Goal: Task Accomplishment & Management: Manage account settings

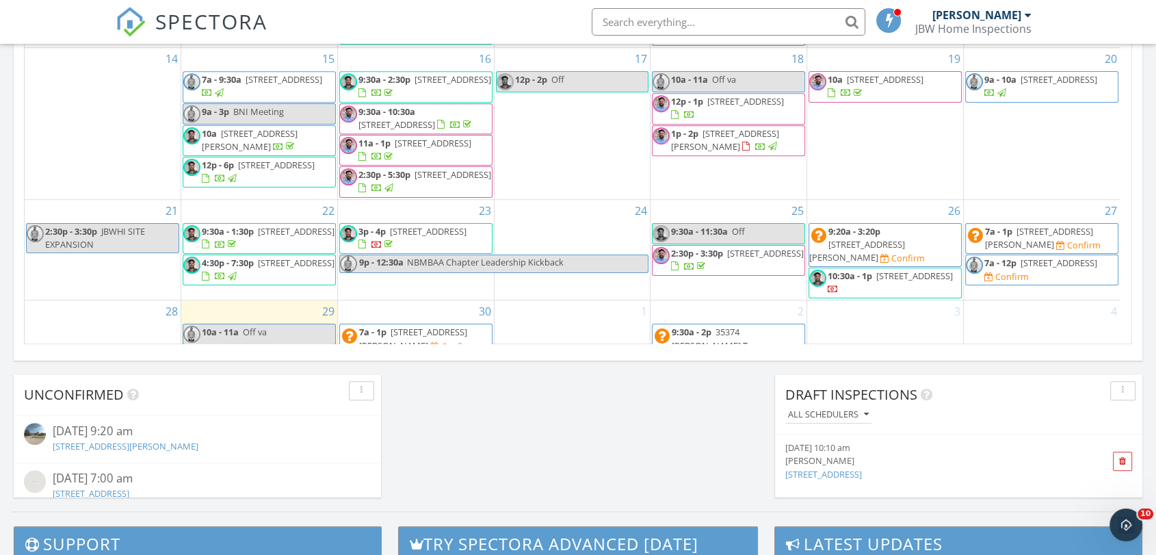
scroll to position [1268, 1180]
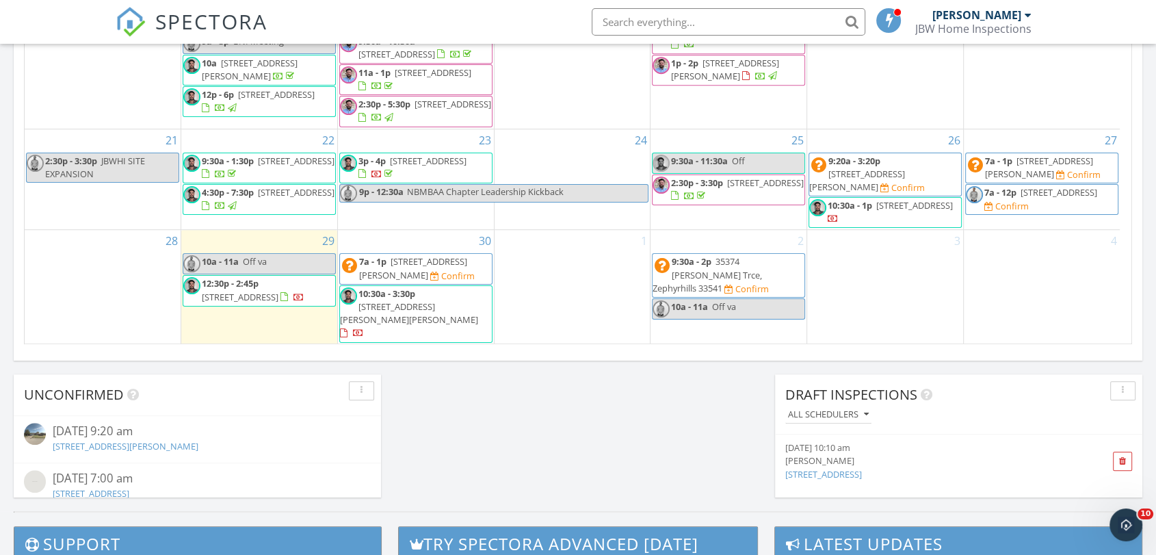
click at [633, 23] on input "text" at bounding box center [728, 21] width 274 height 27
click at [648, 18] on input "text" at bounding box center [728, 21] width 274 height 27
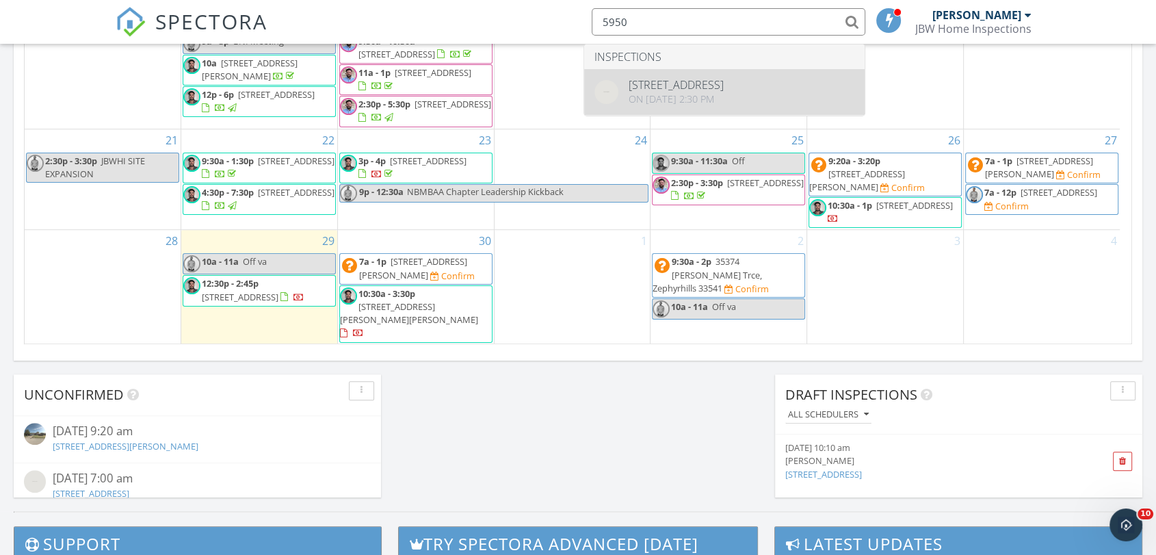
type input "5950"
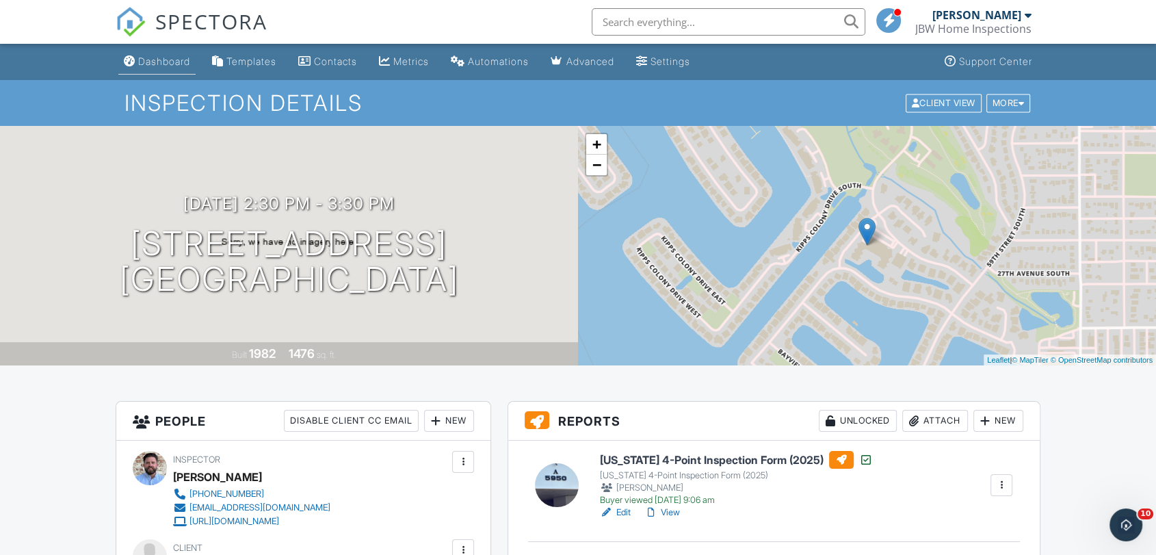
click at [152, 59] on div "Dashboard" at bounding box center [164, 61] width 52 height 12
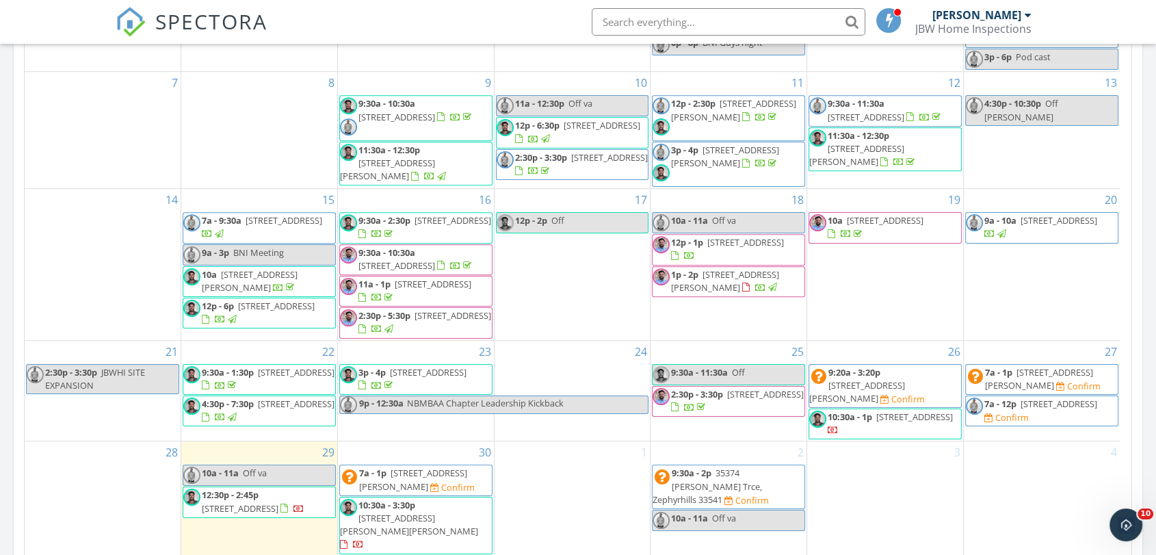
scroll to position [1004, 0]
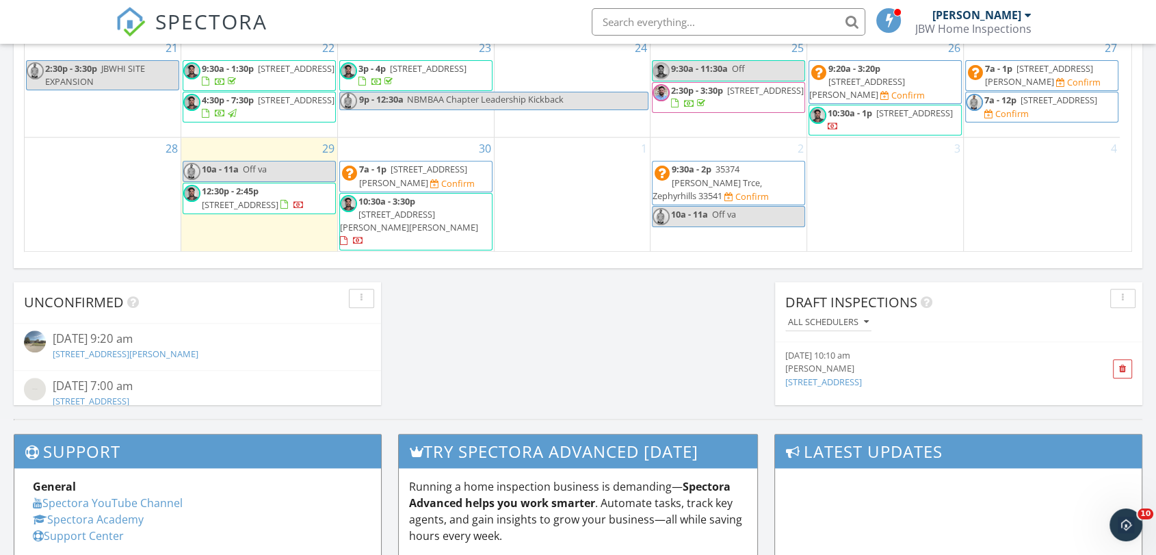
click at [270, 246] on div "29 10a - 11a Off va 12:30p - 2:45p 4810 Bird Rd, Plant City 33567" at bounding box center [259, 194] width 156 height 114
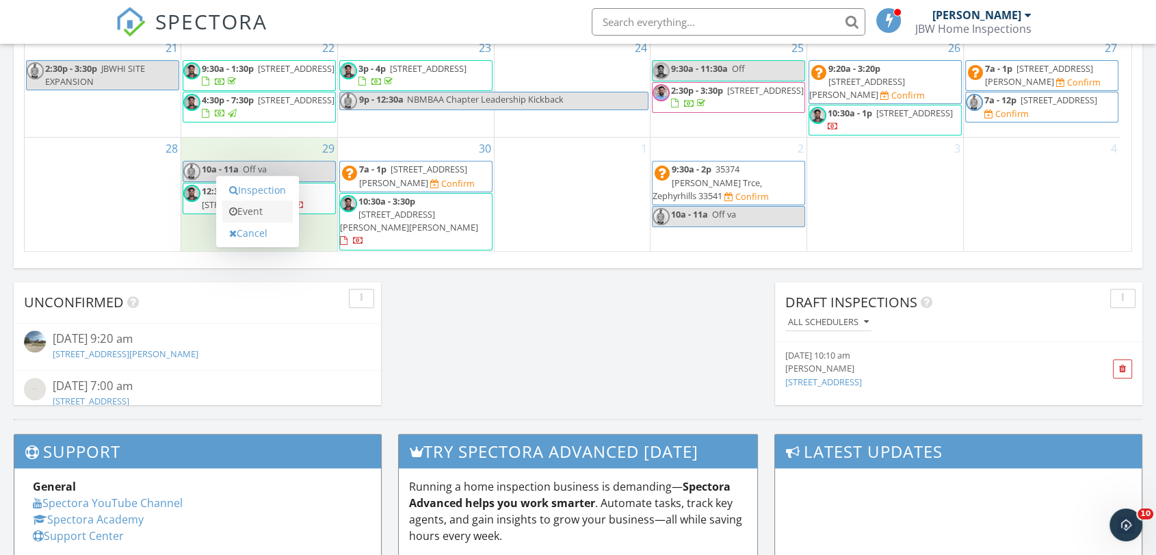
click at [263, 215] on link "Event" at bounding box center [257, 211] width 70 height 22
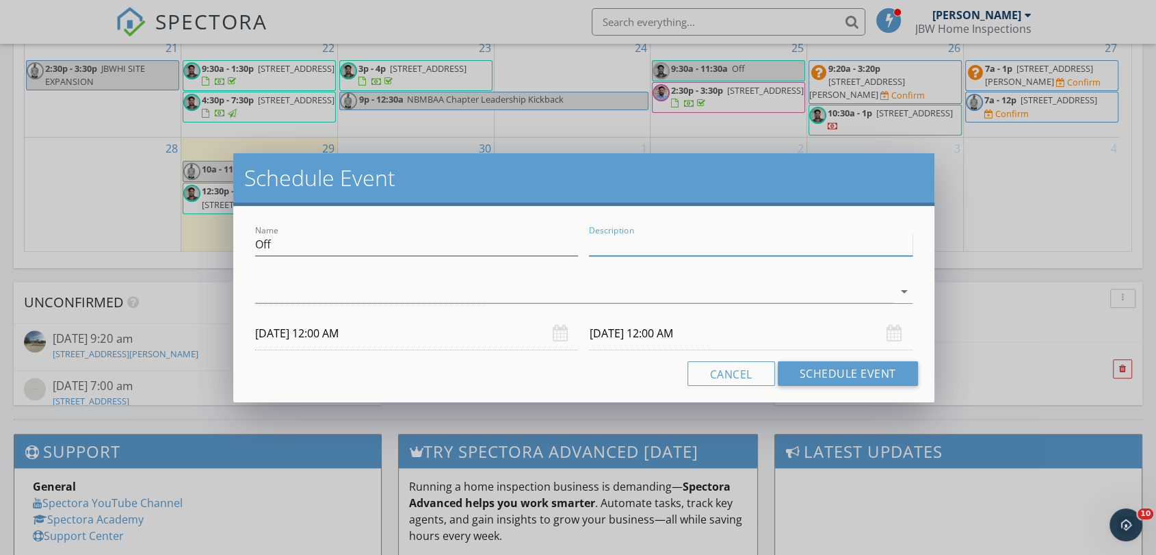
click at [620, 241] on input "Description" at bounding box center [750, 244] width 323 height 23
drag, startPoint x: 281, startPoint y: 251, endPoint x: 202, endPoint y: 256, distance: 78.8
click at [202, 256] on div "Schedule Event Name Off Description arrow_drop_down 09/29/2025 12:00 AM 09/30/2…" at bounding box center [578, 277] width 1156 height 555
type input "Iron guard"
click at [629, 253] on input "Description" at bounding box center [750, 244] width 323 height 23
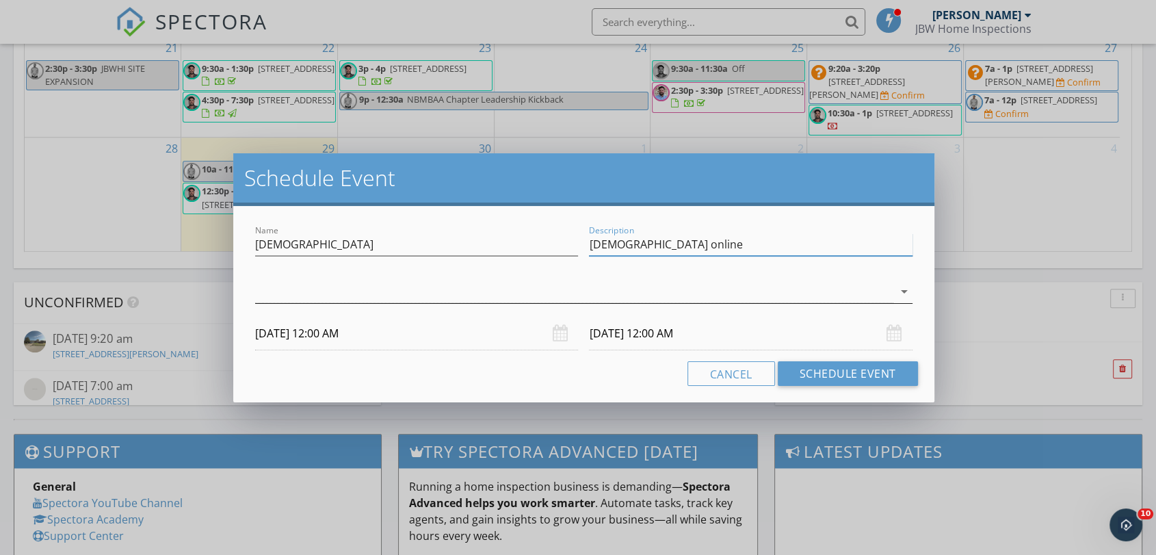
type input "Iron guard online"
click at [420, 295] on div at bounding box center [573, 291] width 637 height 23
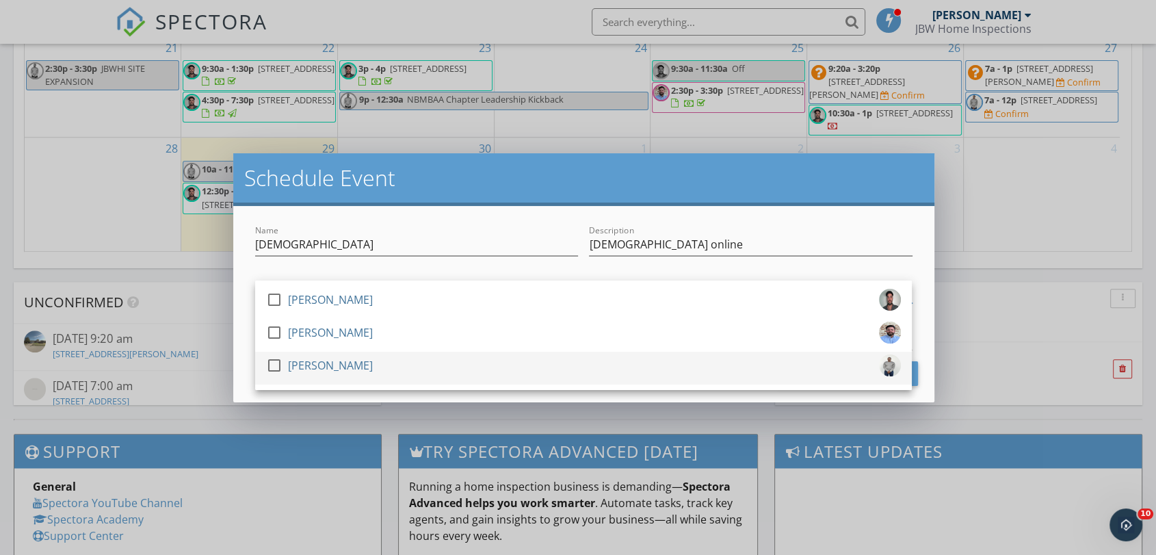
click at [357, 356] on div "[PERSON_NAME]" at bounding box center [330, 365] width 85 height 22
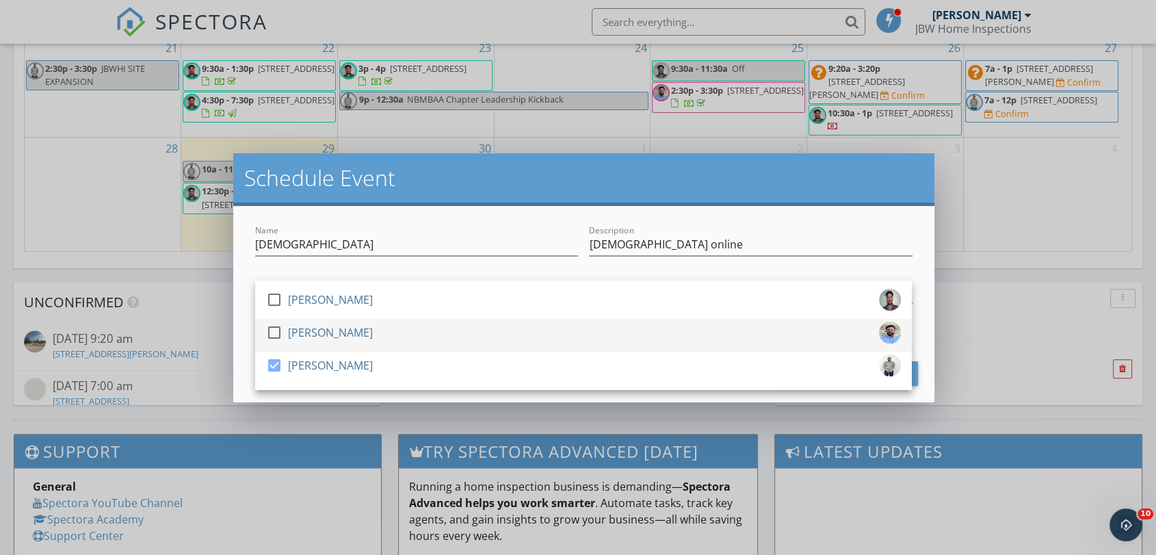
click at [257, 338] on link "check_box_outline_blank James Jackson" at bounding box center [583, 335] width 656 height 33
click at [295, 332] on div "[PERSON_NAME]" at bounding box center [330, 332] width 85 height 22
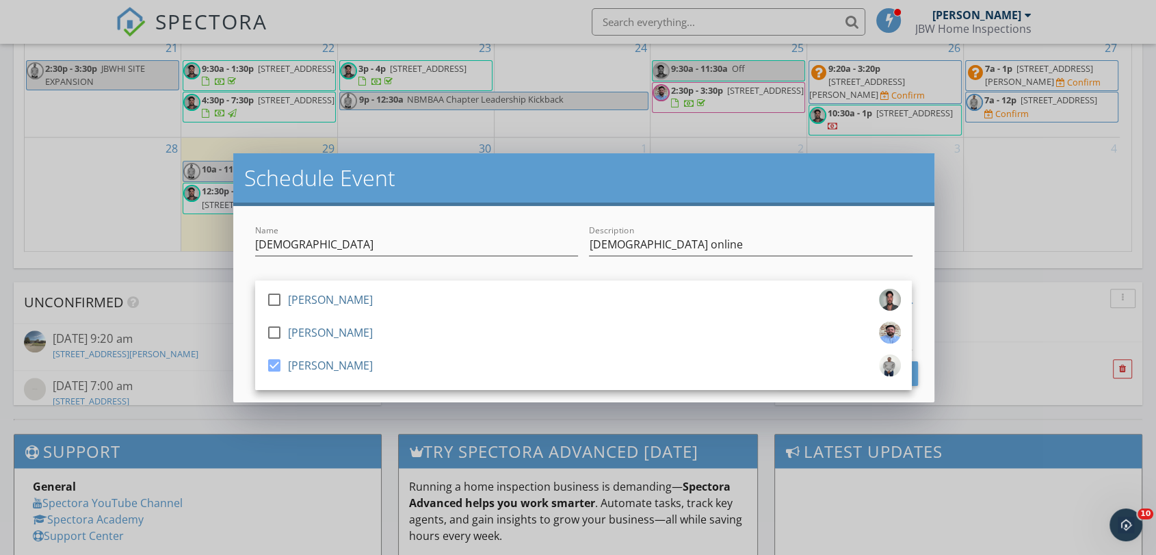
click at [254, 334] on div "09/29/2025 12:00 AM" at bounding box center [417, 334] width 334 height 34
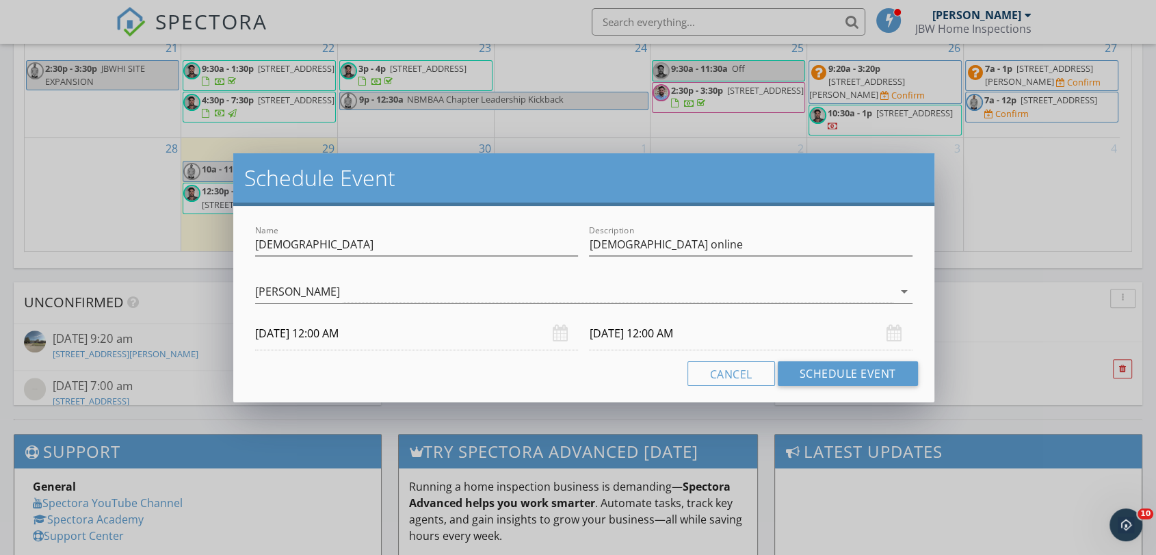
click at [296, 336] on input "09/29/2025 12:00 AM" at bounding box center [416, 334] width 323 height 34
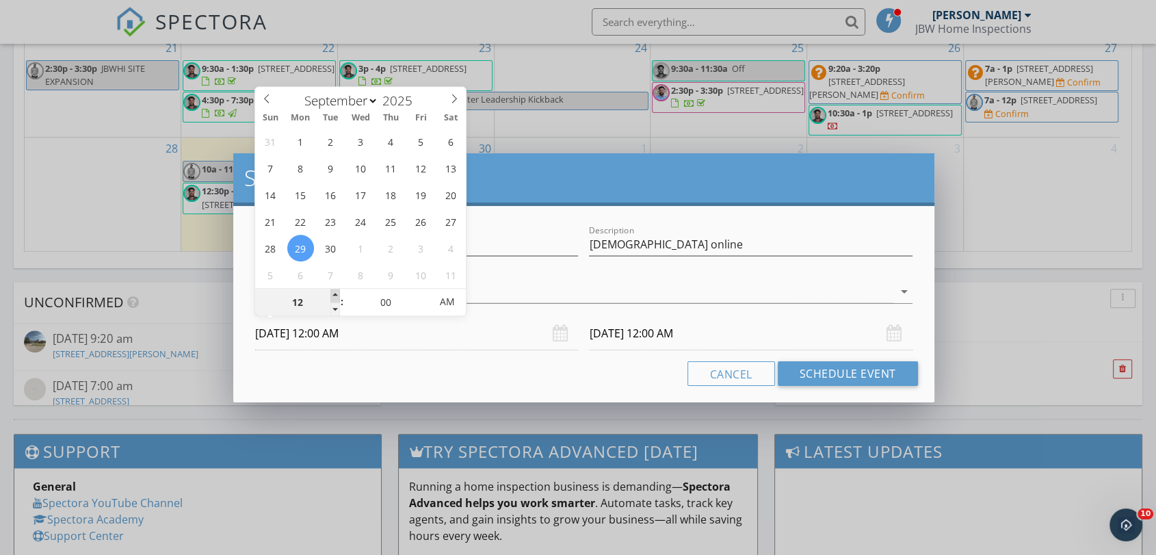
type input "01"
type input "09/29/2025 1:00 AM"
click at [333, 294] on span at bounding box center [335, 296] width 10 height 14
type input "09/30/2025 1:00 AM"
type input "05"
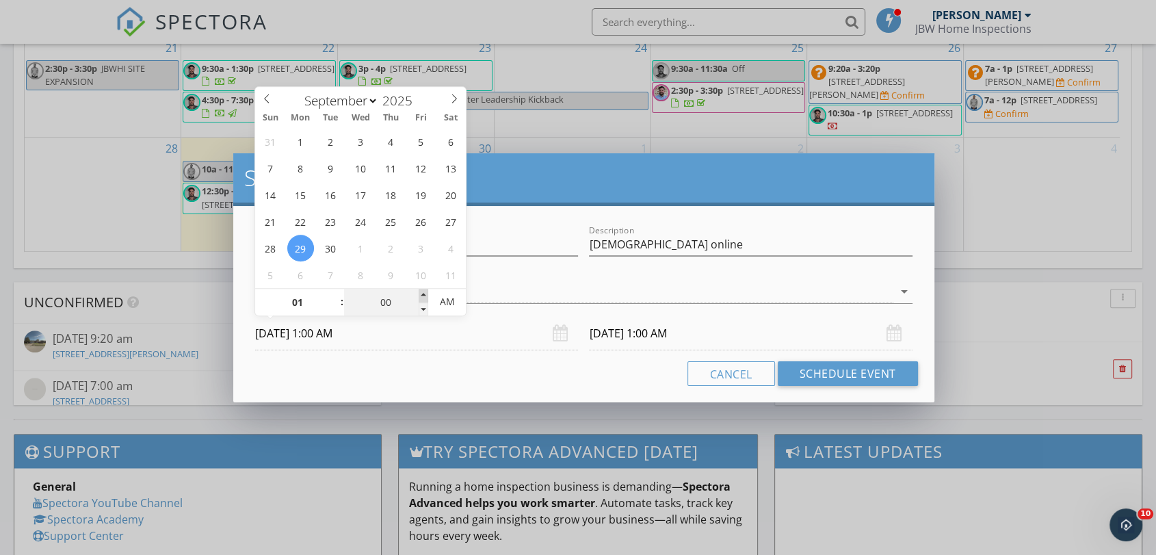
type input "09/29/2025 1:05 AM"
click at [423, 299] on span at bounding box center [423, 296] width 10 height 14
type input "10"
type input "09/29/2025 1:10 AM"
click at [423, 299] on span at bounding box center [423, 296] width 10 height 14
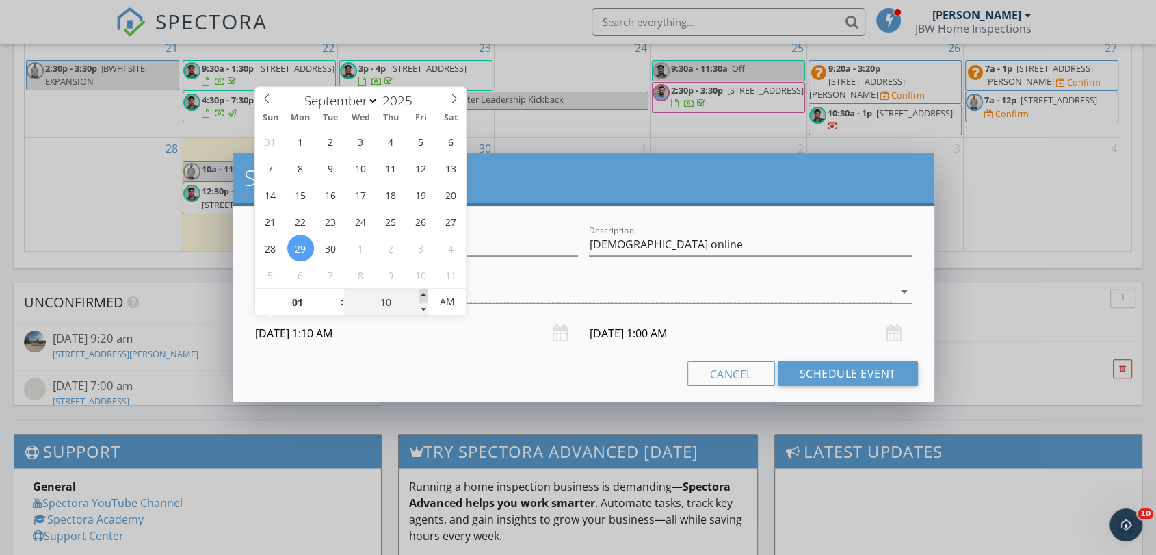
type input "15"
type input "09/29/2025 1:15 AM"
click at [423, 299] on span at bounding box center [423, 296] width 10 height 14
type input "20"
type input "09/29/2025 1:20 AM"
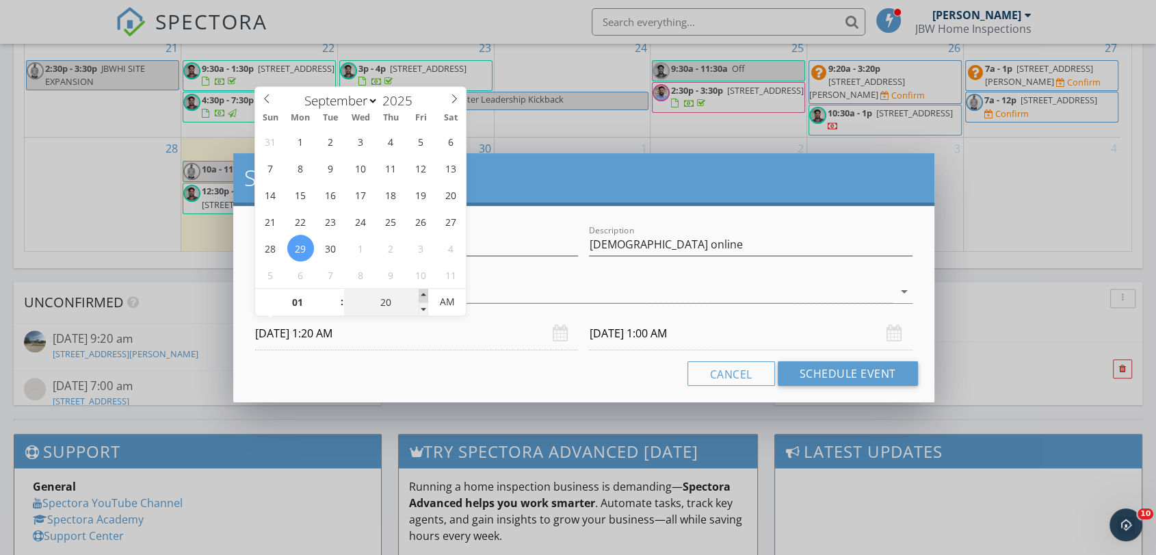
click at [423, 299] on span at bounding box center [423, 296] width 10 height 14
type input "25"
type input "09/29/2025 1:25 AM"
click at [423, 299] on span at bounding box center [423, 296] width 10 height 14
type input "30"
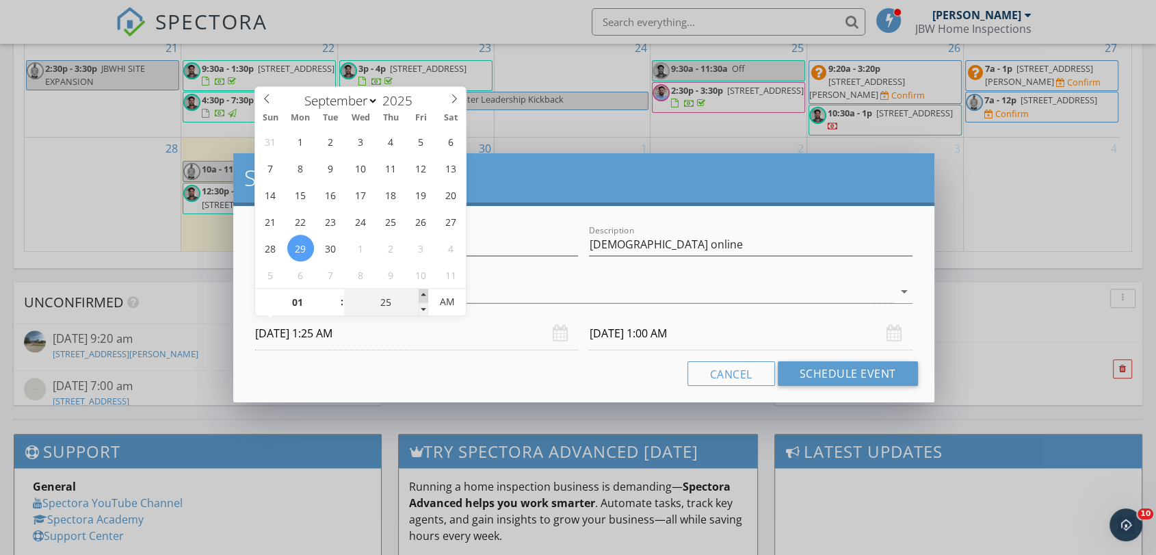
type input "09/29/2025 1:30 AM"
click at [423, 299] on span at bounding box center [423, 296] width 10 height 14
type input "35"
type input "09/29/2025 1:35 AM"
click at [423, 299] on span at bounding box center [423, 296] width 10 height 14
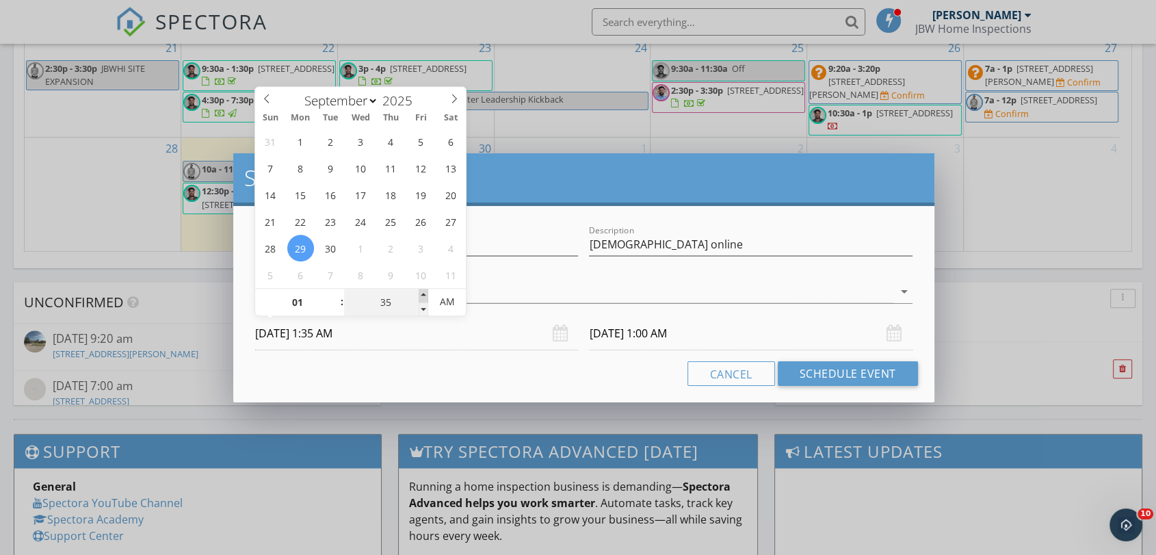
type input "40"
type input "09/29/2025 1:40 AM"
click at [423, 299] on span at bounding box center [423, 296] width 10 height 14
type input "09/30/2025 1:40 AM"
type input "35"
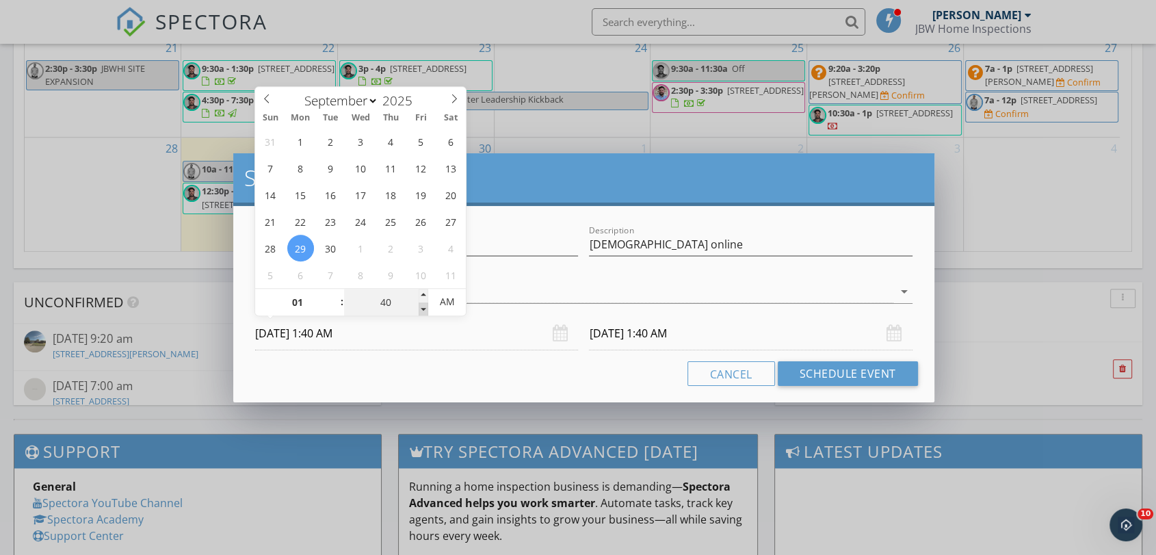
type input "09/29/2025 1:35 AM"
click at [426, 304] on span at bounding box center [423, 309] width 10 height 14
type input "09/30/2025 1:35 AM"
type input "30"
type input "09/29/2025 1:30 AM"
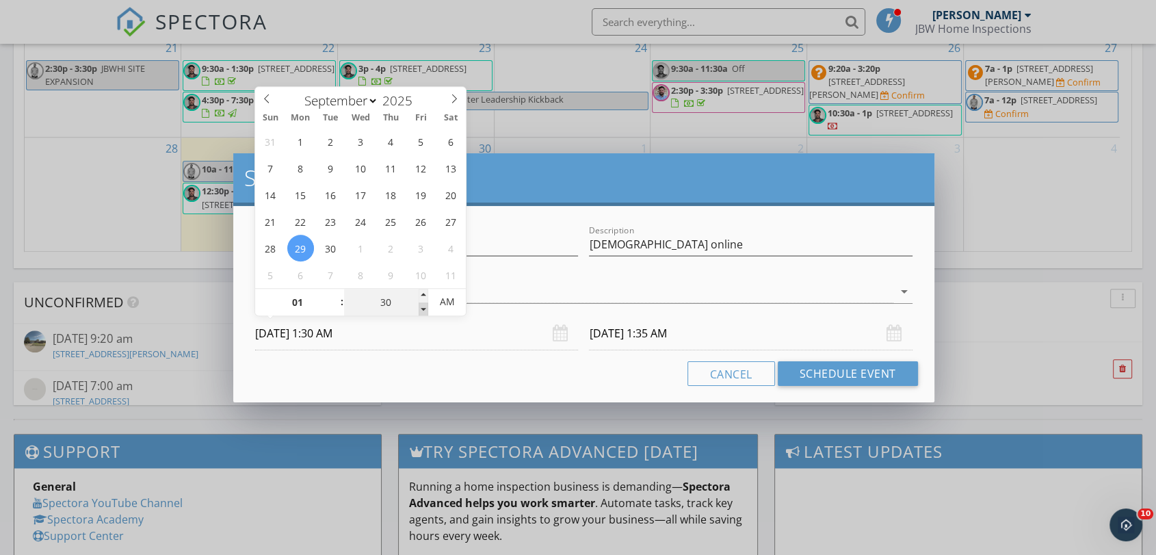
click at [426, 305] on span at bounding box center [423, 309] width 10 height 14
type input "09/30/2025 1:30 AM"
type input "09/29/2025 1:30 PM"
click at [451, 307] on span "AM" at bounding box center [447, 301] width 38 height 27
click at [440, 358] on div "Name Iron guard Description Iron guard online check_box_outline_blank Simey Cha…" at bounding box center [583, 304] width 700 height 196
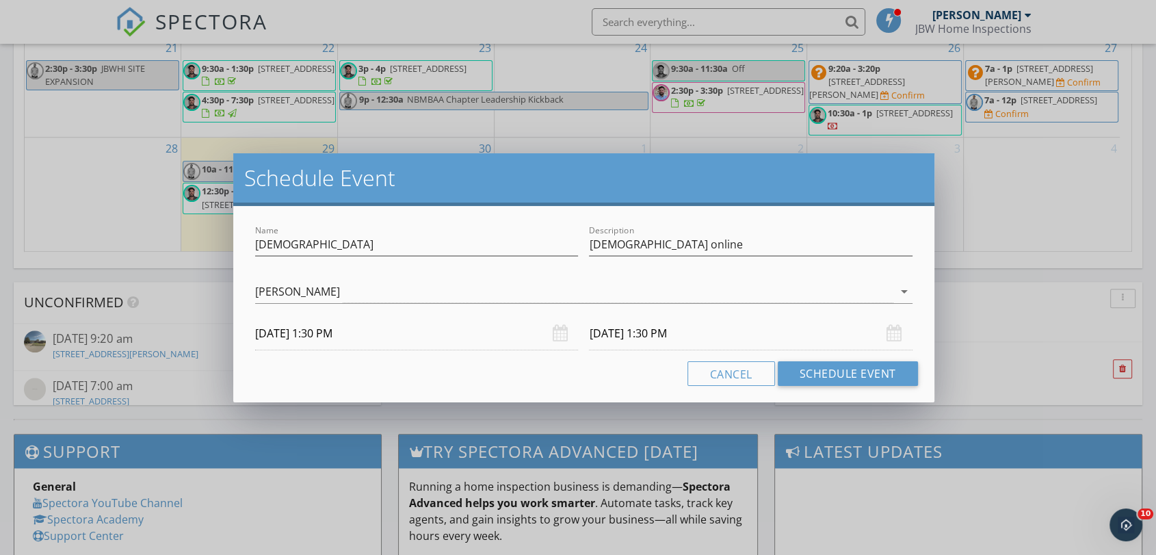
click at [616, 338] on input "09/30/2025 1:30 PM" at bounding box center [750, 334] width 323 height 34
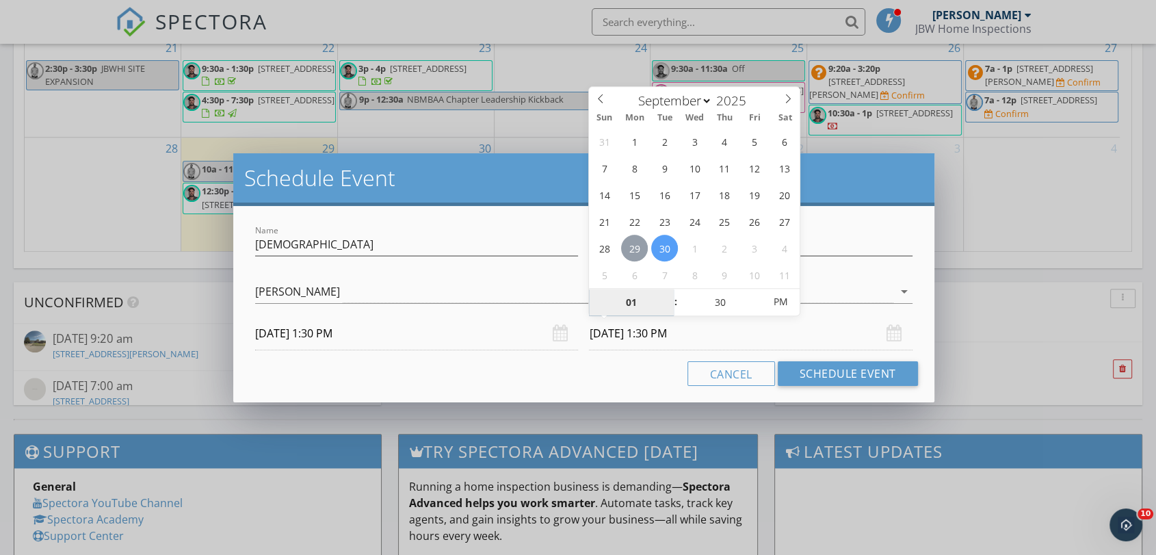
type input "09/29/2025 1:30 PM"
type input "02"
type input "09/29/2025 2:30 PM"
click at [667, 291] on span at bounding box center [669, 296] width 10 height 14
click at [610, 357] on div "Name Iron guard Description Iron guard online check_box_outline_blank Simey Cha…" at bounding box center [583, 304] width 700 height 196
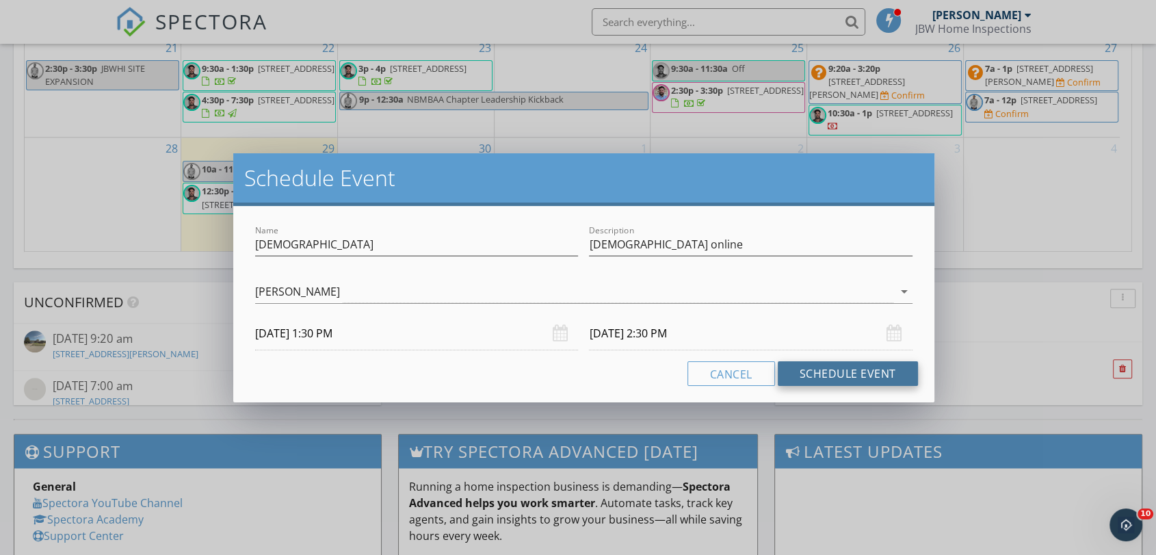
click at [851, 379] on button "Schedule Event" at bounding box center [847, 373] width 140 height 25
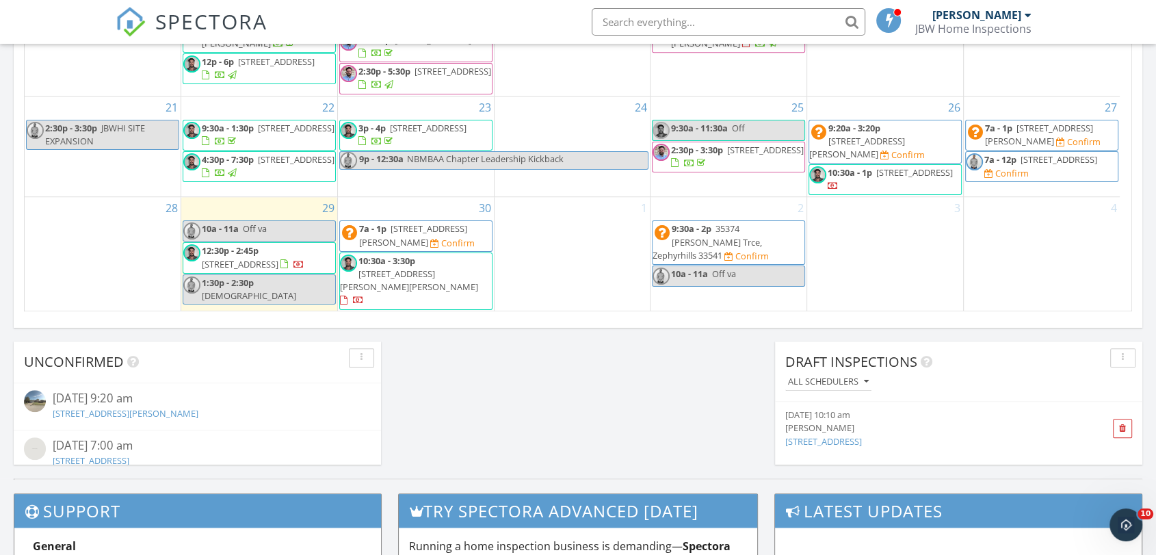
scroll to position [858, 0]
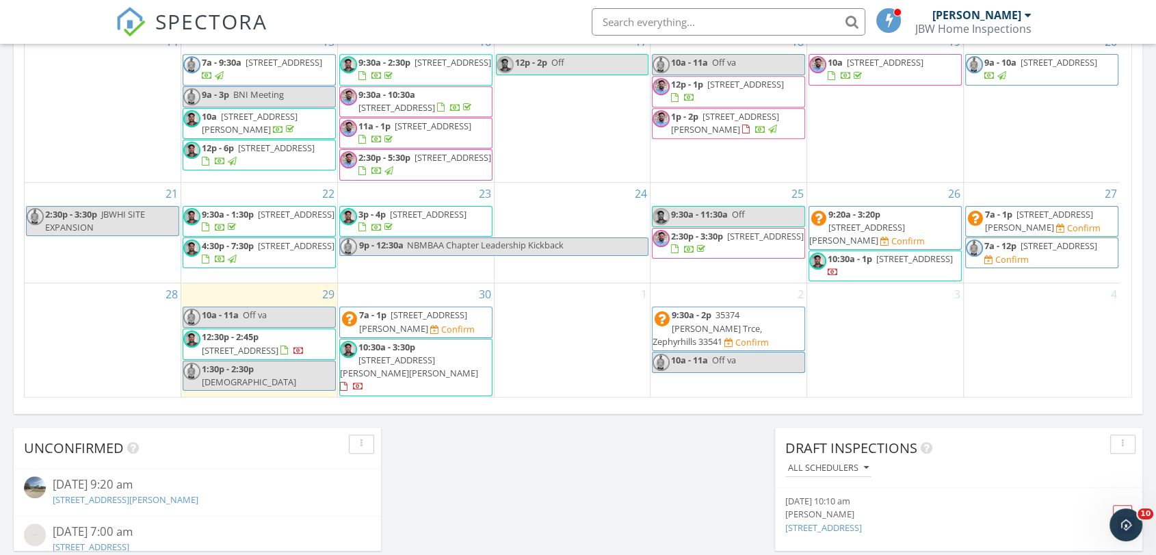
click at [943, 239] on span "9:20a - 3:20p 3716 Player Dr, New Port Richey 34655 Confirm" at bounding box center [885, 228] width 152 height 40
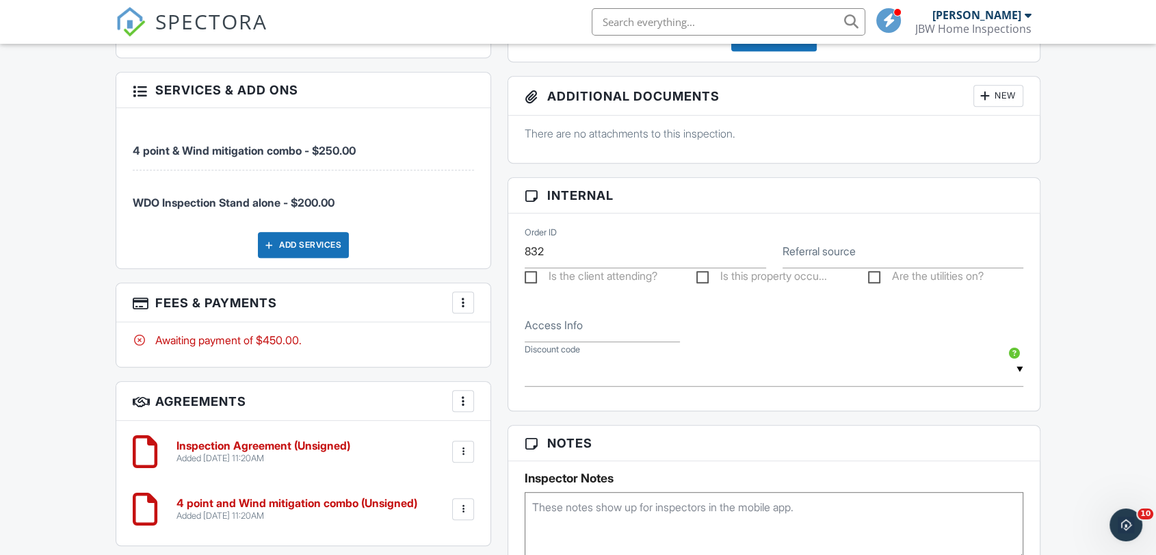
scroll to position [760, 0]
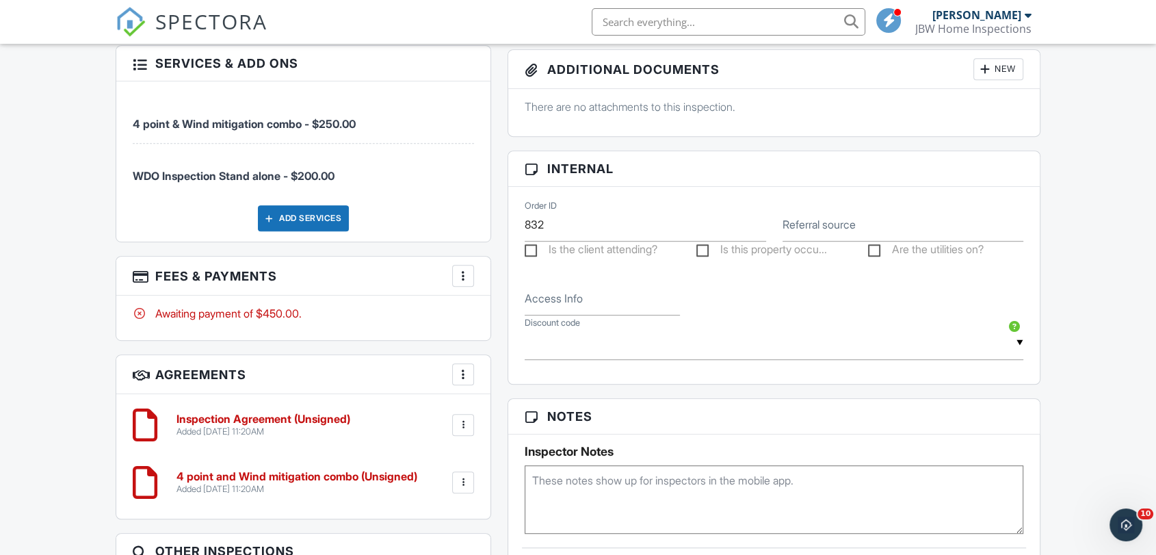
click at [456, 419] on div at bounding box center [463, 425] width 14 height 14
drag, startPoint x: 423, startPoint y: 538, endPoint x: 649, endPoint y: 107, distance: 487.2
click at [423, 538] on li "Delete" at bounding box center [427, 531] width 78 height 34
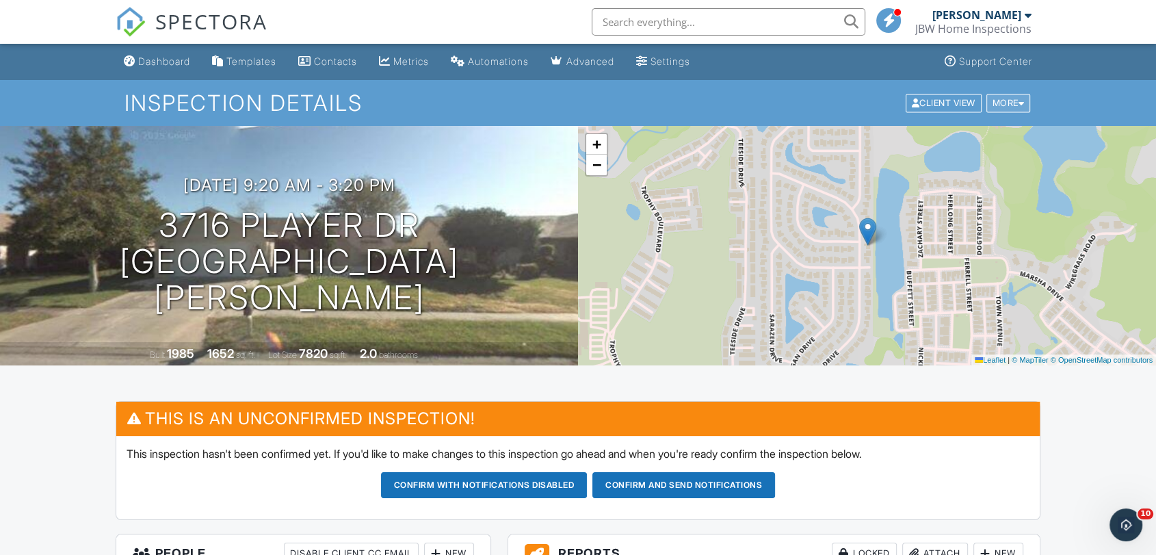
click at [1016, 105] on div "More" at bounding box center [1008, 103] width 44 height 18
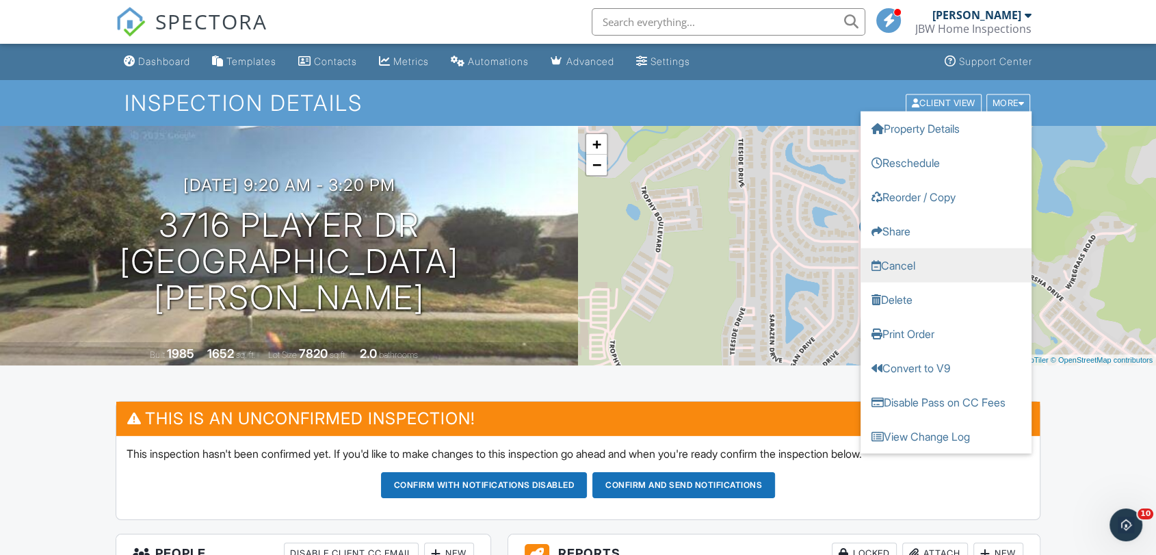
click at [922, 267] on link "Cancel" at bounding box center [945, 265] width 171 height 34
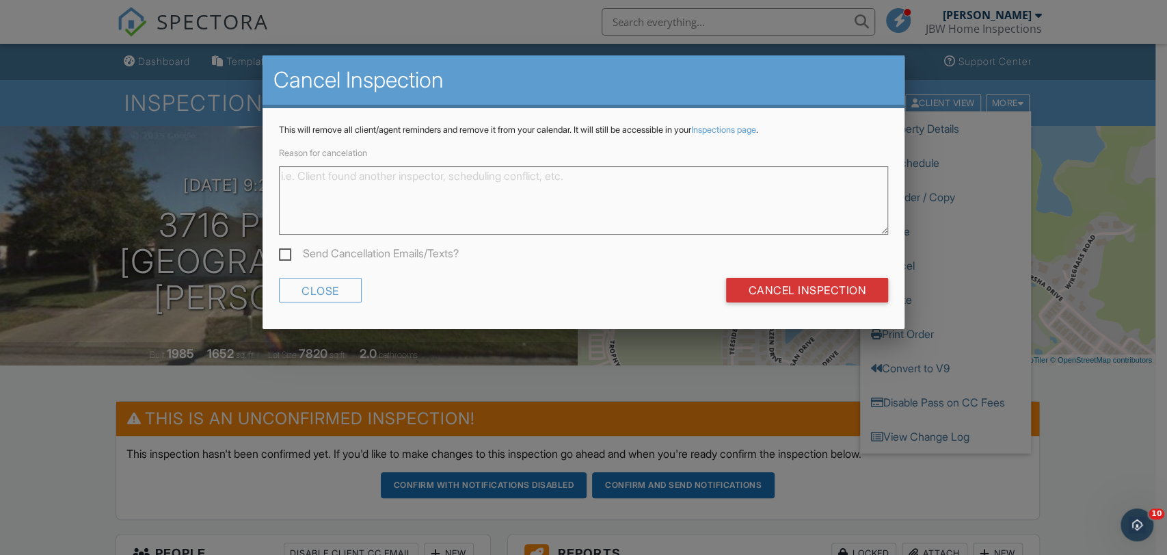
drag, startPoint x: 369, startPoint y: 214, endPoint x: 370, endPoint y: 203, distance: 11.0
click at [370, 209] on textarea "Reason for cancelation" at bounding box center [583, 200] width 609 height 68
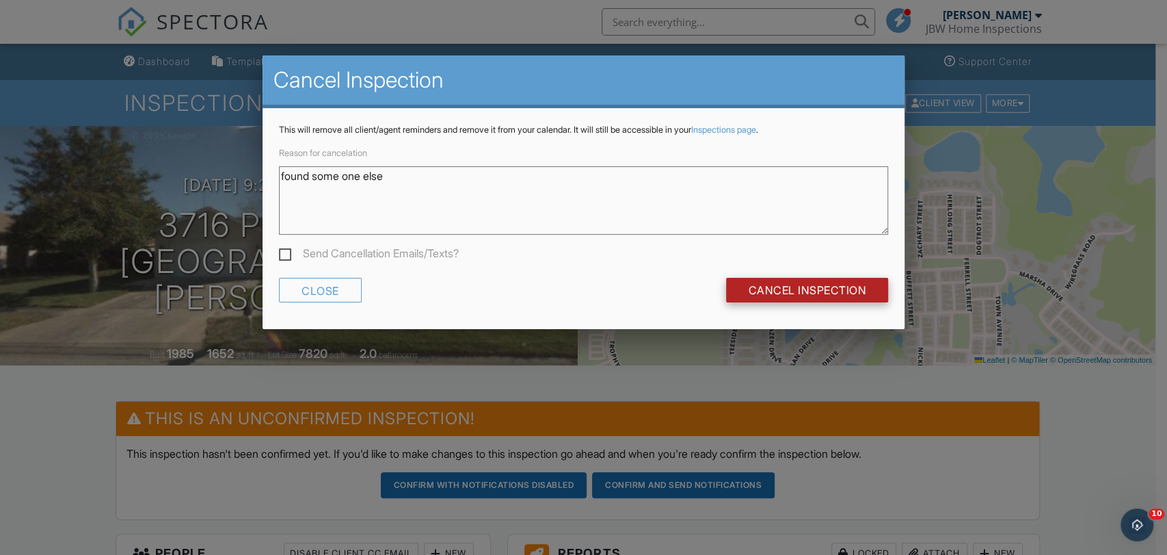
type textarea "found some one else"
click at [757, 287] on input "Cancel Inspection" at bounding box center [807, 290] width 162 height 25
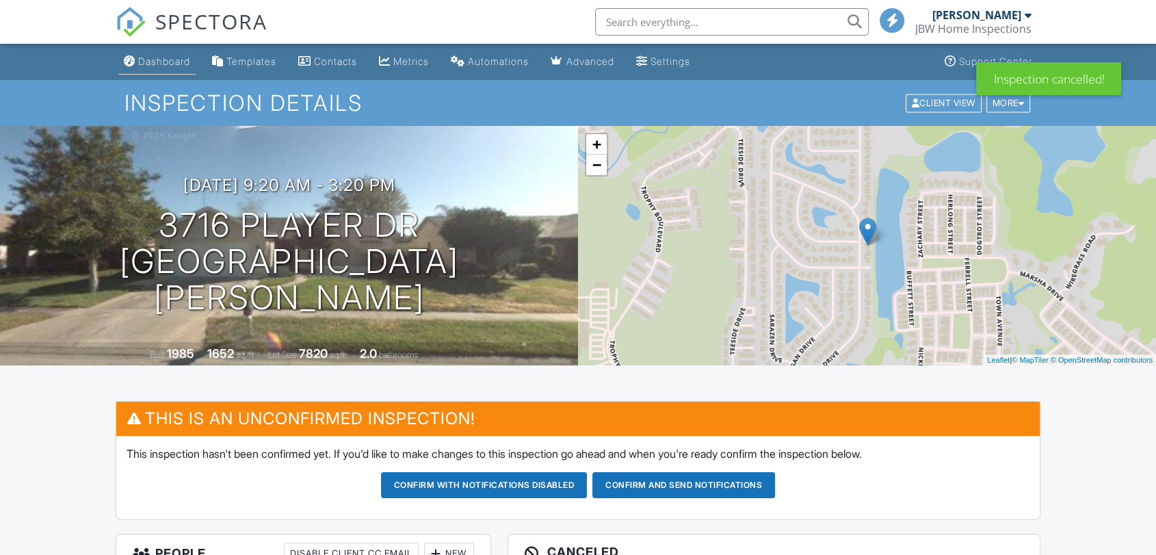
click at [173, 57] on div "Dashboard" at bounding box center [164, 61] width 52 height 12
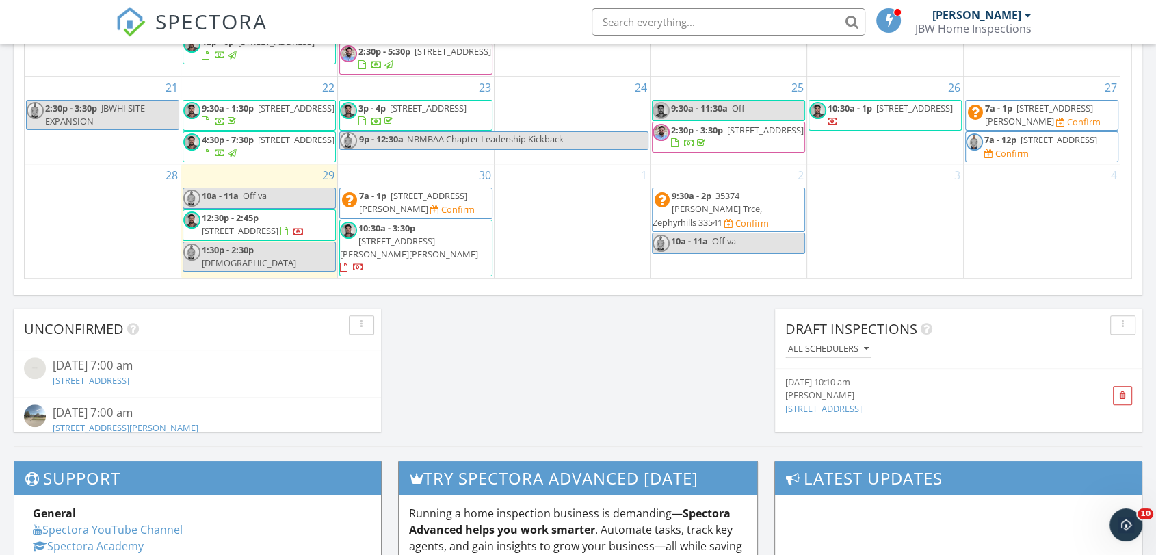
scroll to position [987, 0]
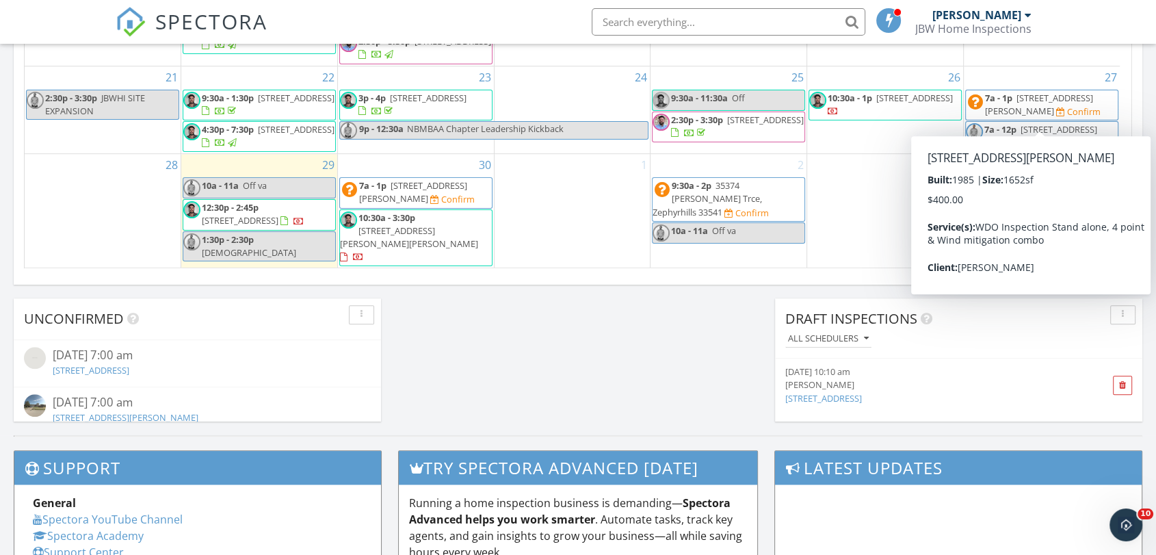
click at [1029, 106] on span "[STREET_ADDRESS][PERSON_NAME]" at bounding box center [1039, 104] width 108 height 25
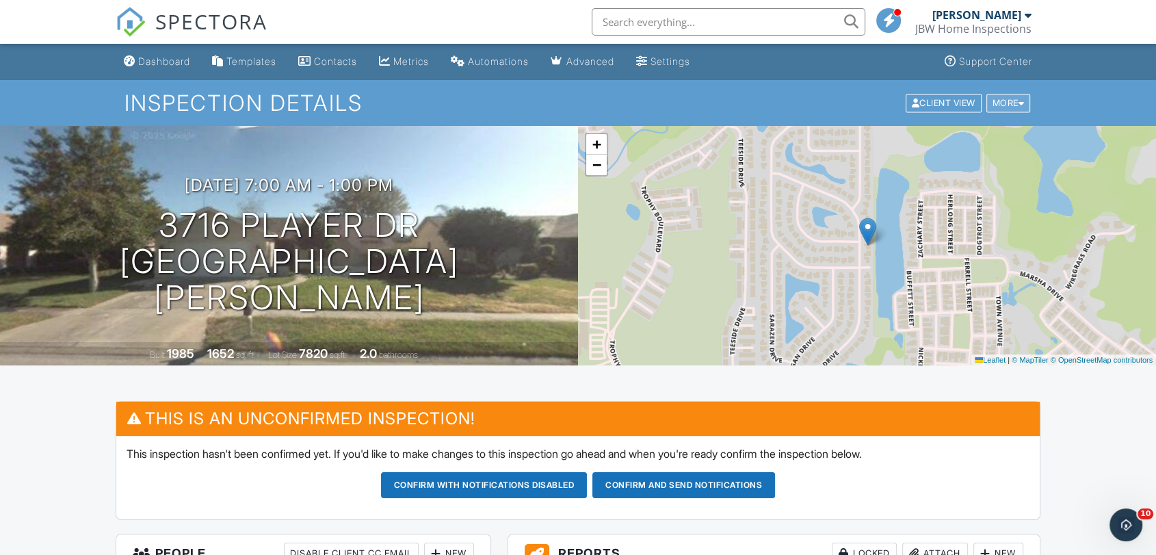
click at [1018, 107] on div "More" at bounding box center [1008, 103] width 44 height 18
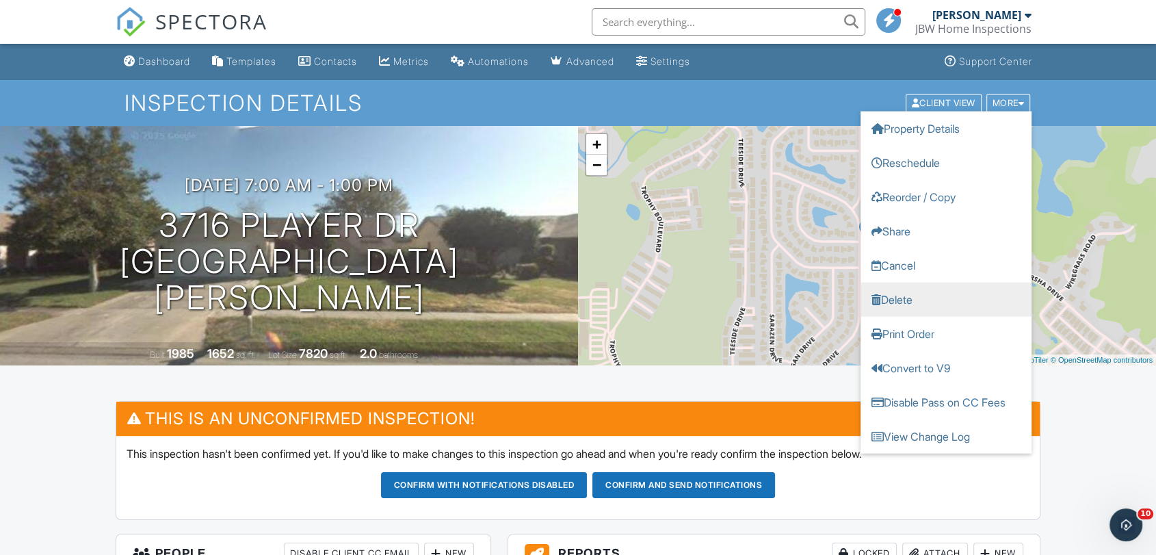
click at [914, 306] on link "Delete" at bounding box center [945, 299] width 171 height 34
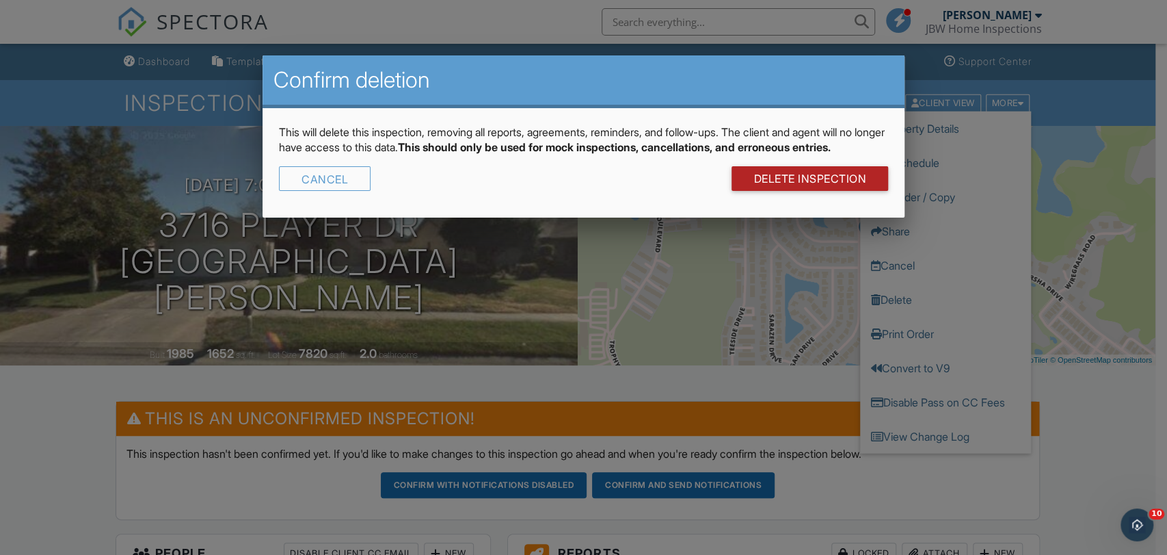
click at [813, 191] on link "DELETE Inspection" at bounding box center [810, 178] width 157 height 25
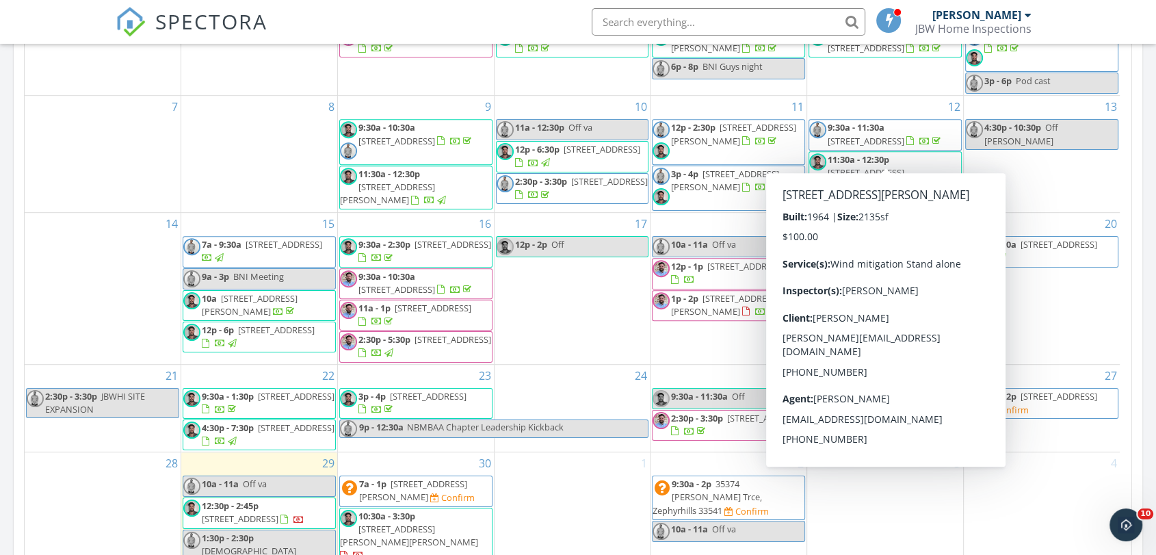
scroll to position [836, 0]
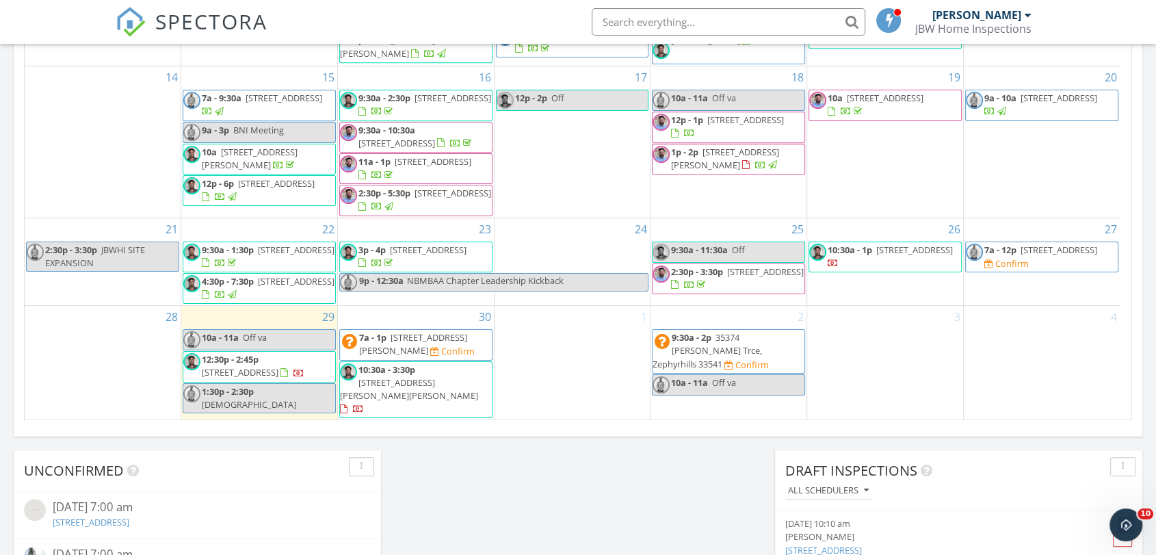
click at [1037, 256] on span "[STREET_ADDRESS]" at bounding box center [1058, 249] width 77 height 12
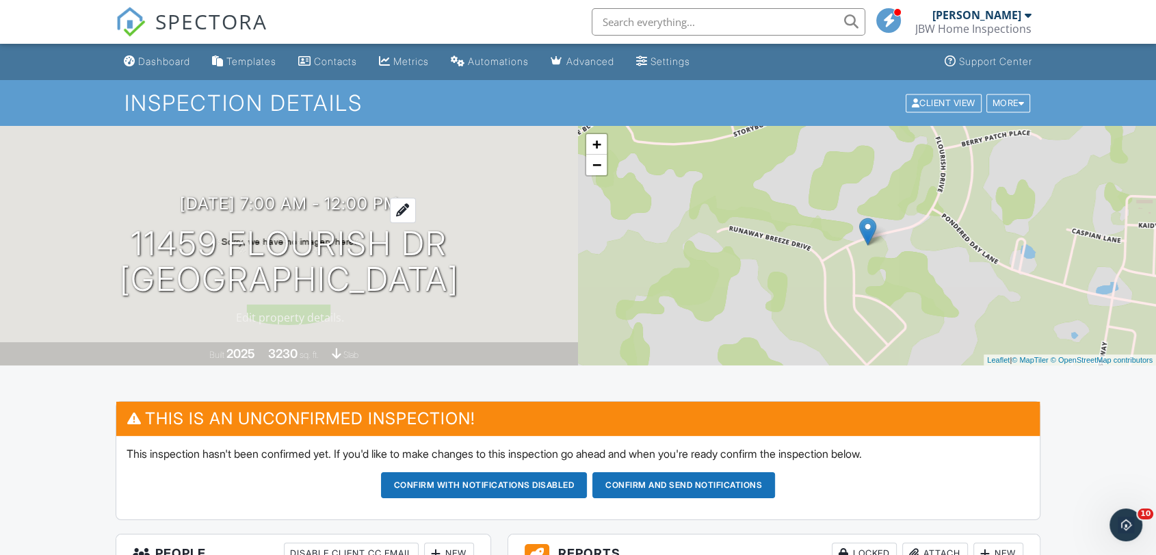
click at [321, 193] on div "09/27/2025 7:00 am - 12:00 pm 11459 flourish dr Land O' Lakes, FL 34637 Built 2…" at bounding box center [289, 245] width 578 height 239
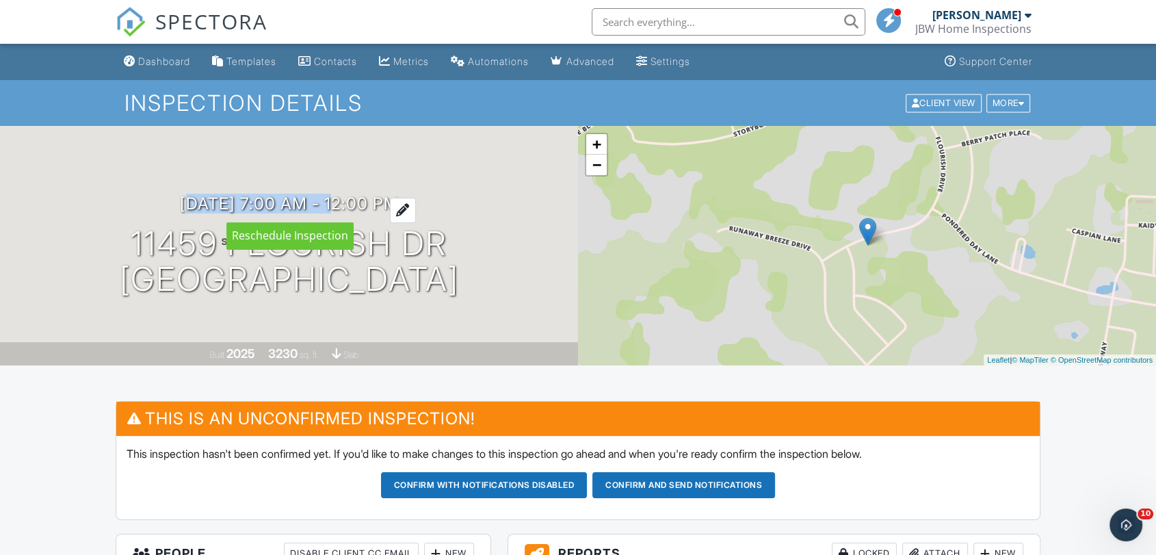
click at [306, 204] on h3 "09/27/2025 7:00 am - 12:00 pm" at bounding box center [289, 203] width 219 height 18
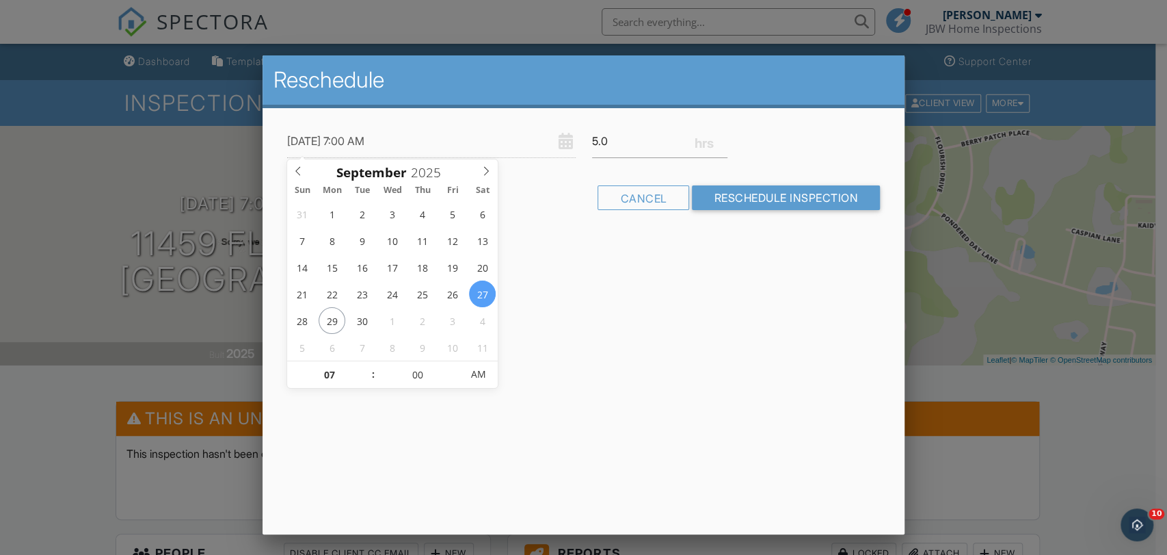
click at [485, 178] on div "September 2025" at bounding box center [392, 170] width 211 height 22
click at [485, 172] on icon at bounding box center [486, 171] width 10 height 10
type input "10/02/2025 7:00 AM"
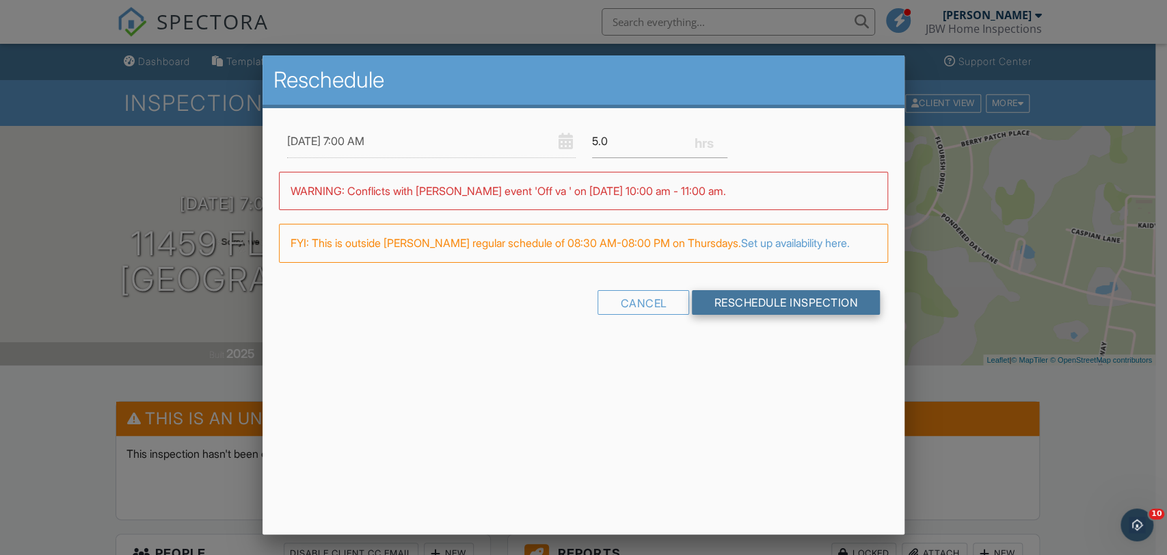
click at [708, 315] on input "Reschedule Inspection" at bounding box center [786, 302] width 188 height 25
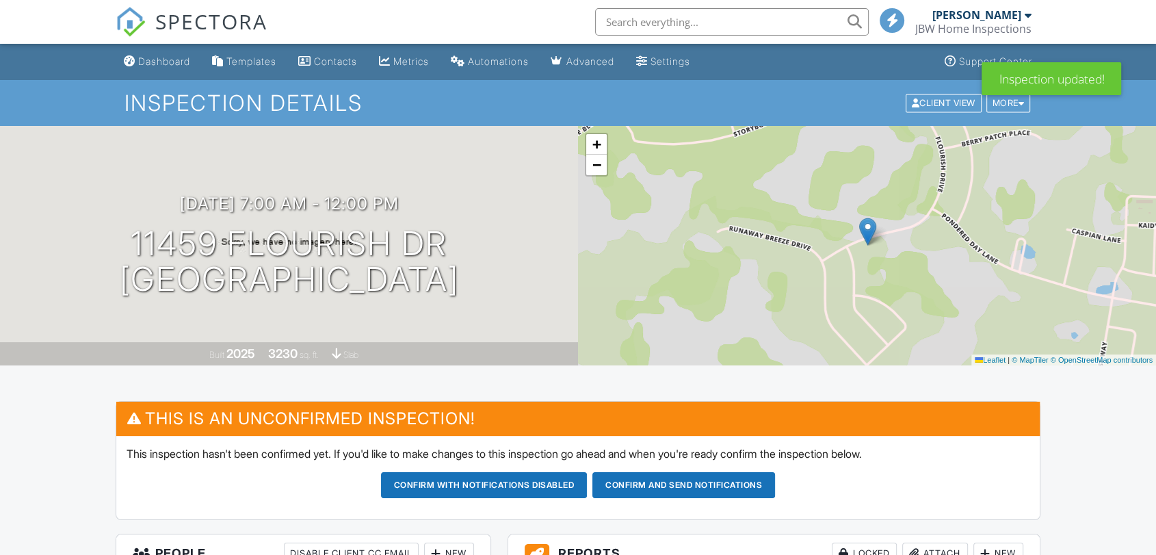
click at [181, 65] on div "Dashboard" at bounding box center [164, 61] width 52 height 12
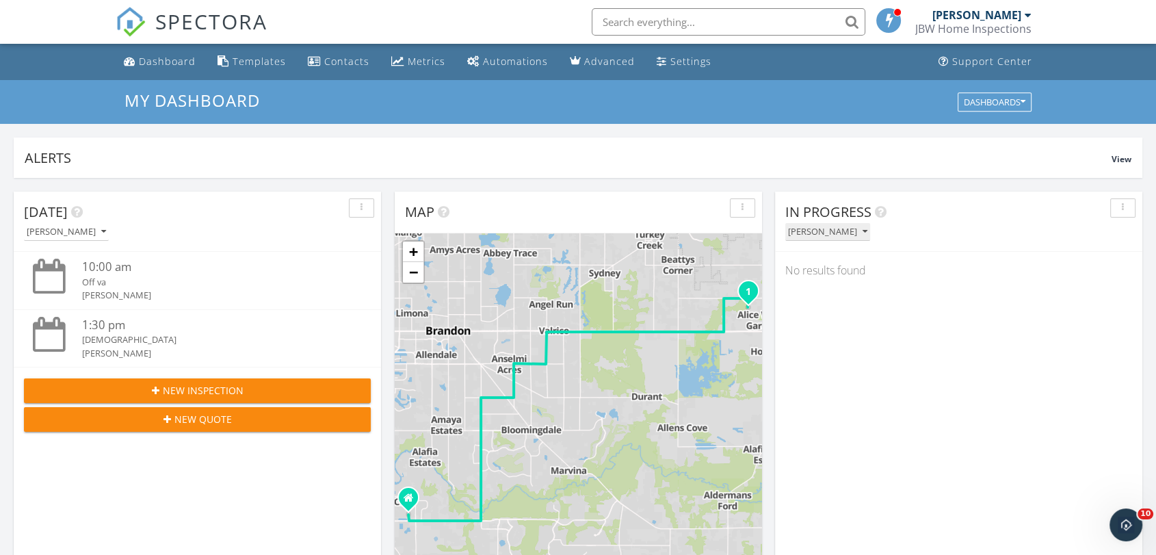
click at [847, 239] on button "[PERSON_NAME]" at bounding box center [827, 232] width 85 height 18
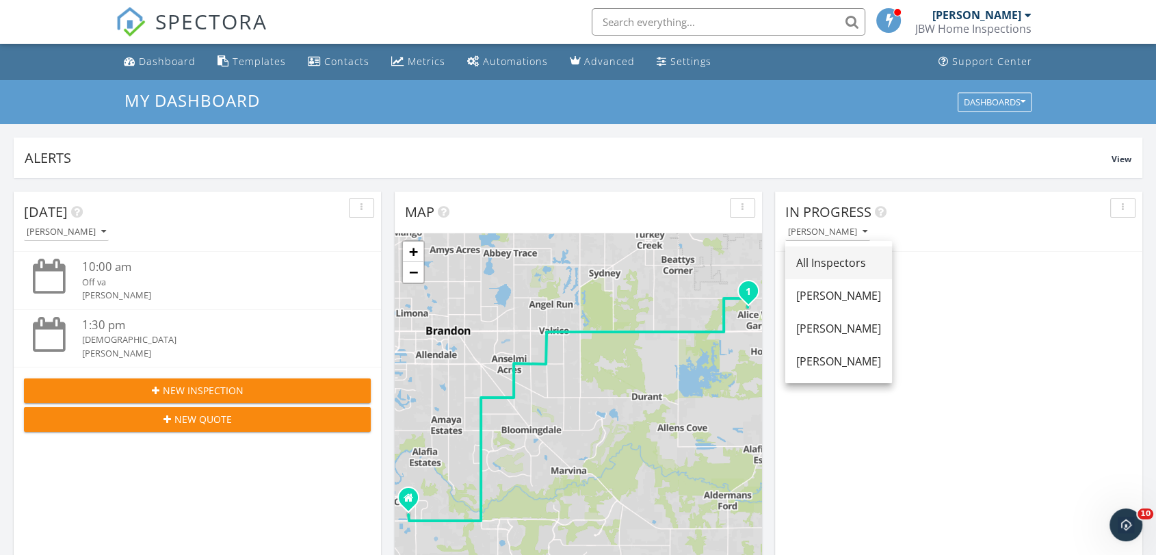
click at [826, 259] on div "All Inspectors" at bounding box center [838, 262] width 85 height 16
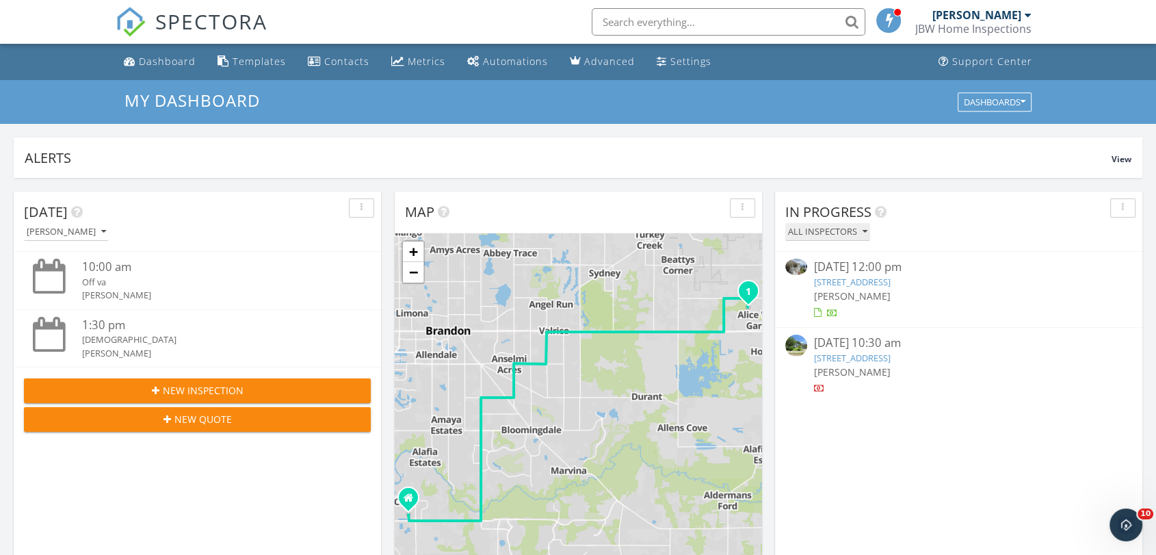
click at [859, 229] on div "All Inspectors" at bounding box center [827, 232] width 79 height 10
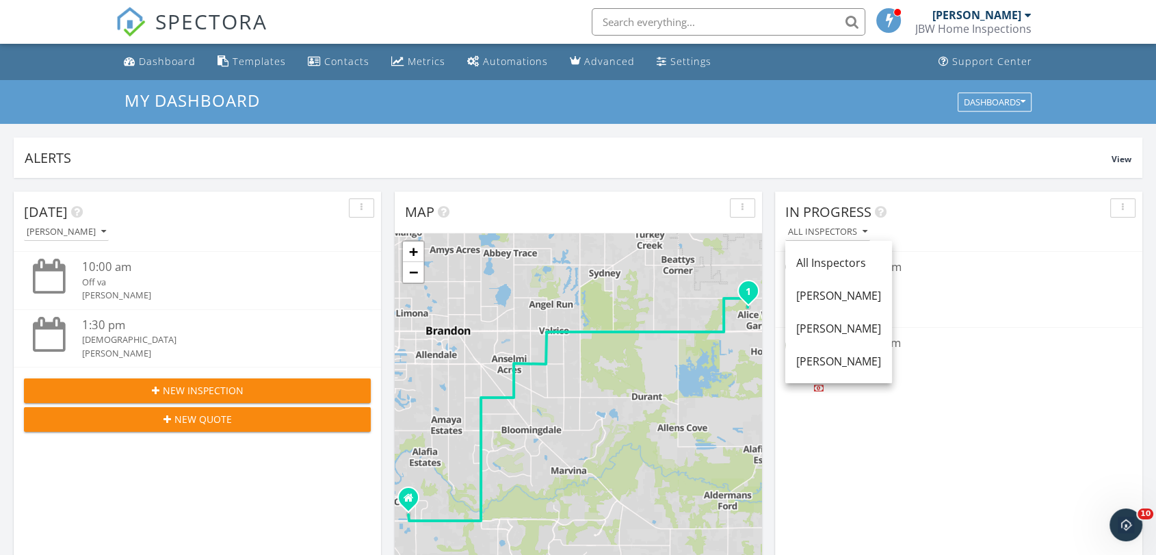
click at [827, 264] on div "All Inspectors" at bounding box center [838, 262] width 85 height 16
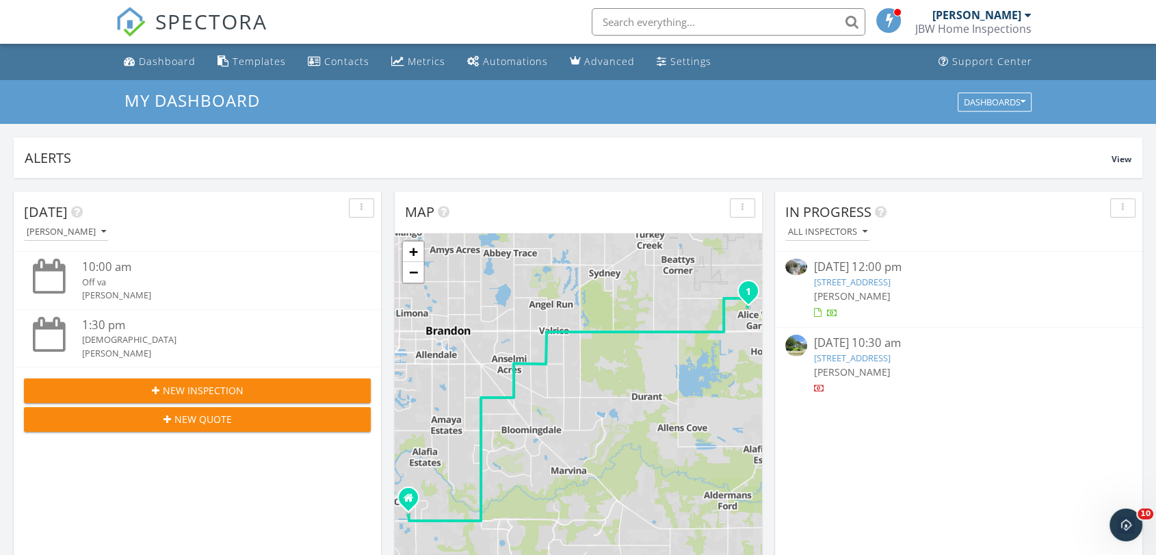
click at [856, 358] on link "325 W Haya St, Tampa, FL 33603" at bounding box center [852, 357] width 77 height 12
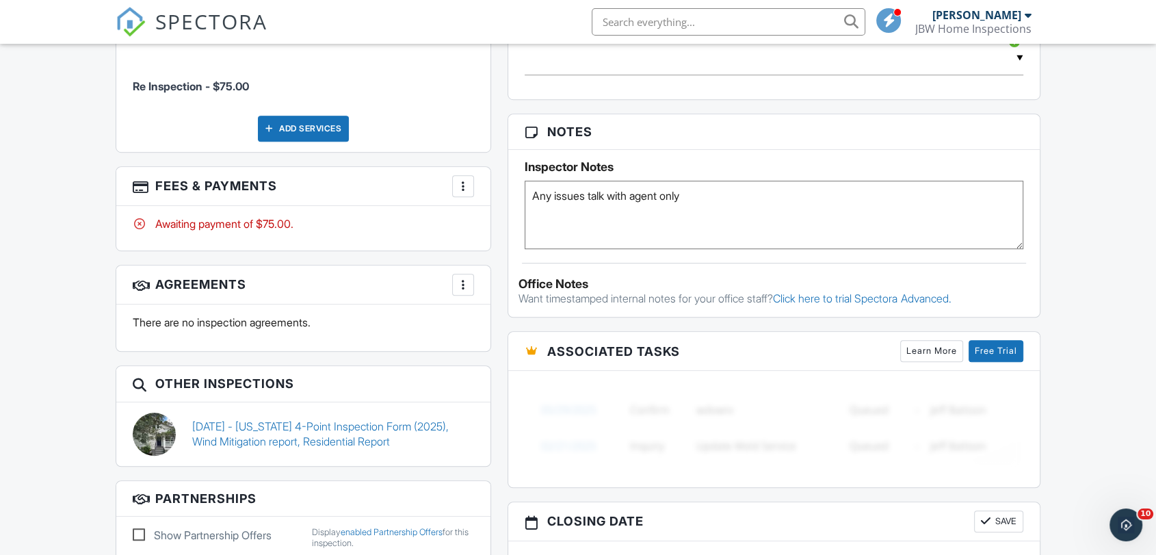
scroll to position [912, 0]
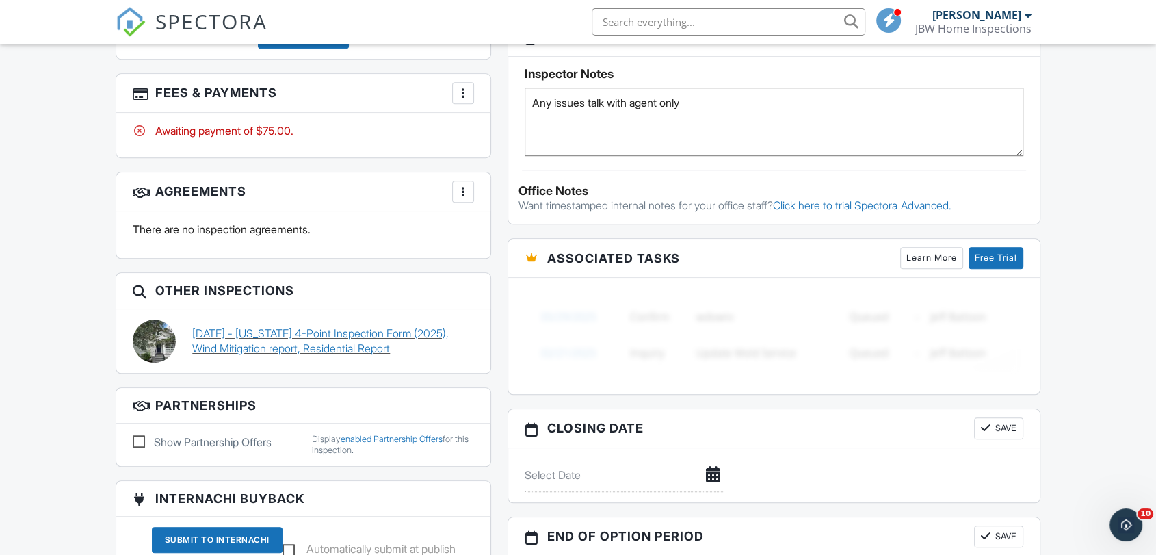
click at [317, 340] on link "09/10/2025 - Florida 4-Point Inspection Form (2025), Wind Mitigation report, Re…" at bounding box center [333, 340] width 282 height 31
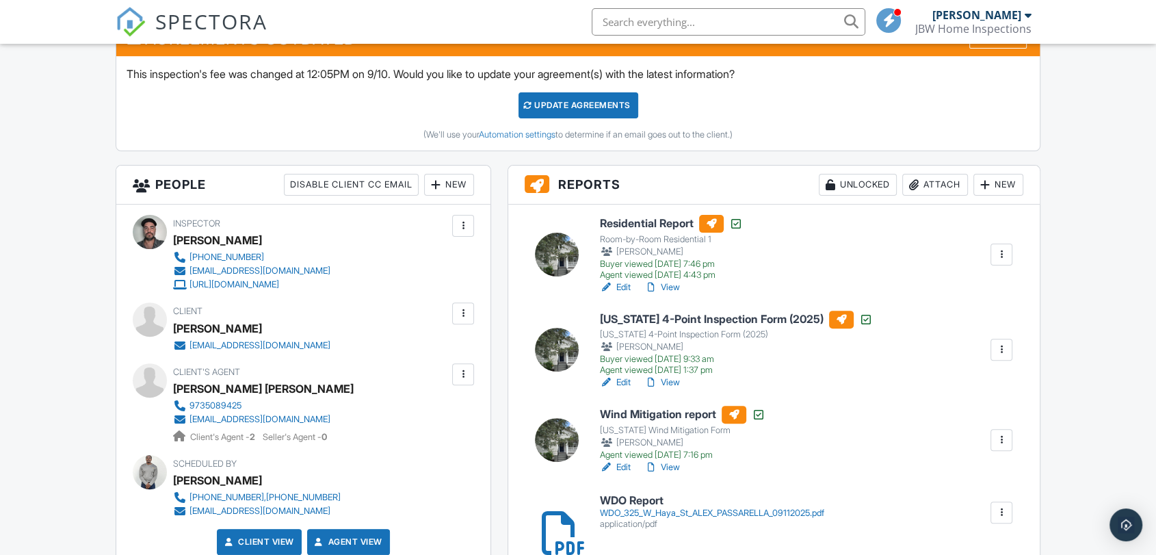
click at [651, 226] on h6 "Residential Report" at bounding box center [671, 224] width 143 height 18
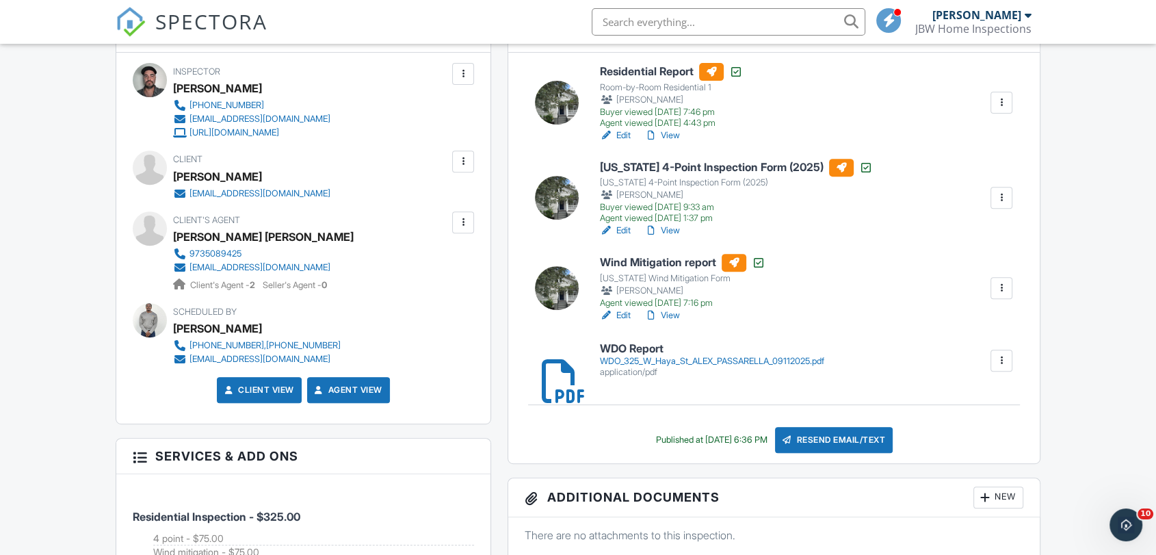
click at [744, 168] on h6 "[US_STATE] 4-Point Inspection Form (2025)" at bounding box center [736, 168] width 273 height 18
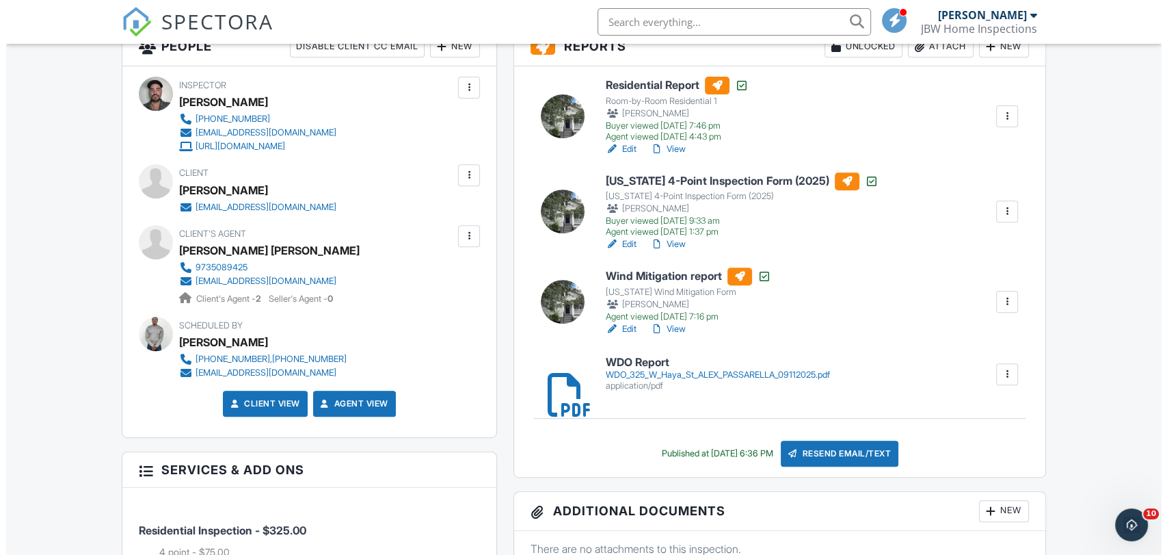
scroll to position [531, 0]
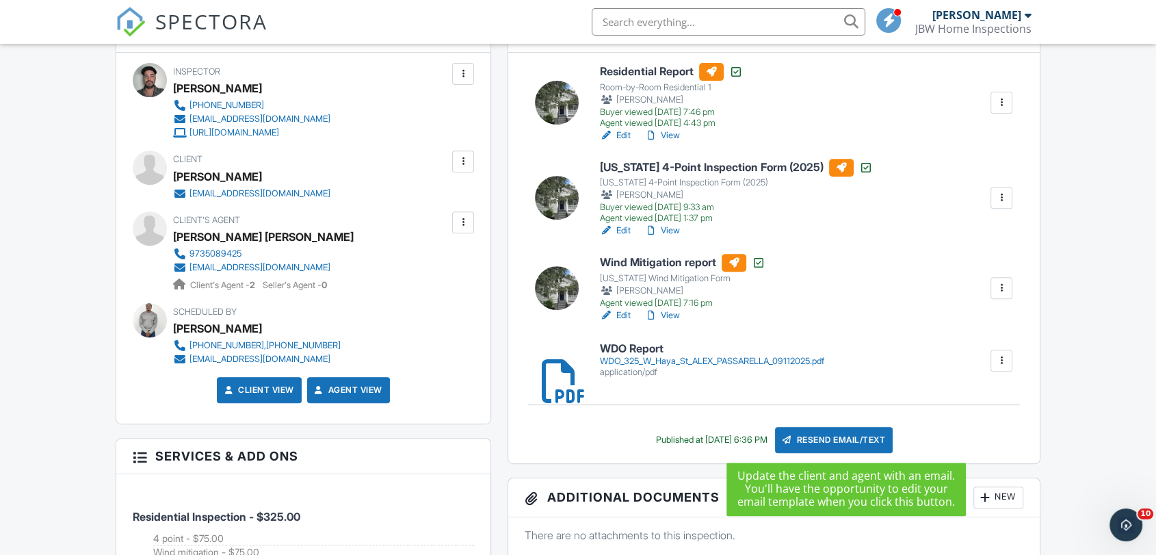
click at [855, 441] on div "Resend Email/Text" at bounding box center [834, 440] width 118 height 26
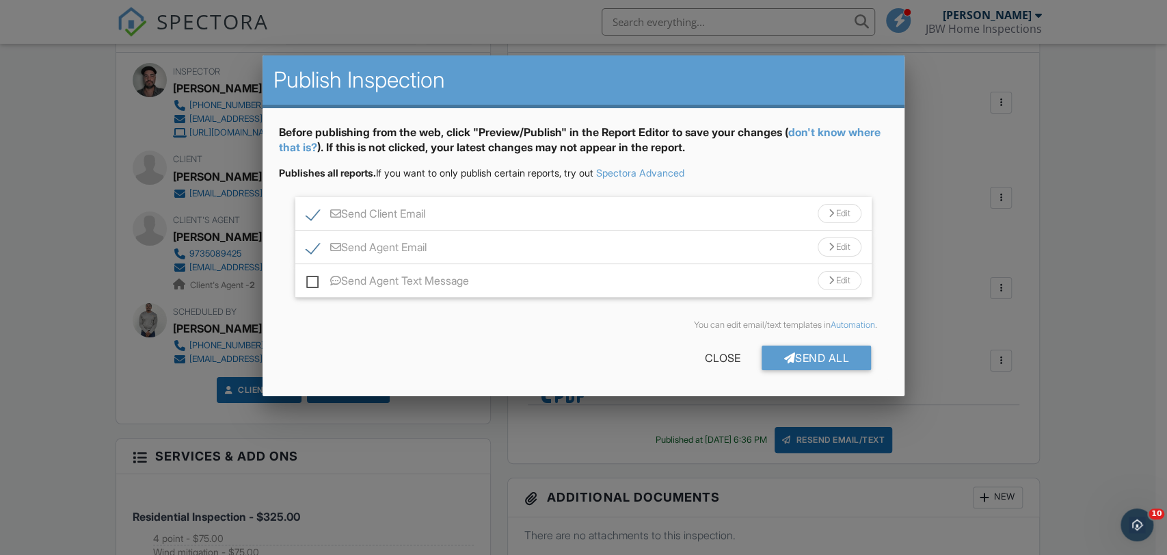
click at [311, 282] on label "Send Agent Text Message" at bounding box center [387, 282] width 163 height 17
click at [311, 278] on input "Send Agent Text Message" at bounding box center [310, 273] width 9 height 9
checkbox input "true"
click at [809, 361] on div "Send All" at bounding box center [816, 357] width 109 height 25
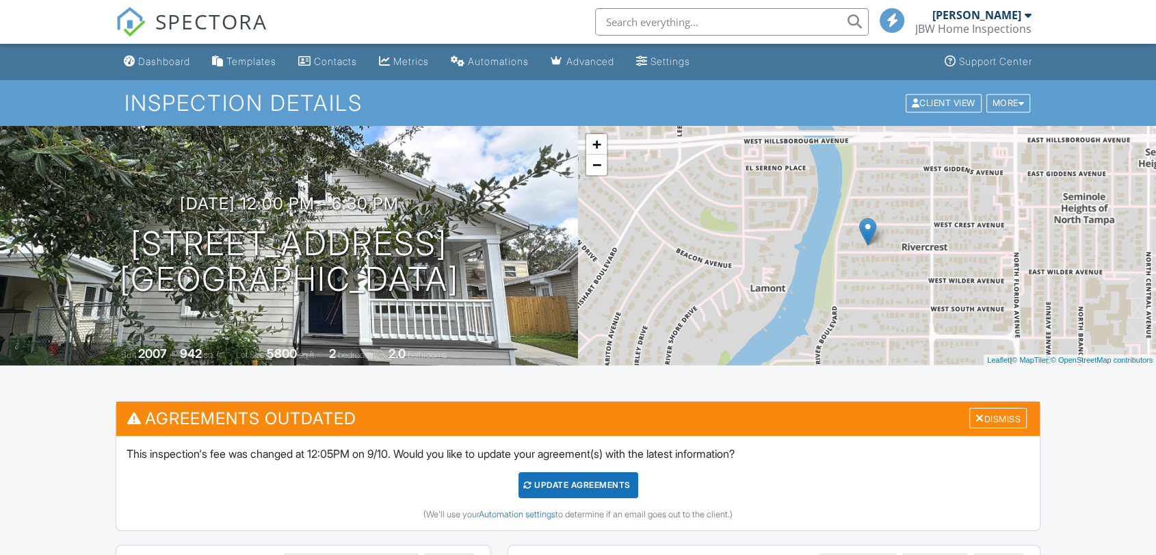
click at [153, 52] on link "Dashboard" at bounding box center [156, 61] width 77 height 25
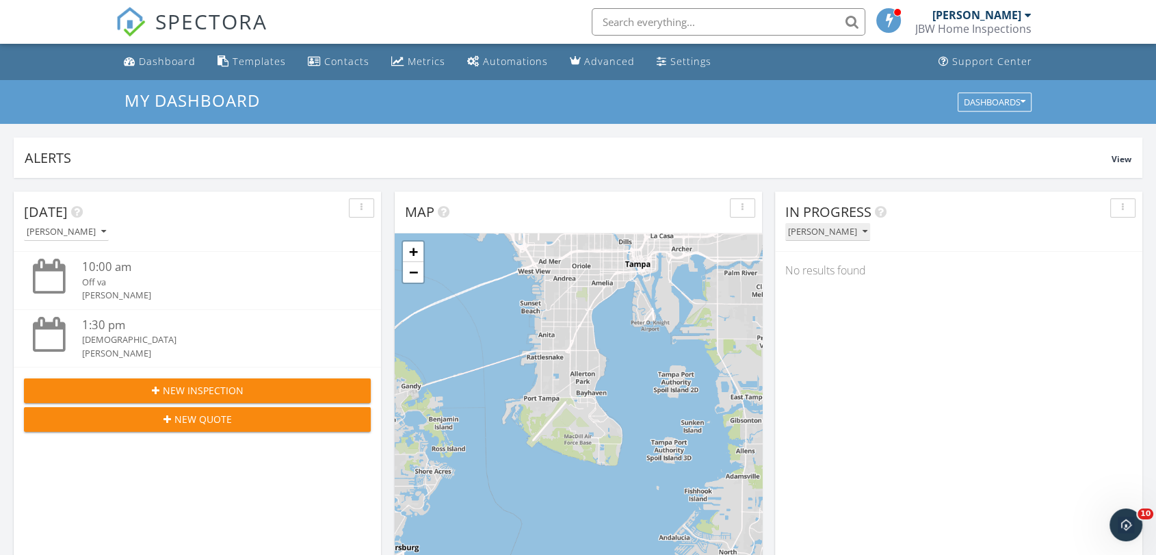
click at [827, 237] on button "[PERSON_NAME]" at bounding box center [827, 232] width 85 height 18
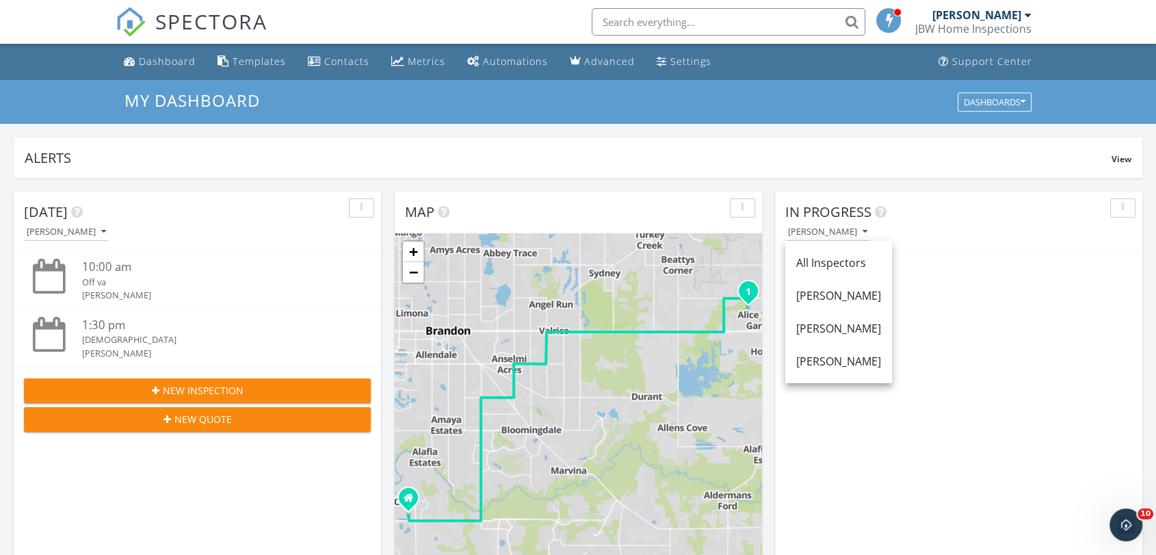
click at [832, 256] on div "All Inspectors" at bounding box center [838, 262] width 85 height 16
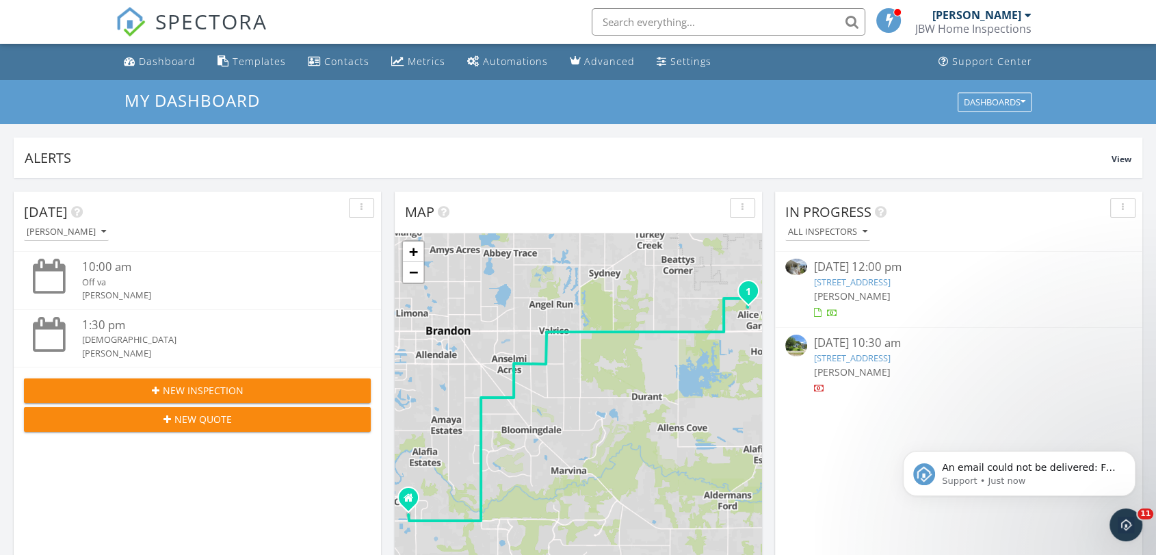
click at [890, 351] on link "325 W Haya St, Tampa, FL 33603" at bounding box center [852, 357] width 77 height 12
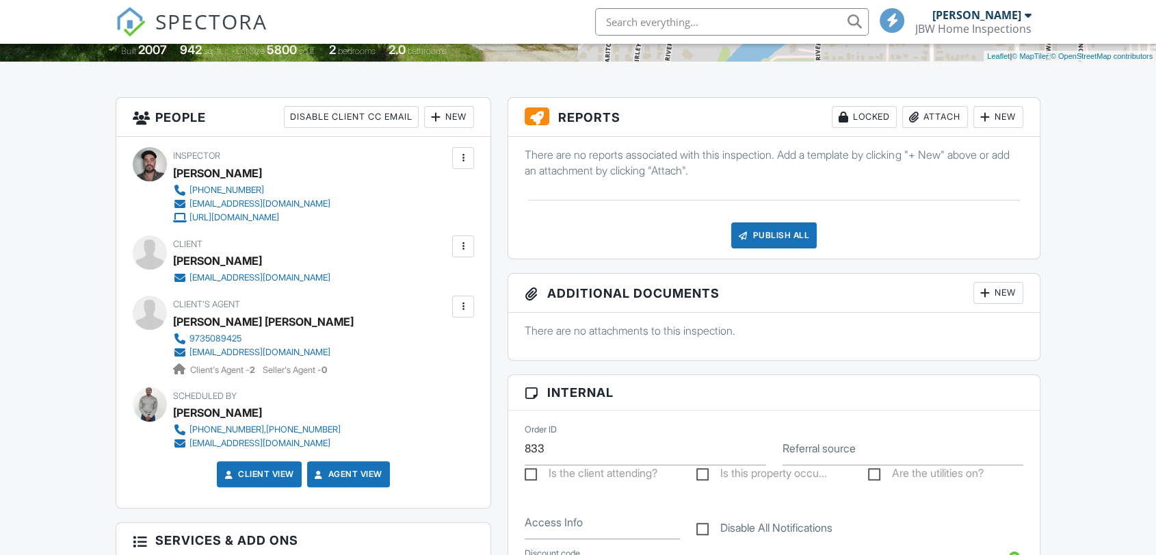
click at [760, 237] on div "Publish All" at bounding box center [773, 235] width 85 height 26
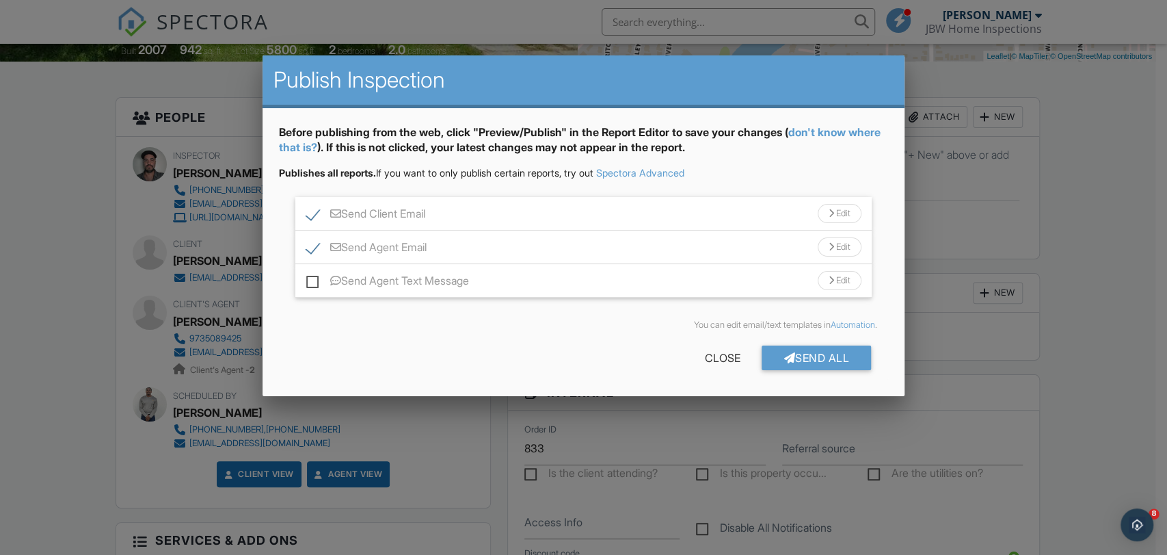
click at [307, 252] on label "Send Agent Email" at bounding box center [366, 249] width 120 height 17
checkbox input "false"
click at [313, 217] on label "Send Client Email" at bounding box center [365, 215] width 119 height 17
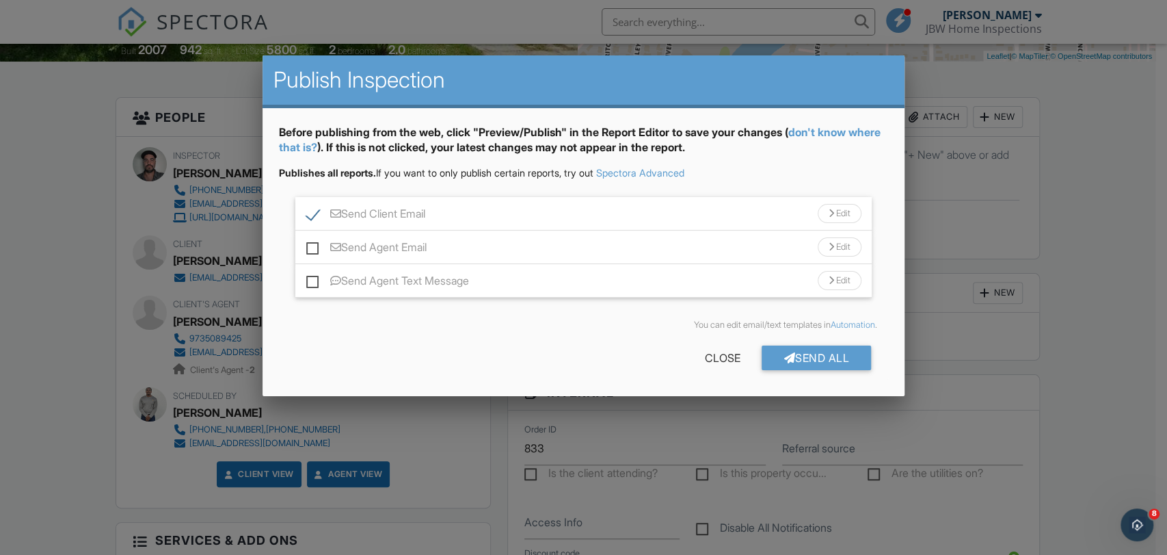
checkbox input "false"
click at [784, 352] on div at bounding box center [790, 357] width 12 height 11
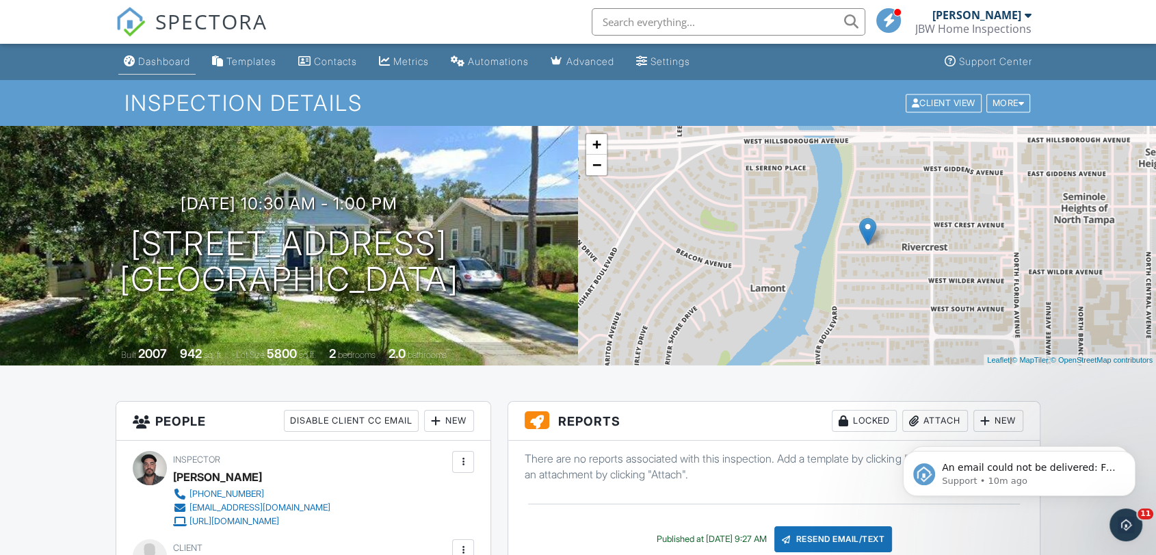
drag, startPoint x: 185, startPoint y: 66, endPoint x: 196, endPoint y: 66, distance: 11.0
click at [186, 66] on div "Dashboard" at bounding box center [164, 61] width 52 height 12
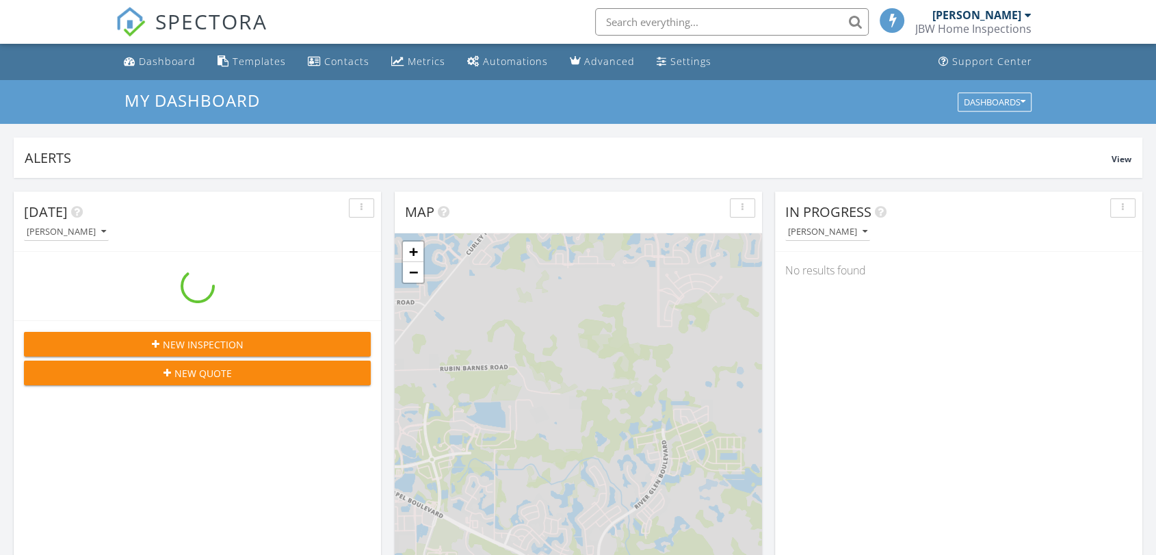
scroll to position [1268, 1180]
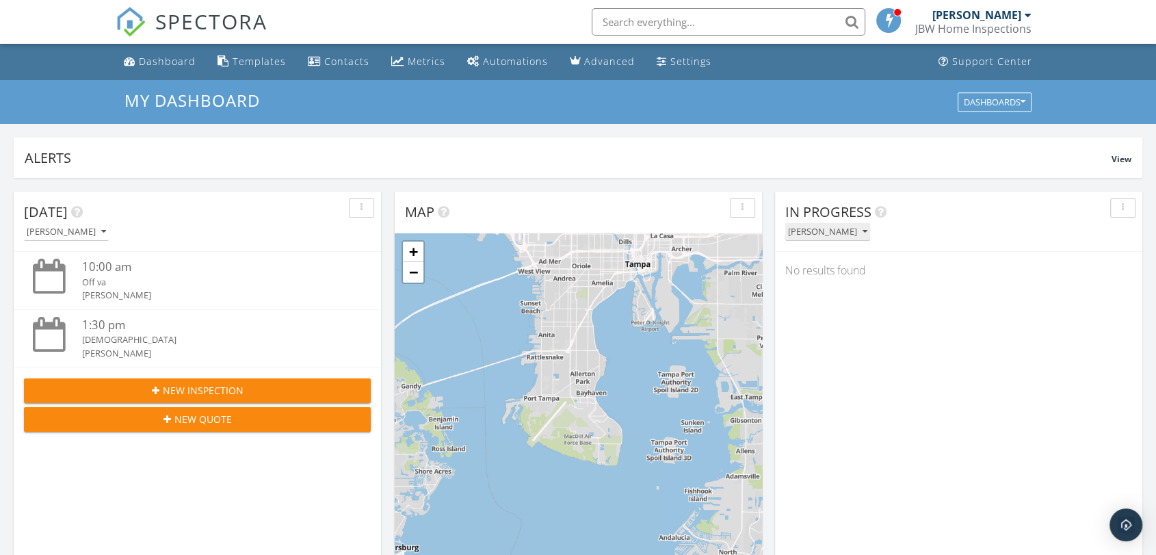
click at [829, 237] on div "[PERSON_NAME]" at bounding box center [827, 232] width 79 height 10
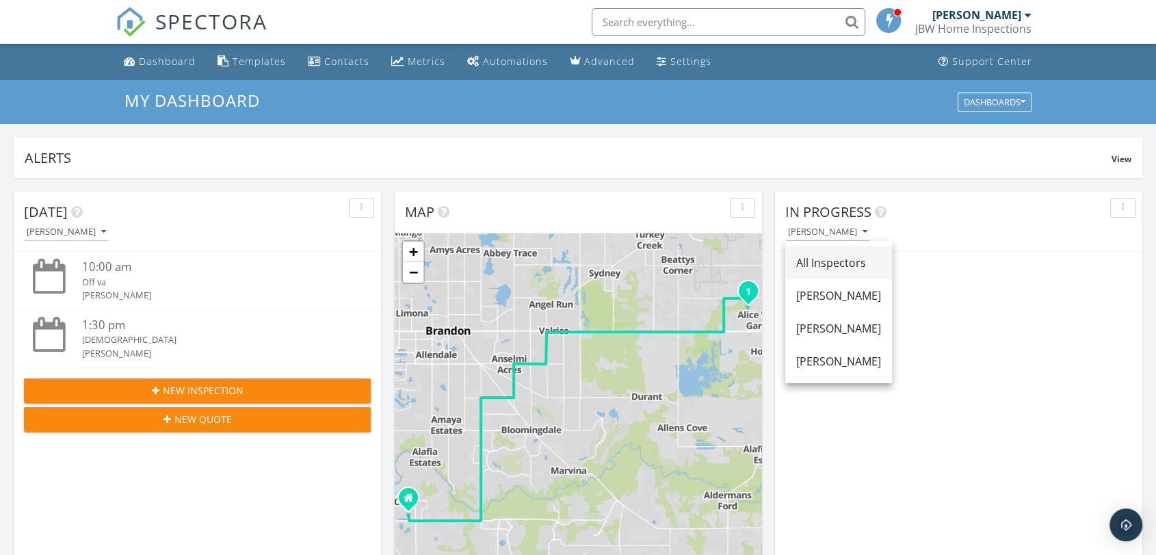
click at [829, 257] on div "All Inspectors" at bounding box center [838, 262] width 85 height 16
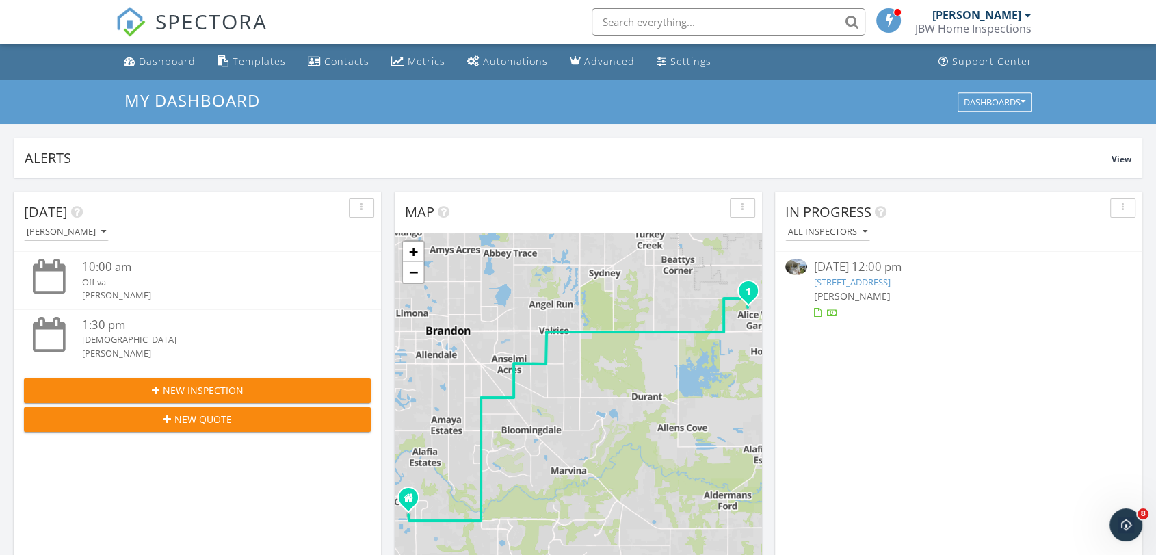
scroll to position [0, 0]
click at [836, 277] on link "11911 66th St N 641, Largo, FL 33773" at bounding box center [852, 282] width 77 height 12
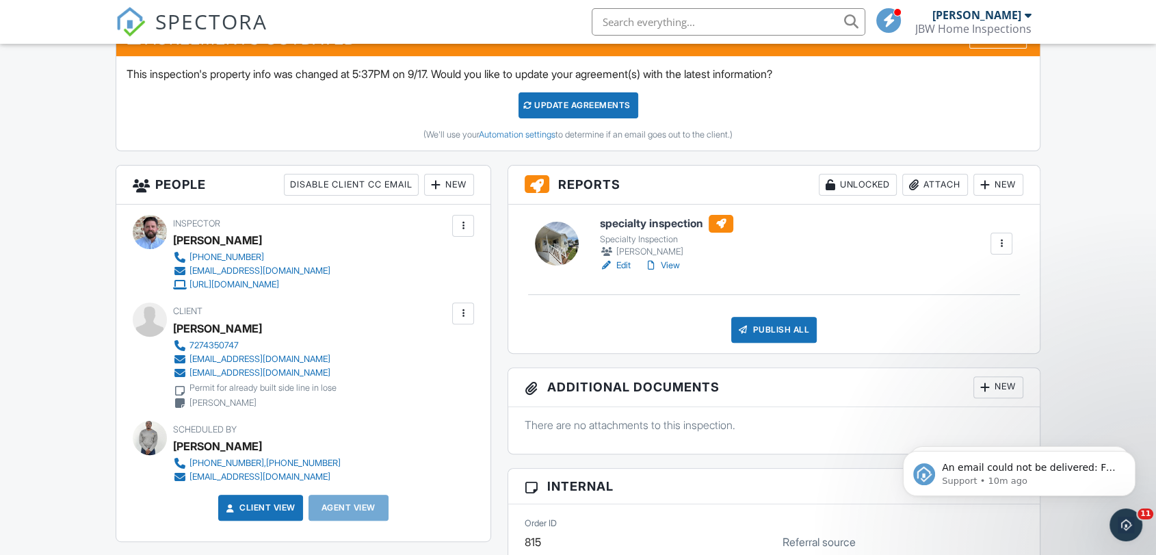
click at [942, 192] on div "Attach" at bounding box center [935, 185] width 66 height 22
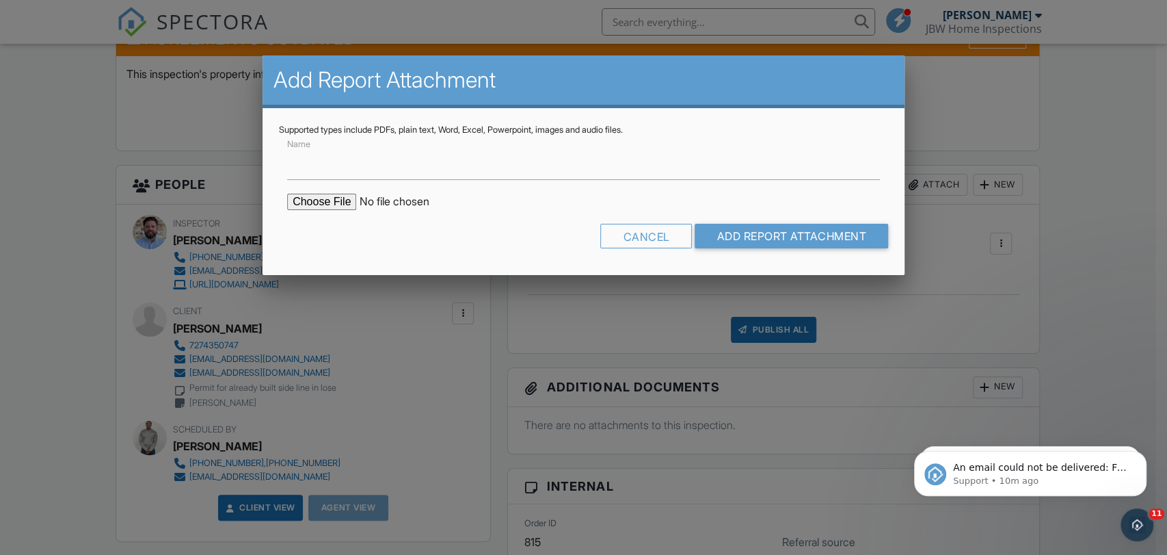
click at [334, 202] on input "file" at bounding box center [403, 202] width 232 height 16
type input "C:\fakepath\ENG - [STREET_ADDRESS]pdf"
click at [347, 155] on input "Name" at bounding box center [583, 163] width 593 height 34
type input "Engineering Certification"
click at [750, 238] on input "Add Report Attachment" at bounding box center [792, 236] width 194 height 25
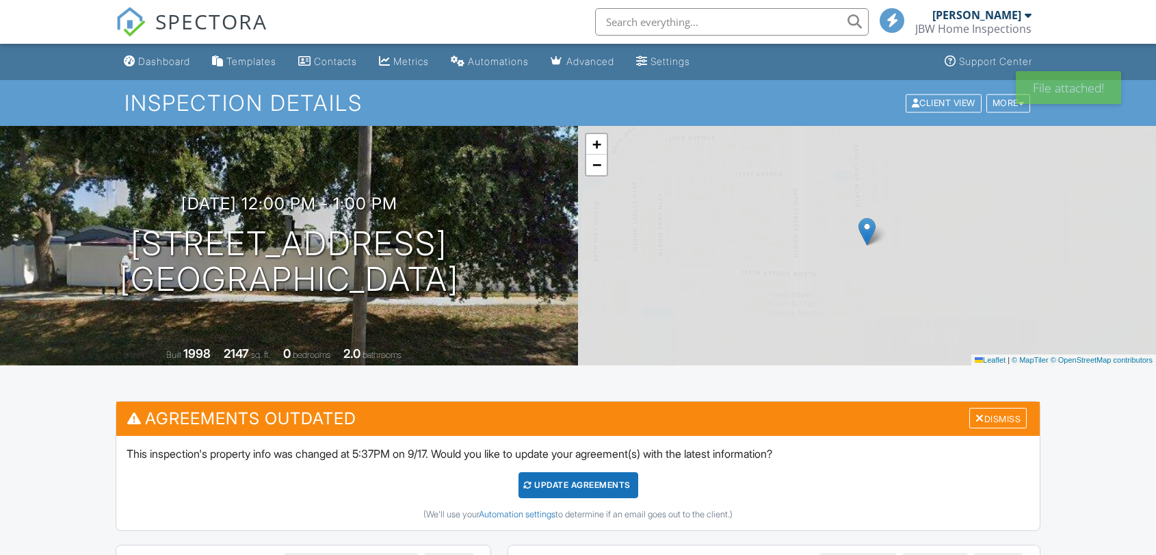
scroll to position [380, 0]
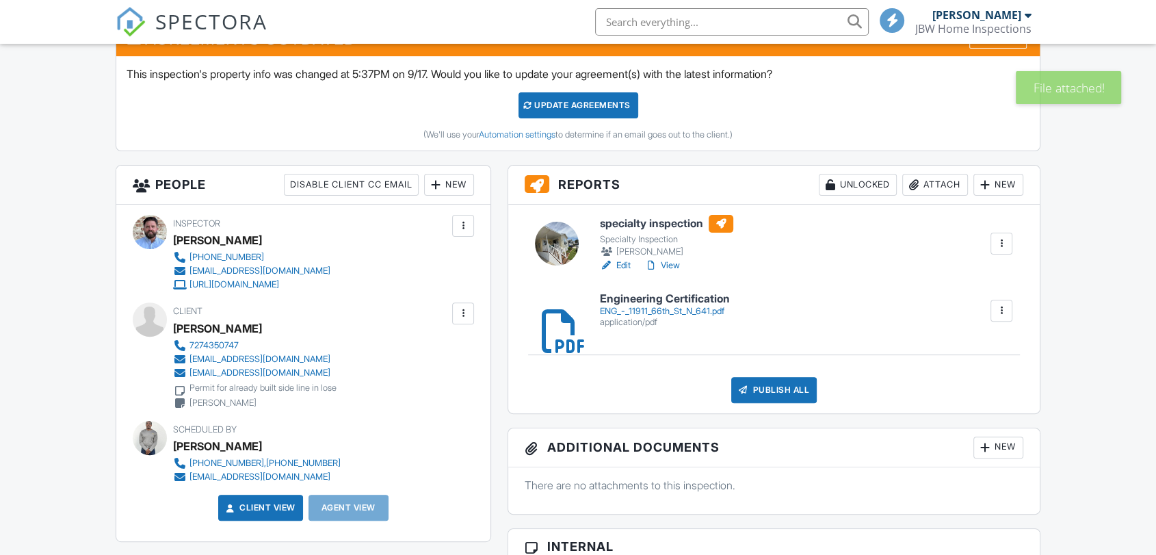
click at [673, 226] on h6 "specialty inspection" at bounding box center [666, 224] width 133 height 18
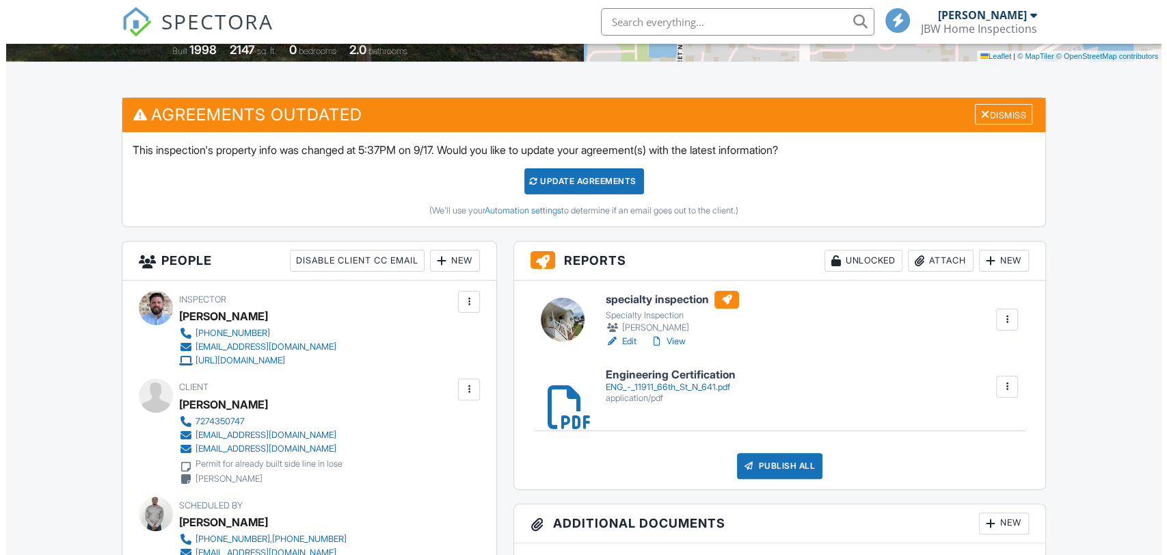
scroll to position [607, 0]
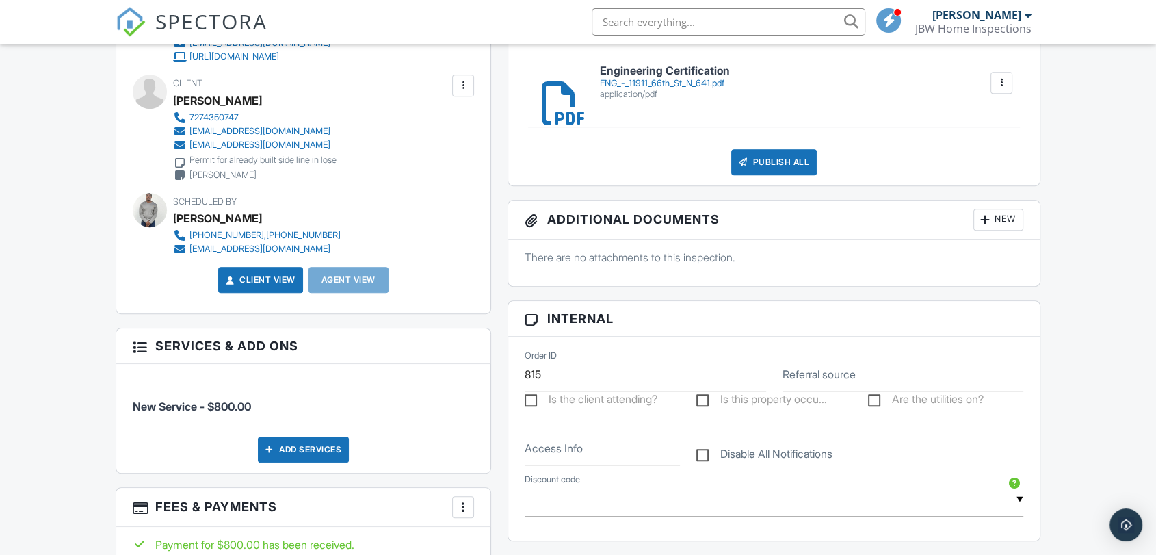
click at [777, 168] on div "Publish All" at bounding box center [773, 162] width 85 height 26
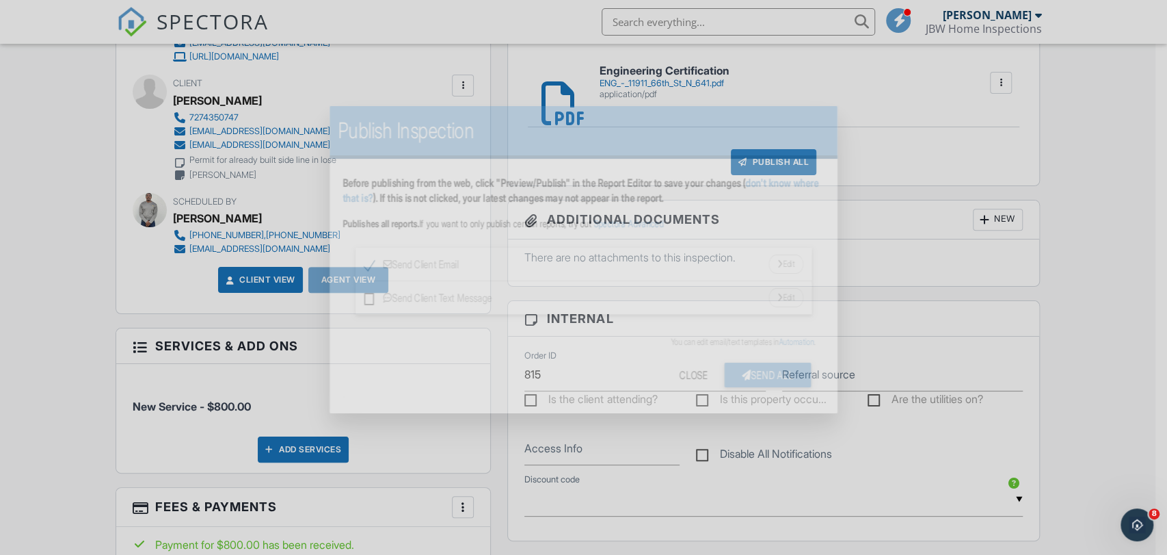
scroll to position [0, 0]
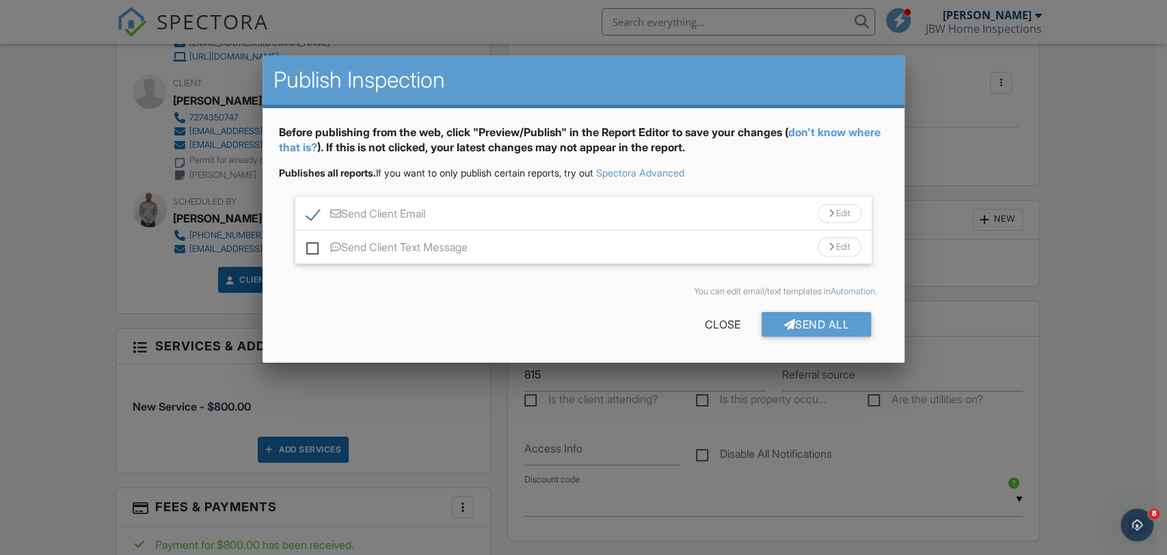
click at [317, 246] on label "Send Client Text Message" at bounding box center [386, 249] width 161 height 17
click at [315, 245] on input "Send Client Text Message" at bounding box center [310, 240] width 9 height 9
checkbox input "true"
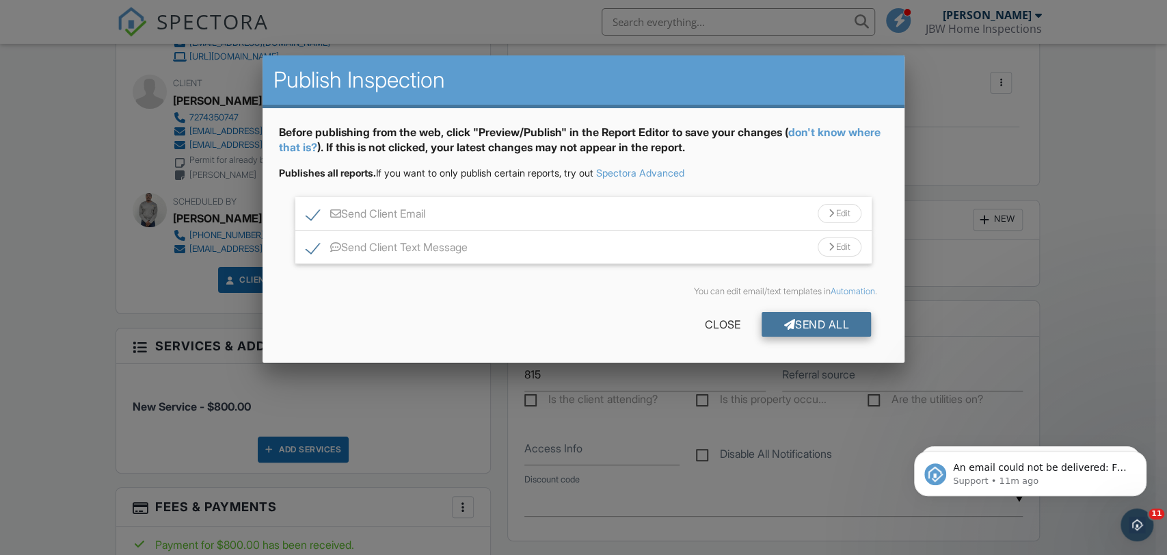
click at [793, 325] on div "Send All" at bounding box center [816, 324] width 109 height 25
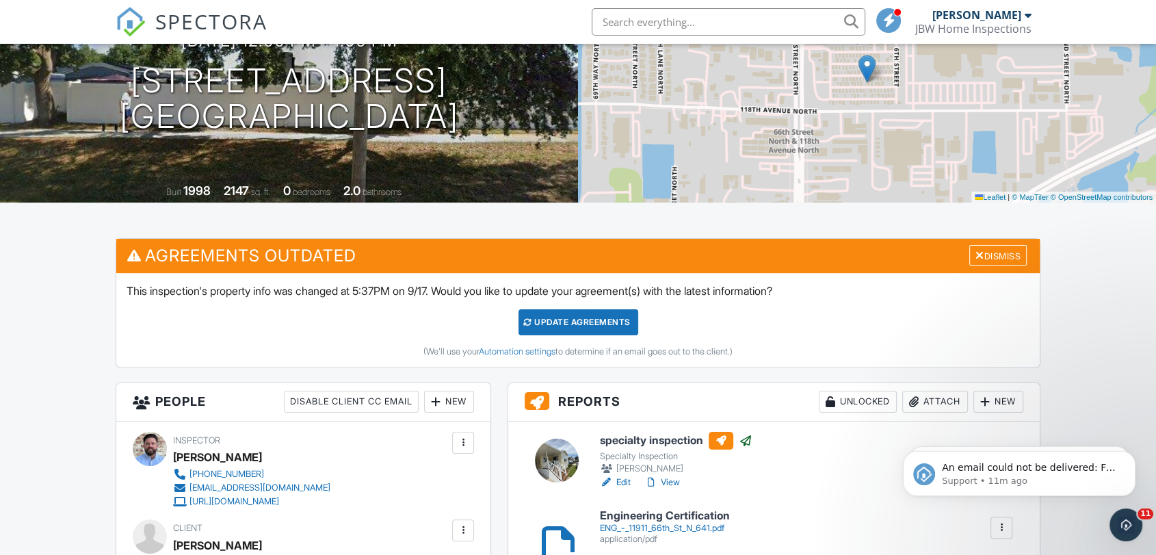
scroll to position [152, 0]
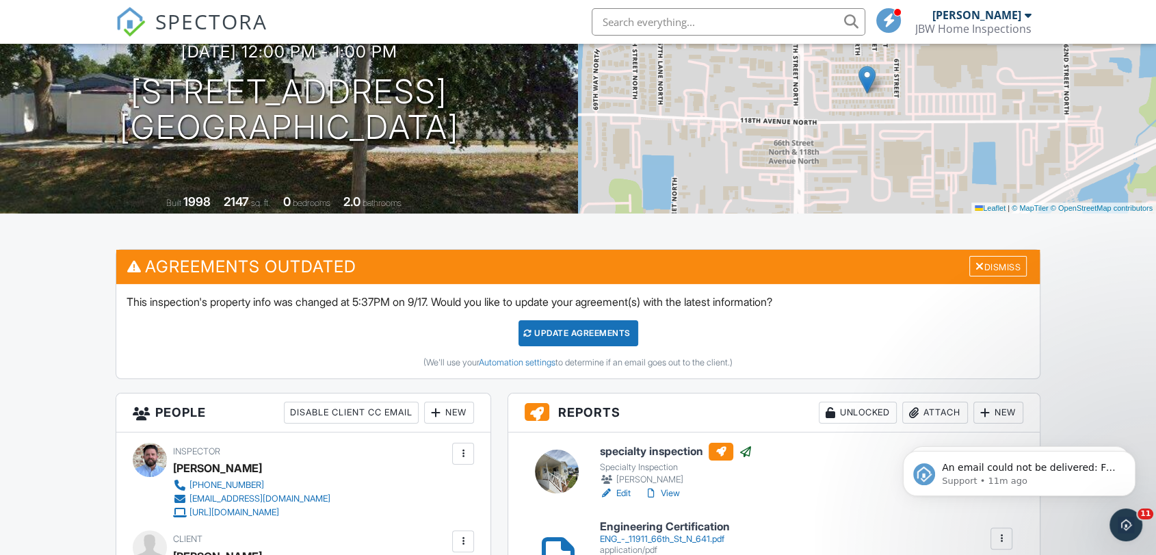
click at [732, 16] on input "text" at bounding box center [728, 21] width 274 height 27
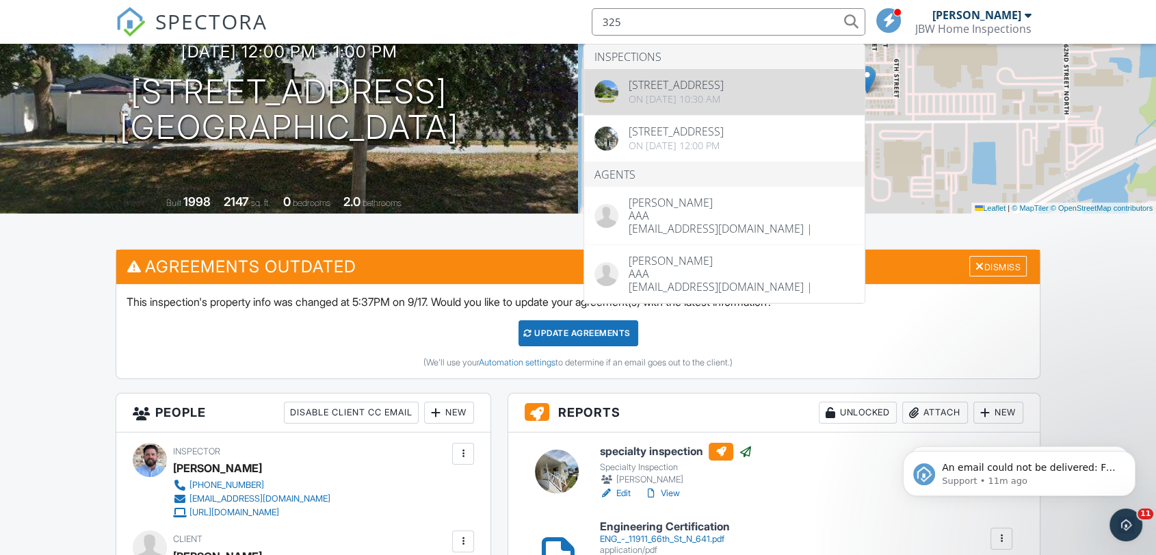
type input "325"
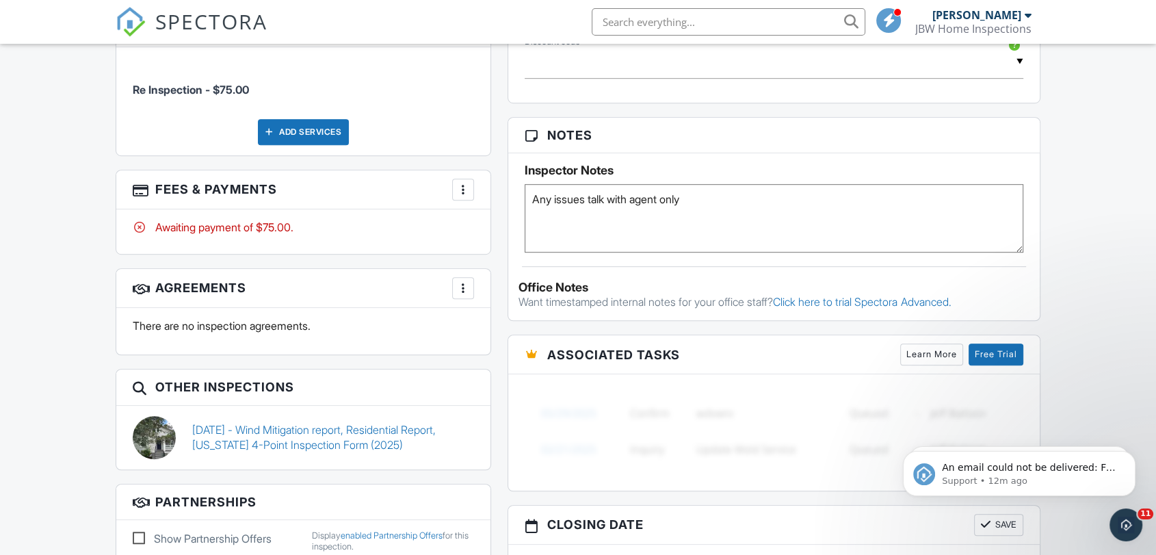
scroll to position [912, 0]
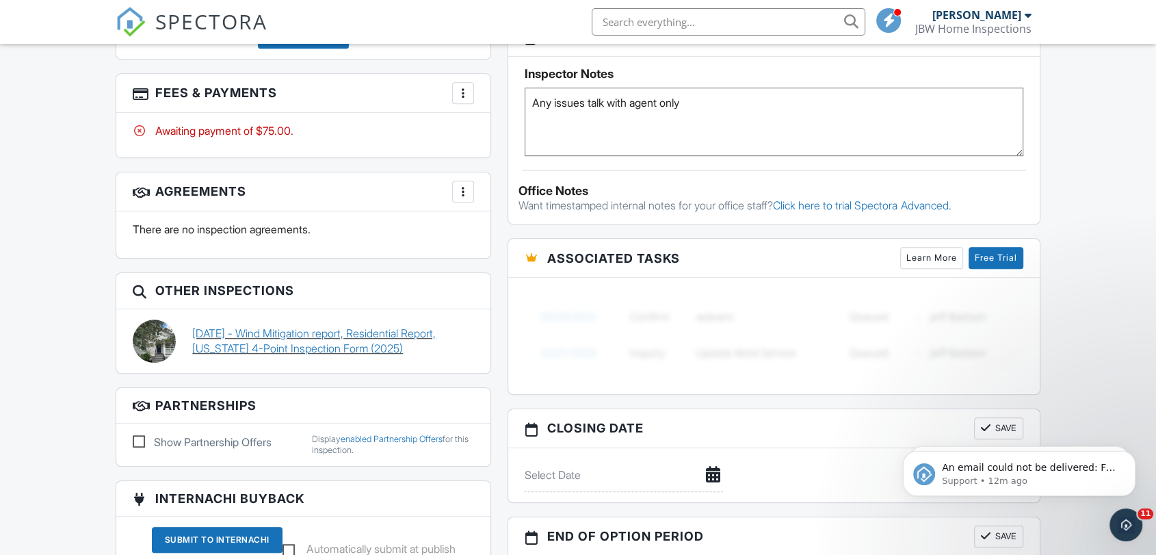
click at [265, 348] on link "[DATE] - Wind Mitigation report, Residential Report, [US_STATE] 4-Point Inspect…" at bounding box center [333, 340] width 282 height 31
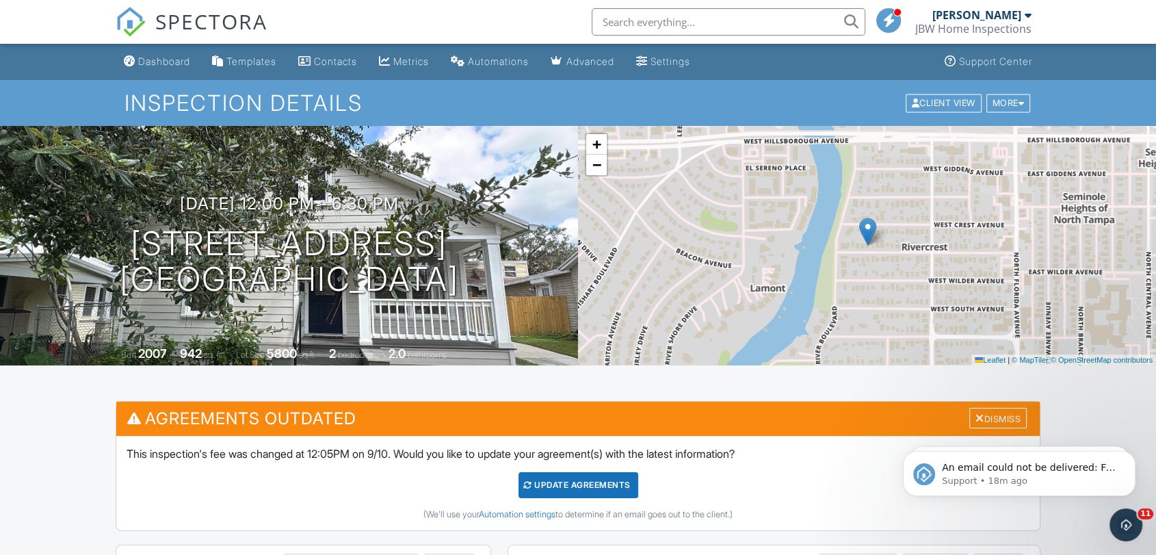
click at [133, 62] on div "Dashboard" at bounding box center [130, 60] width 12 height 11
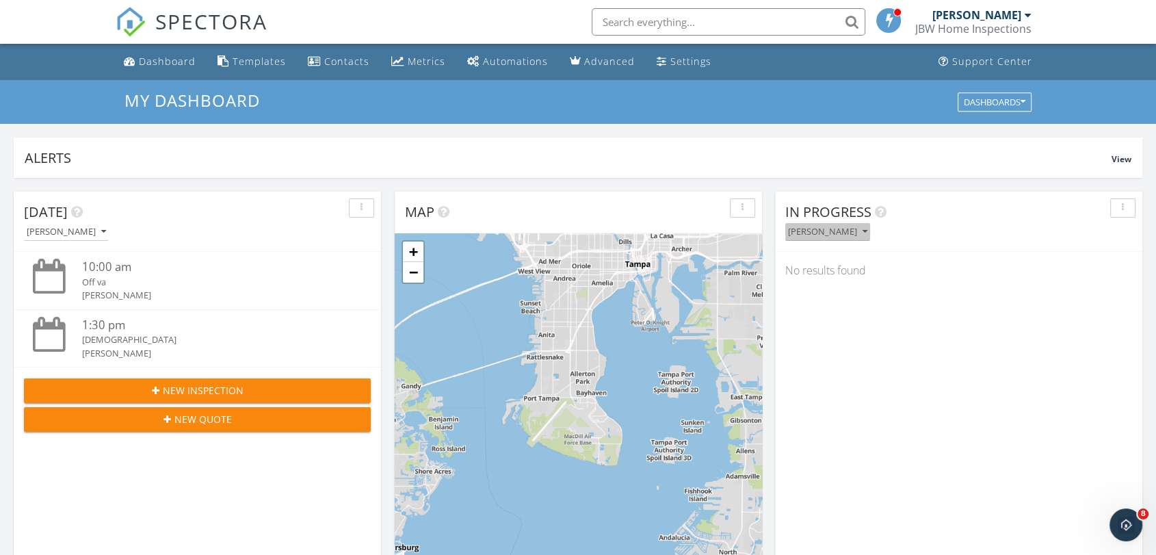
click at [853, 227] on div "[PERSON_NAME]" at bounding box center [827, 232] width 79 height 10
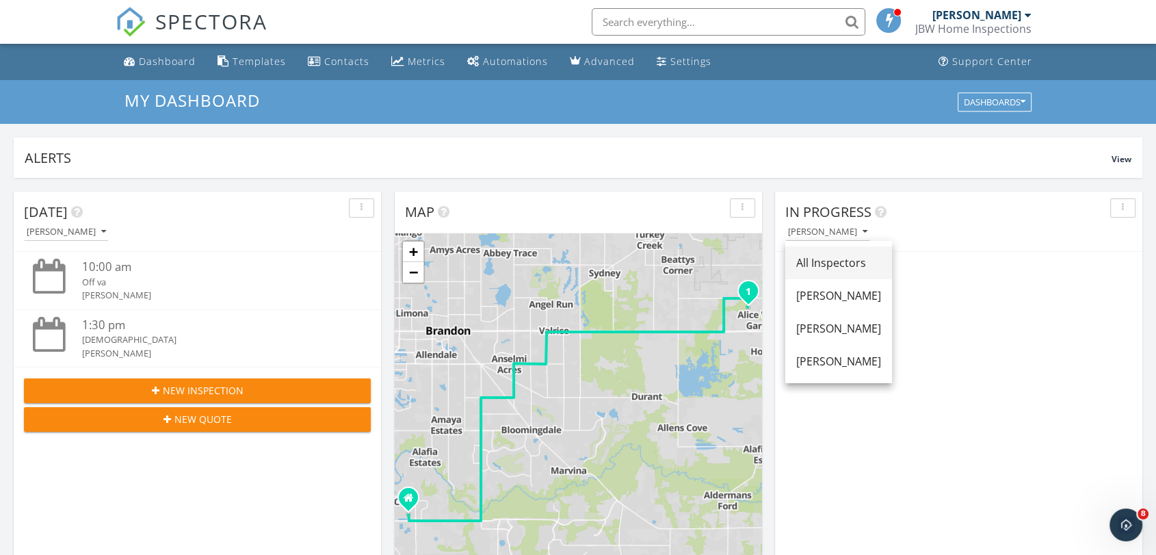
click at [825, 256] on div "All Inspectors" at bounding box center [838, 262] width 85 height 16
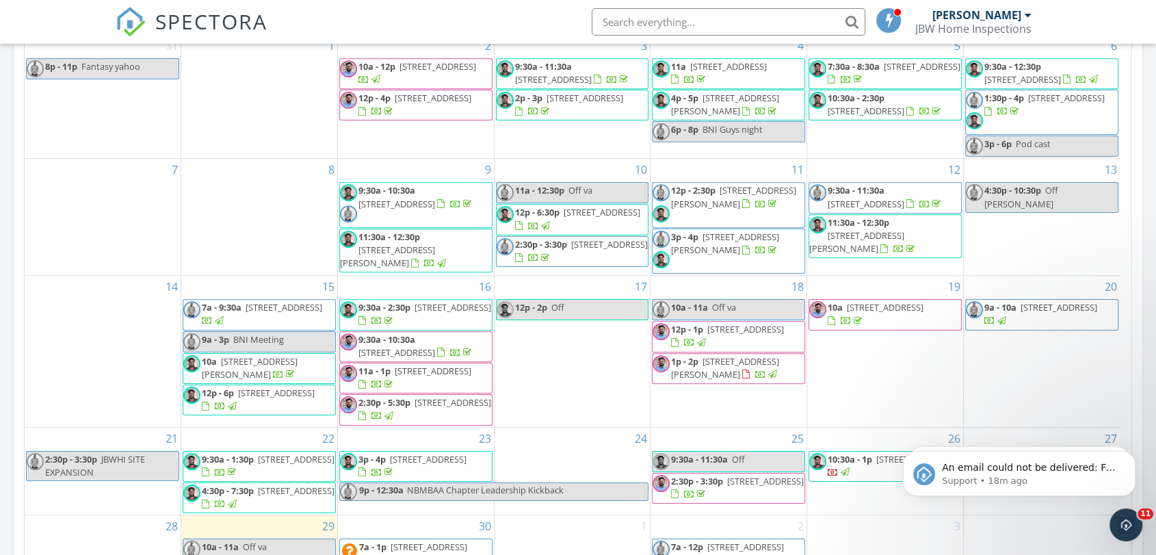
scroll to position [455, 0]
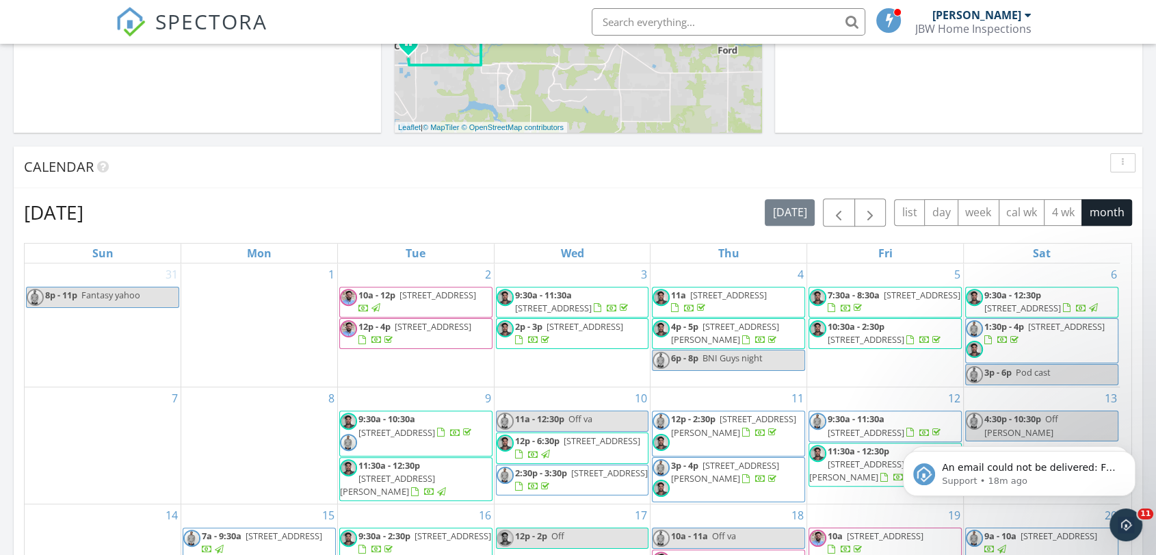
click at [636, 18] on input "text" at bounding box center [728, 21] width 274 height 27
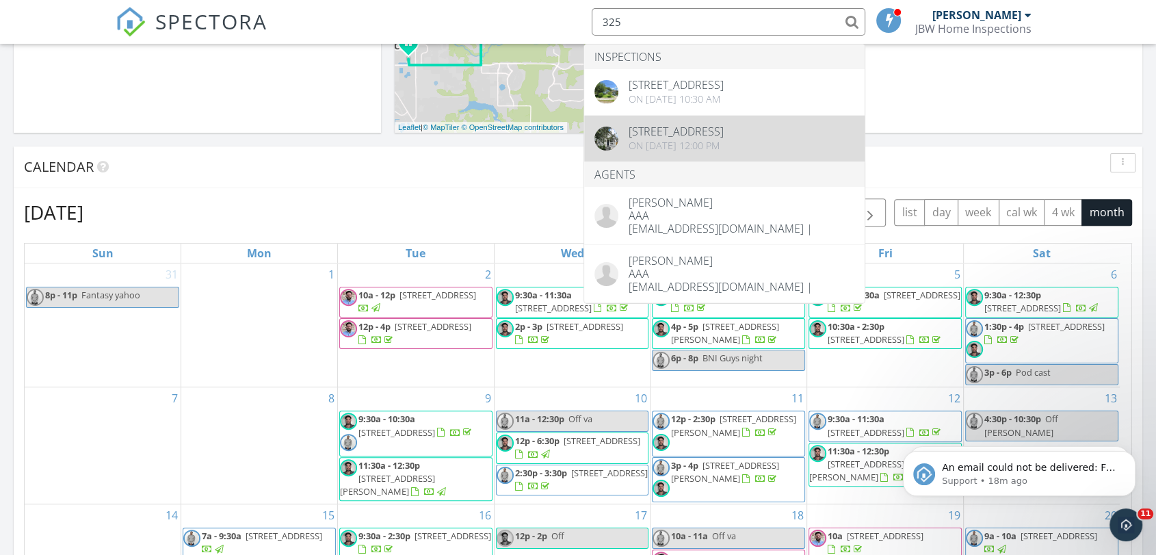
type input "325"
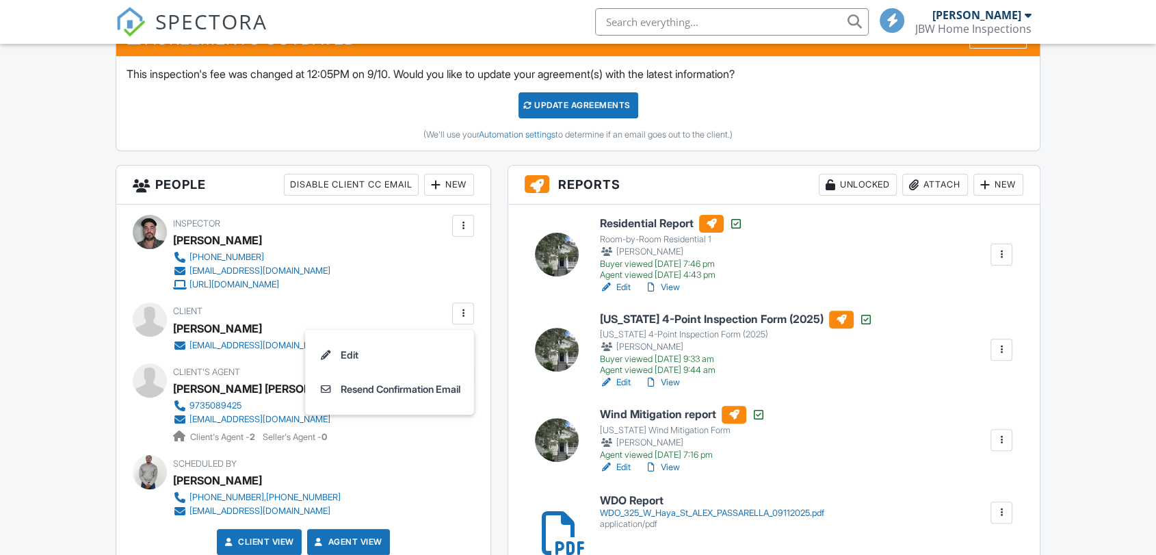
click at [398, 347] on li "Edit" at bounding box center [389, 355] width 152 height 34
click at [344, 352] on div at bounding box center [578, 278] width 1156 height 693
click at [465, 318] on div at bounding box center [463, 313] width 14 height 14
click at [345, 354] on li "Edit" at bounding box center [389, 355] width 152 height 34
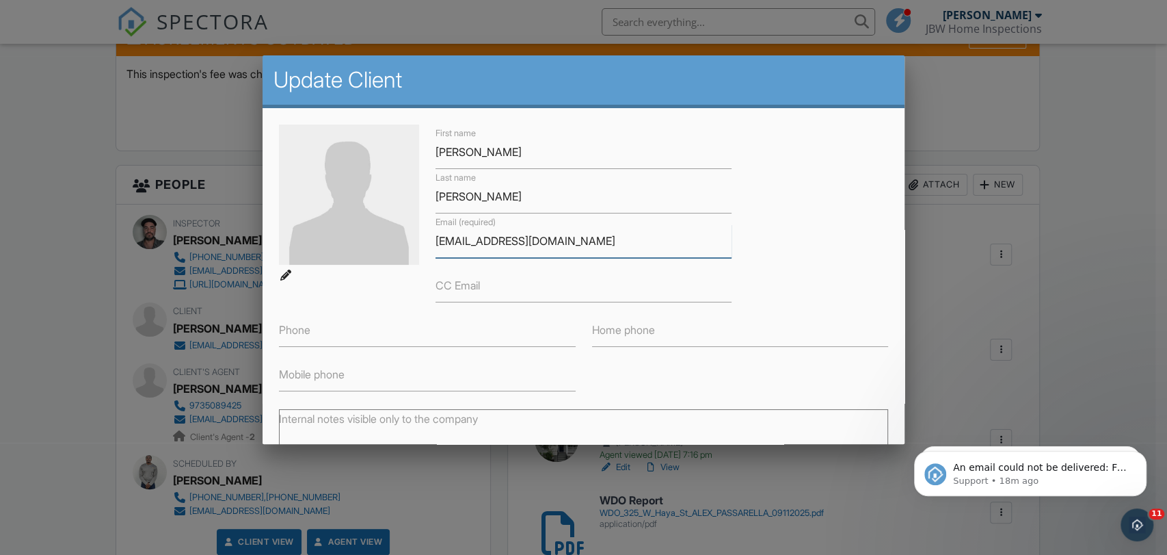
click at [472, 246] on input "passararella052@gmail.com" at bounding box center [584, 241] width 296 height 34
drag, startPoint x: 600, startPoint y: 237, endPoint x: 274, endPoint y: 249, distance: 327.1
click at [274, 250] on div "First name Alex Last name Passarella Email (required) passarerella052@gmail.com…" at bounding box center [584, 257] width 626 height 267
type input "passarella052@gmail.com"
click at [309, 334] on label "Phone" at bounding box center [294, 329] width 31 height 15
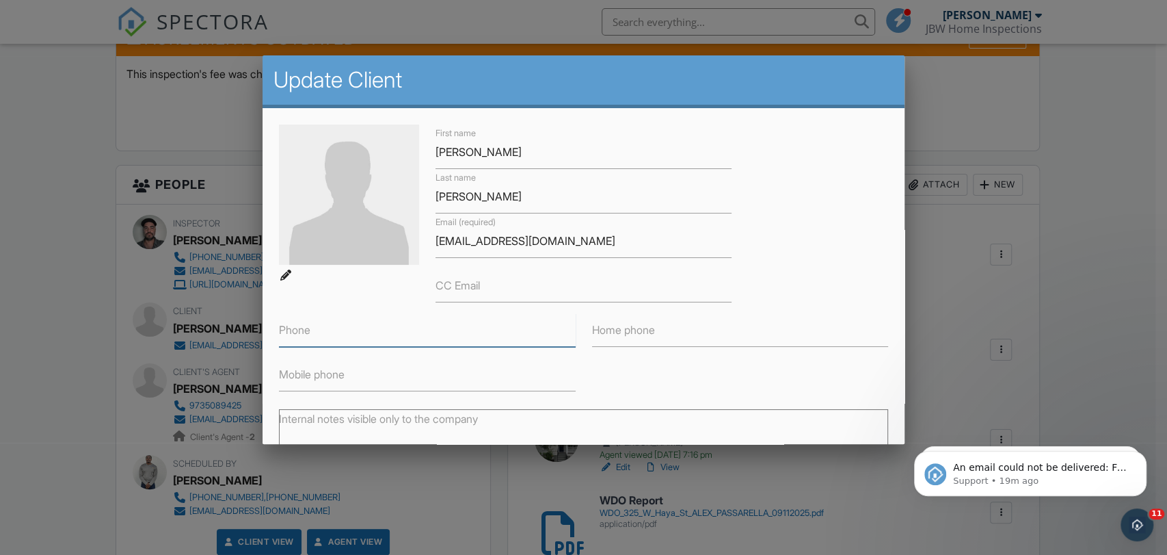
click at [309, 334] on input "Phone" at bounding box center [427, 330] width 296 height 34
type input "3472885037"
click at [767, 383] on div "First name Alex Last name Passarella Email (required) passarella052@gmail.com C…" at bounding box center [584, 257] width 626 height 267
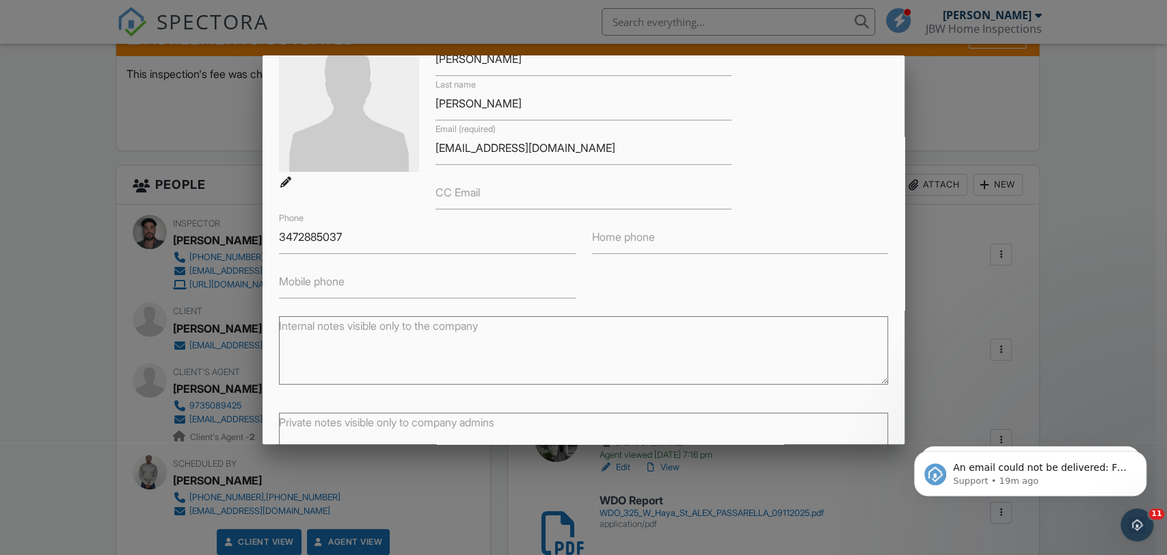
scroll to position [191, 0]
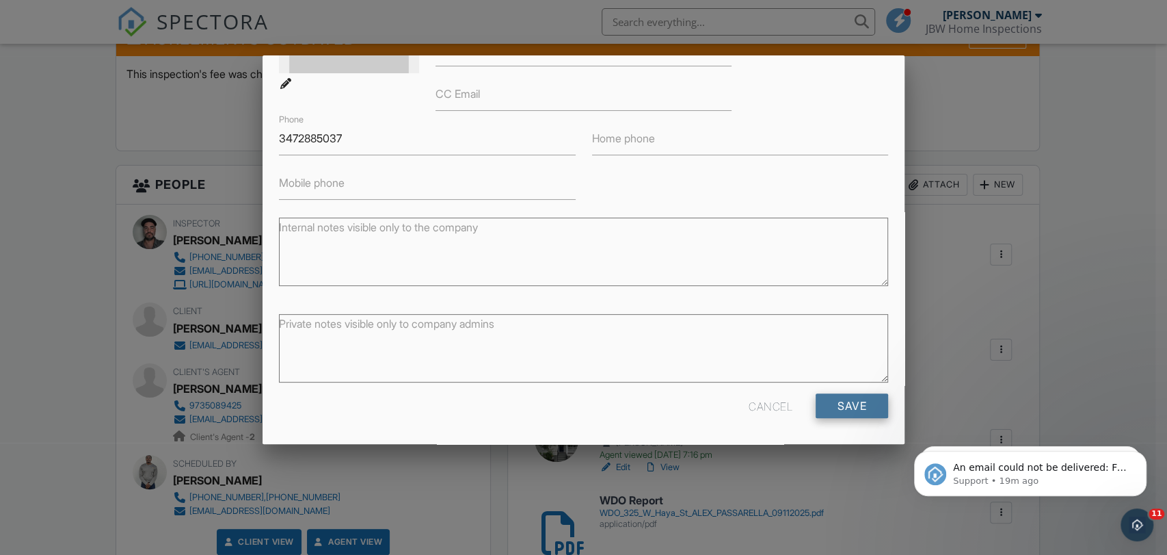
click at [832, 401] on input "Save" at bounding box center [852, 405] width 72 height 25
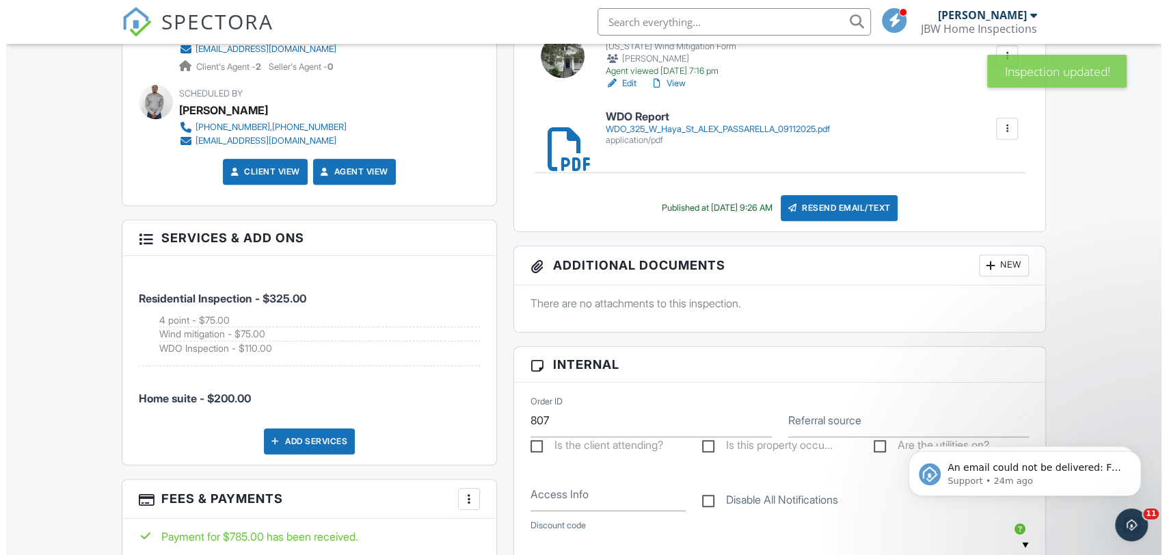
scroll to position [760, 0]
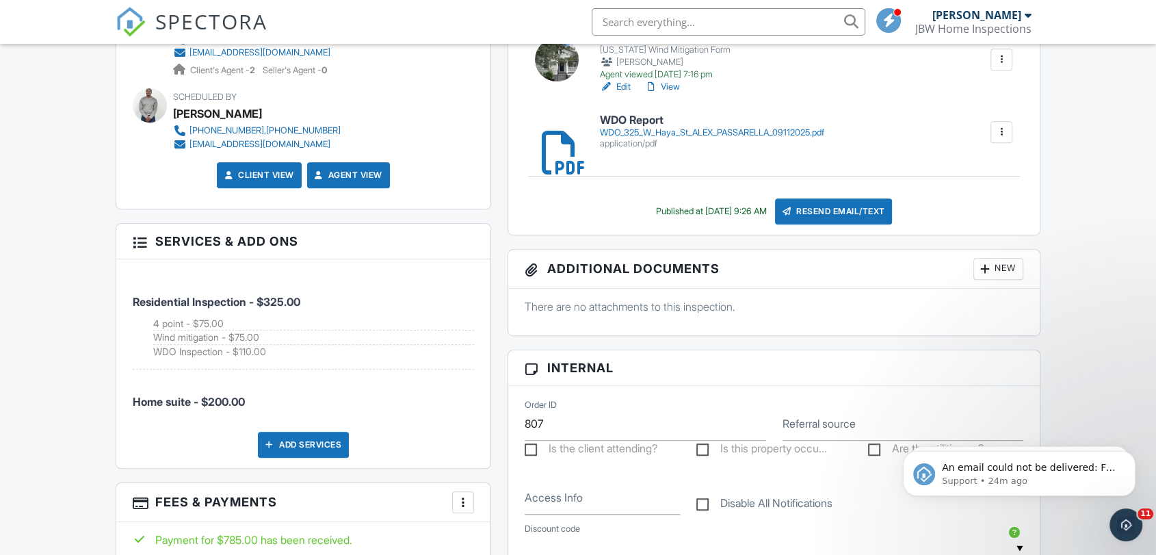
click at [843, 209] on div "Resend Email/Text" at bounding box center [834, 211] width 118 height 26
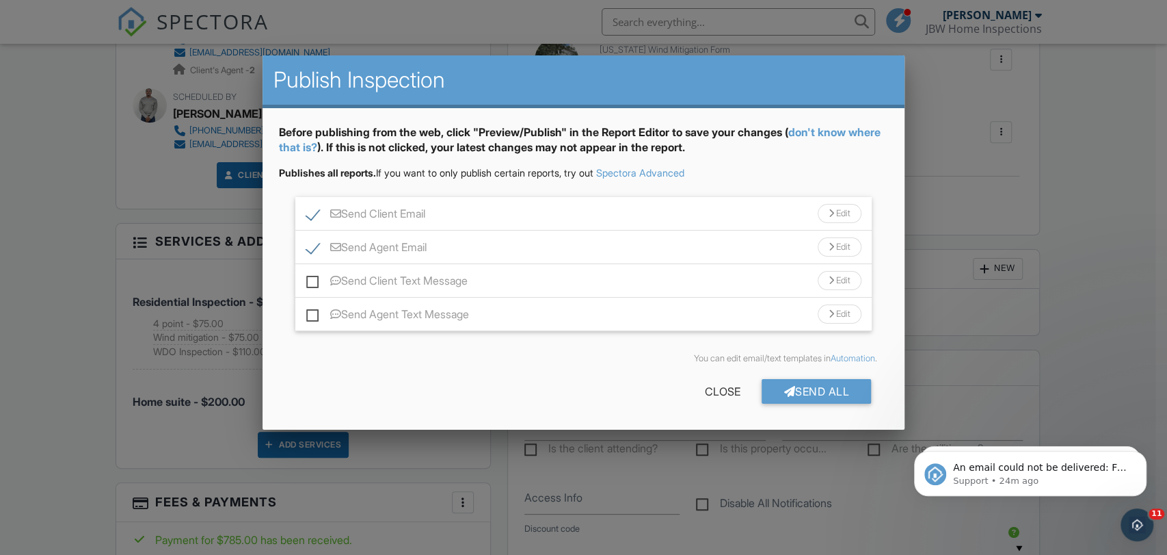
click at [308, 250] on label "Send Agent Email" at bounding box center [366, 249] width 120 height 17
checkbox input "false"
click at [311, 283] on label "Send Client Text Message" at bounding box center [386, 282] width 161 height 17
click at [311, 278] on input "Send Client Text Message" at bounding box center [310, 273] width 9 height 9
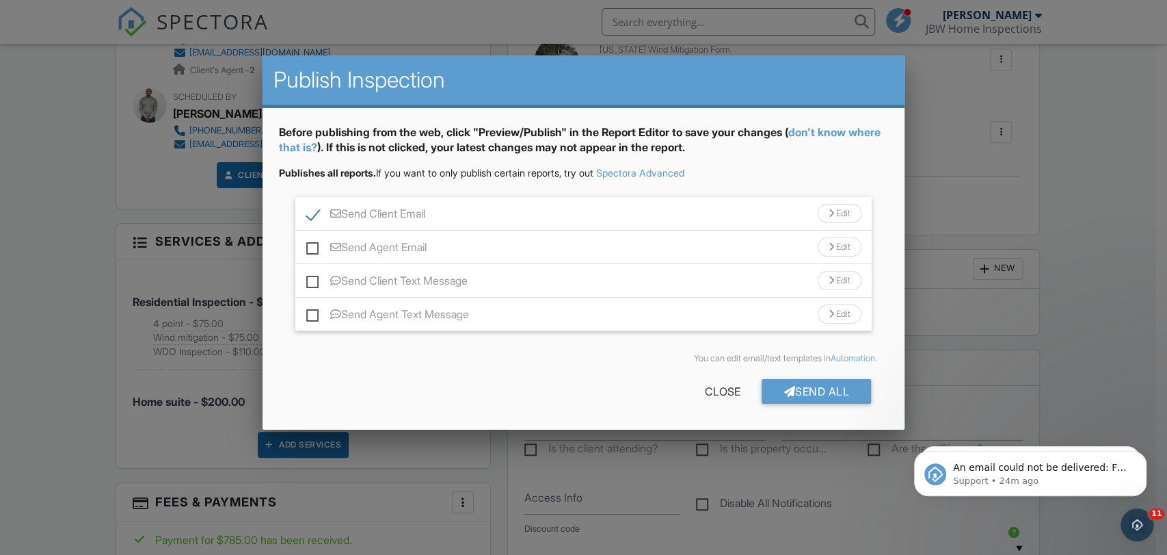
checkbox input "true"
click at [793, 390] on div "Send All" at bounding box center [816, 391] width 109 height 25
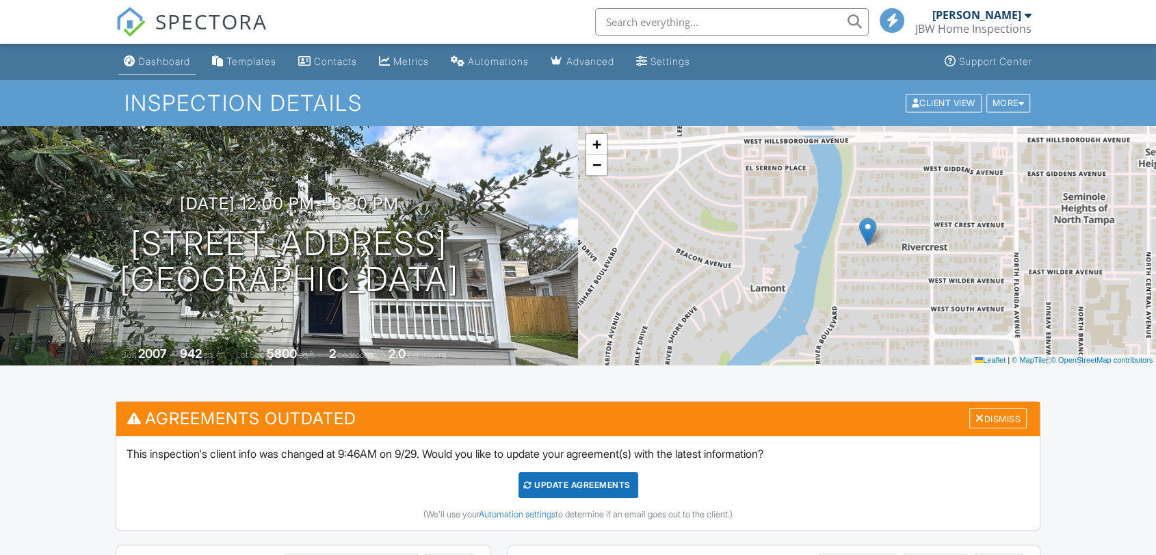
click at [165, 62] on div "Dashboard" at bounding box center [164, 61] width 52 height 12
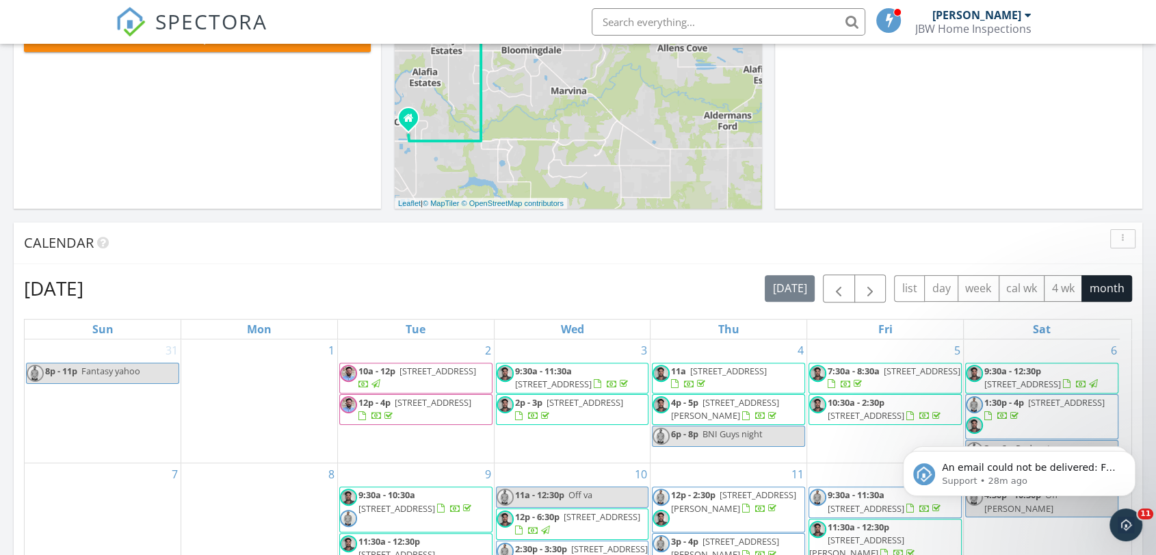
click at [902, 144] on div "In Progress [PERSON_NAME] No results found" at bounding box center [958, 10] width 367 height 397
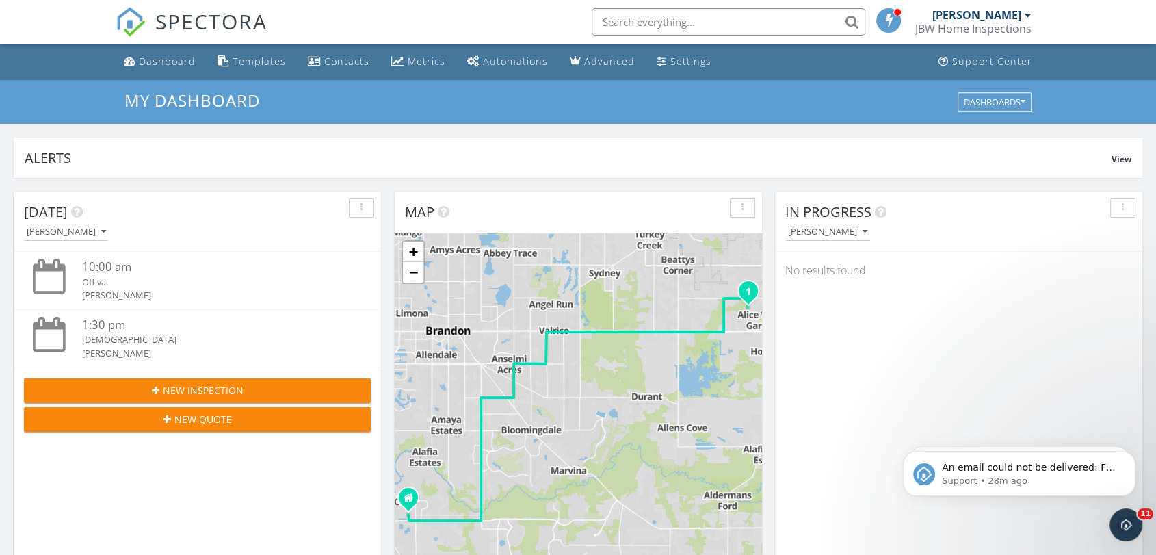
click at [647, 21] on input "text" at bounding box center [728, 21] width 274 height 27
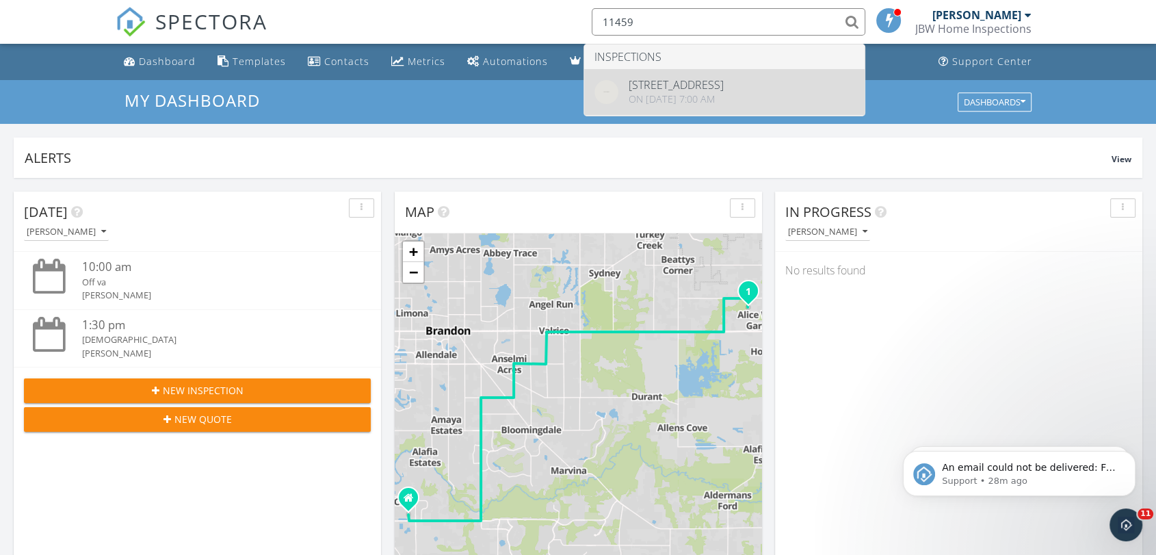
type input "11459"
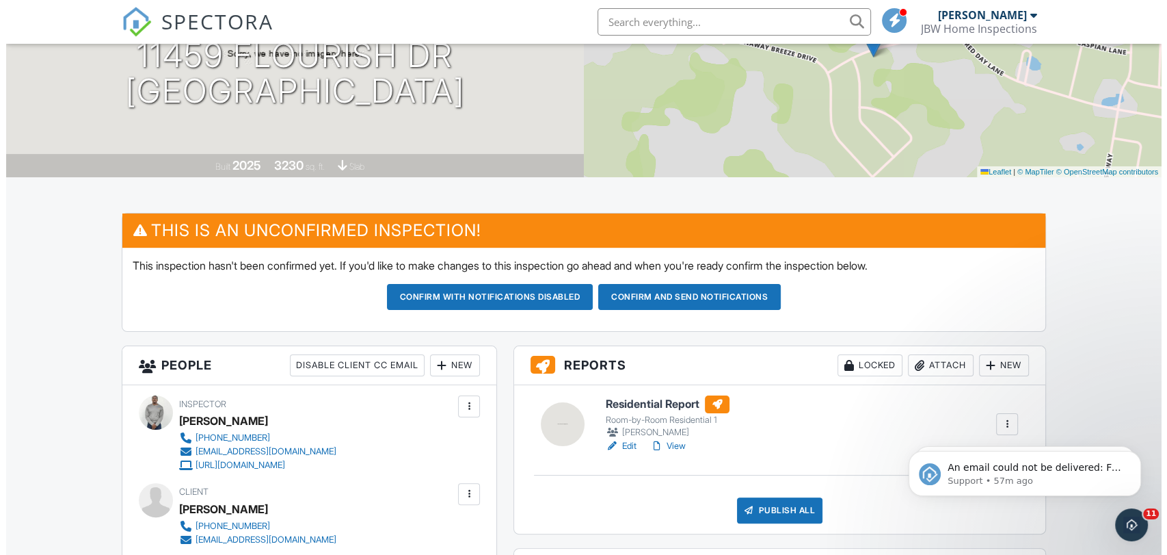
scroll to position [76, 0]
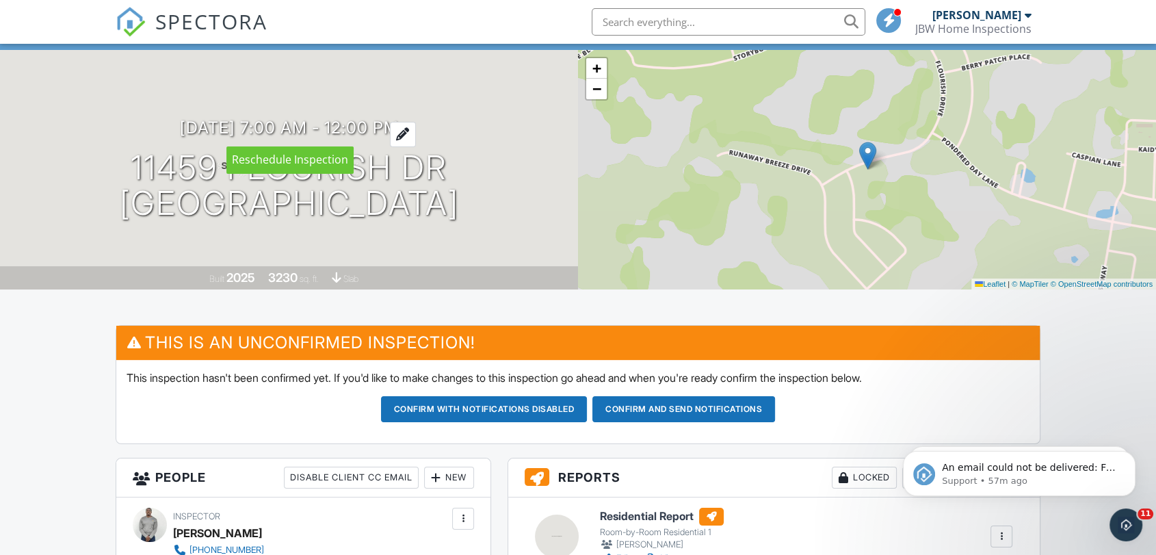
click at [280, 126] on h3 "10/02/2025 7:00 am - 12:00 pm" at bounding box center [289, 127] width 219 height 18
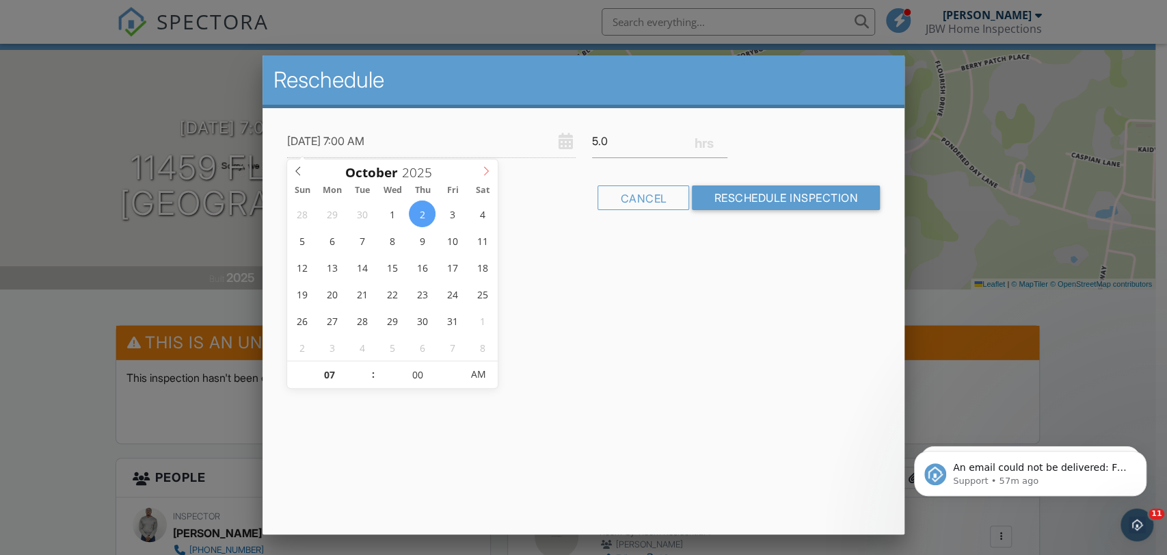
click at [481, 176] on span at bounding box center [486, 168] width 23 height 19
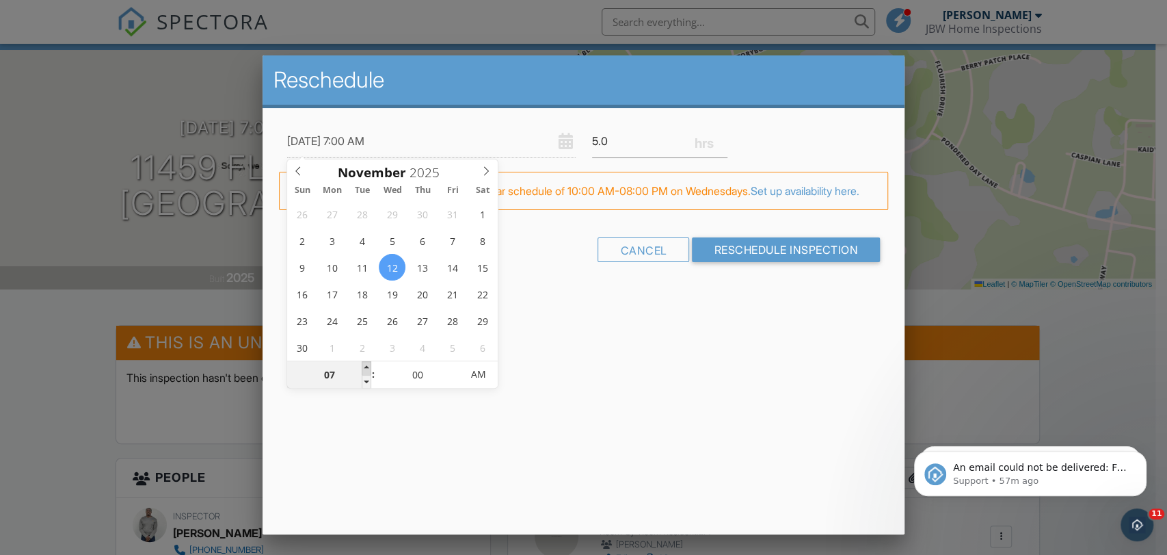
type input "11/12/2025 8:00 AM"
type input "08"
click at [365, 364] on span at bounding box center [367, 368] width 10 height 14
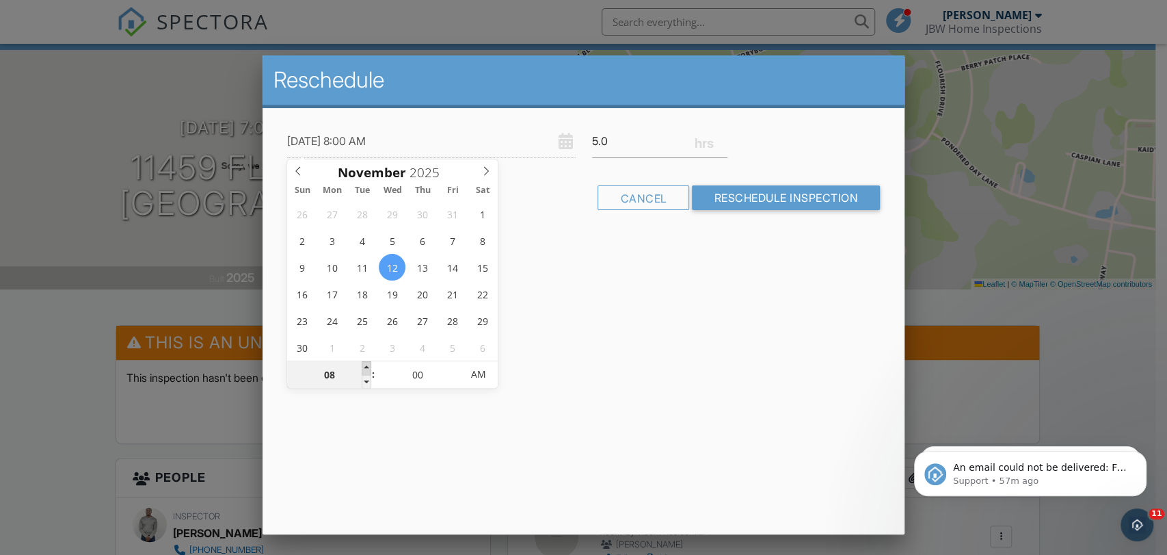
type input "[DATE] 9:00 AM"
type input "09"
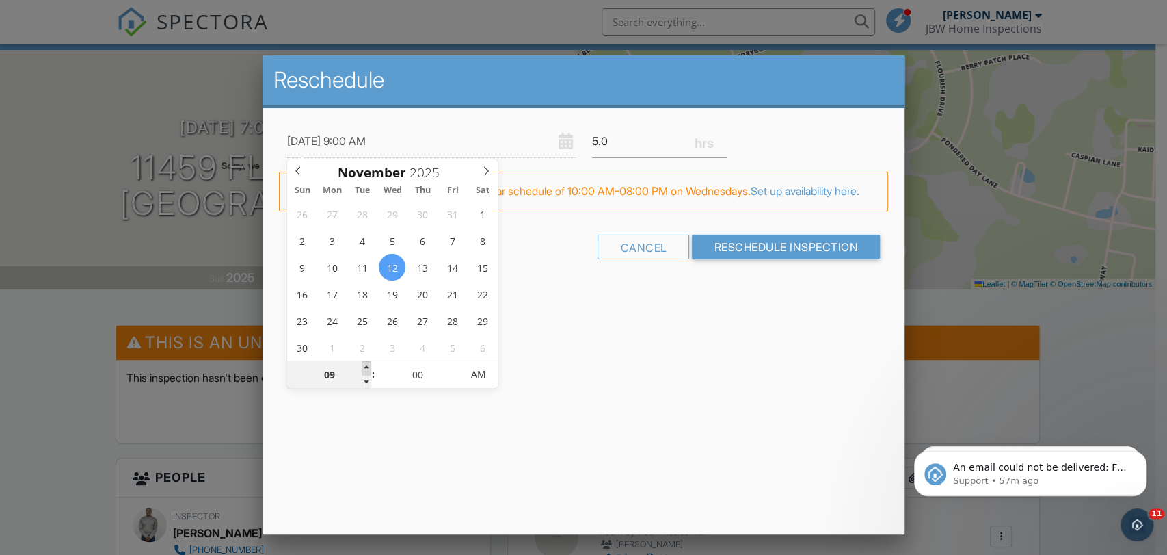
click at [365, 364] on span at bounding box center [367, 368] width 10 height 14
click at [558, 388] on div "Reschedule 11/12/2025 9:00 AM 5.0 Warning: this date/time is in the past. FYI: …" at bounding box center [584, 294] width 642 height 479
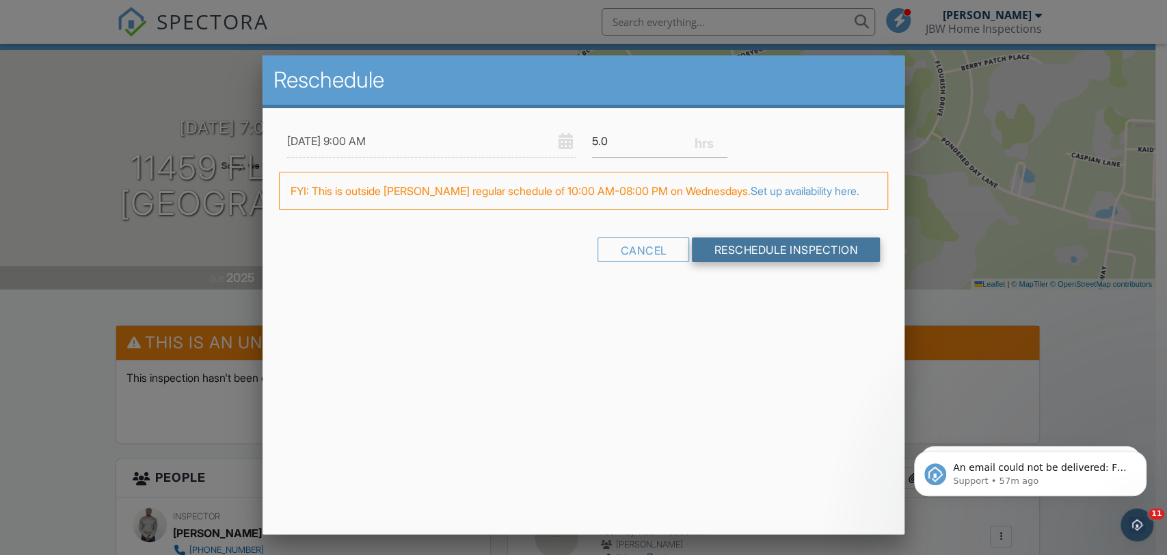
click at [755, 262] on input "Reschedule Inspection" at bounding box center [786, 249] width 188 height 25
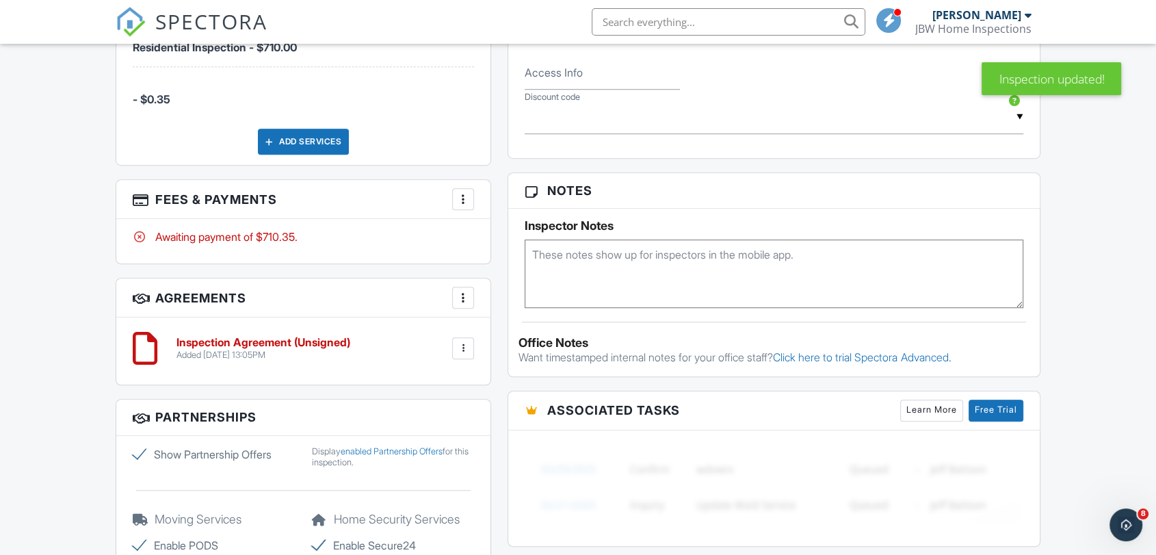
click at [612, 265] on textarea at bounding box center [773, 273] width 498 height 68
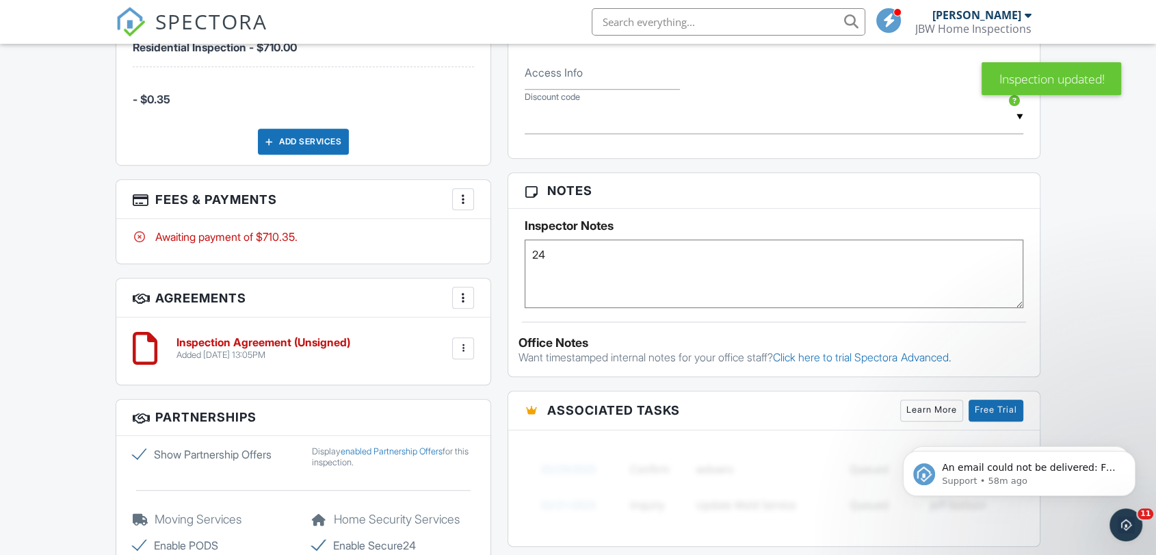
type textarea "2"
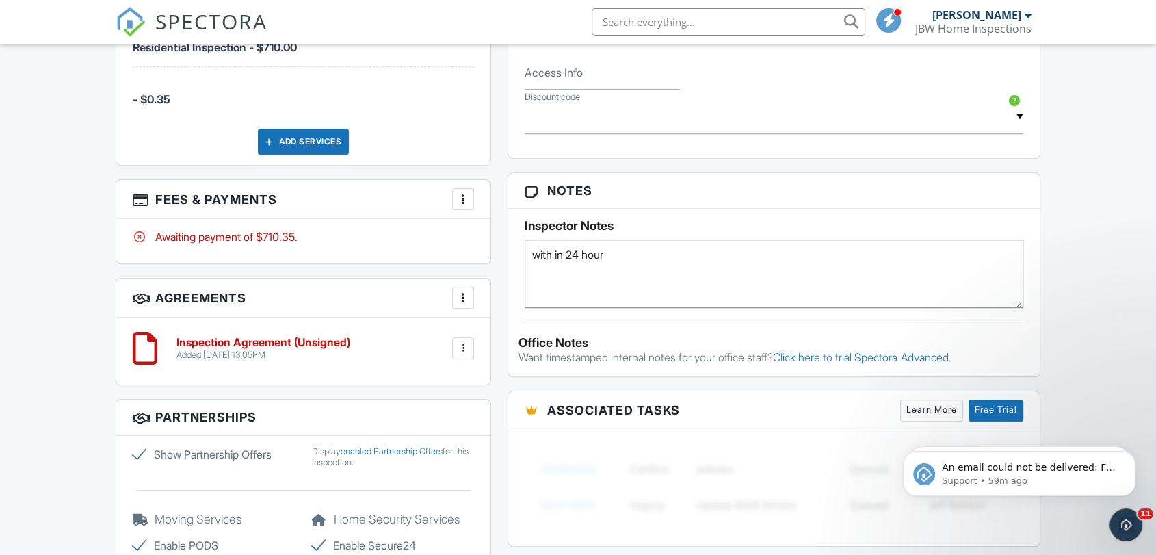
click at [531, 254] on textarea "with in 24 hour" at bounding box center [773, 273] width 498 height 68
click at [717, 248] on textarea "with in 24 hour" at bounding box center [773, 273] width 498 height 68
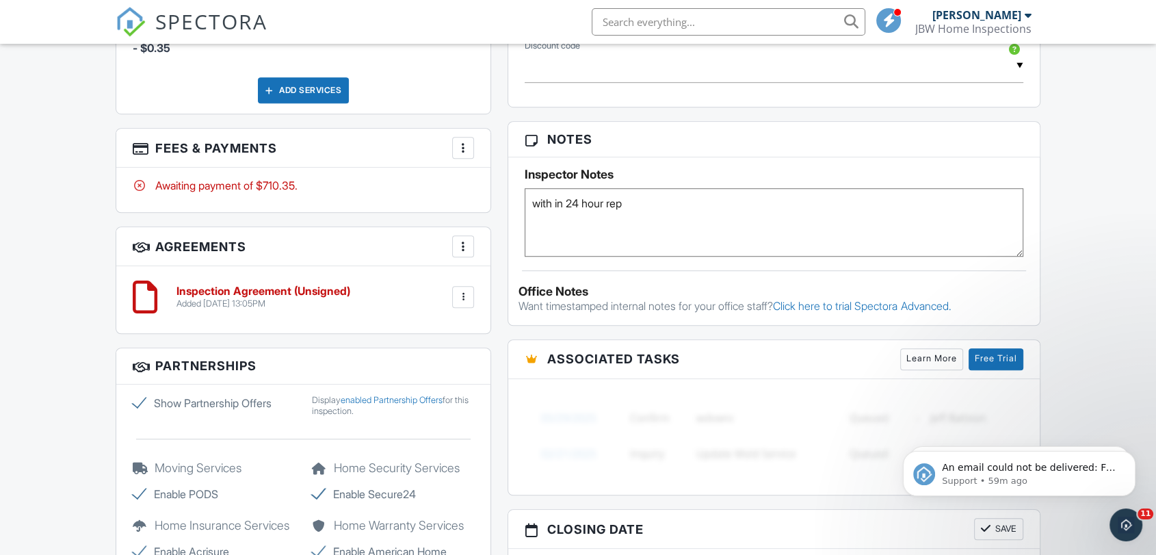
scroll to position [987, 0]
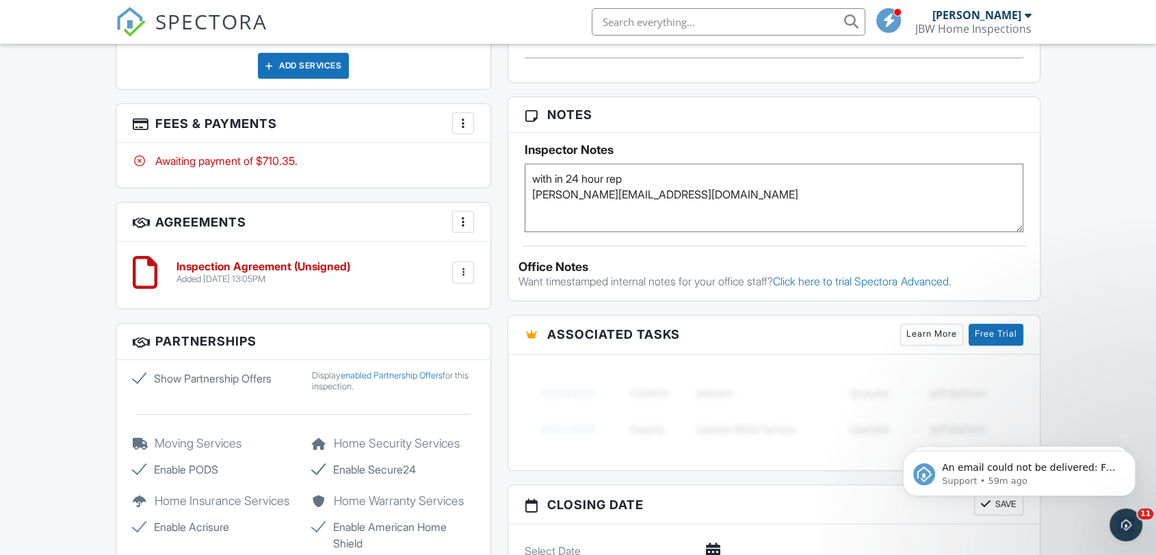
click at [529, 191] on textarea "with in 24 hour rep [PERSON_NAME][EMAIL_ADDRESS][DOMAIN_NAME]" at bounding box center [773, 197] width 498 height 68
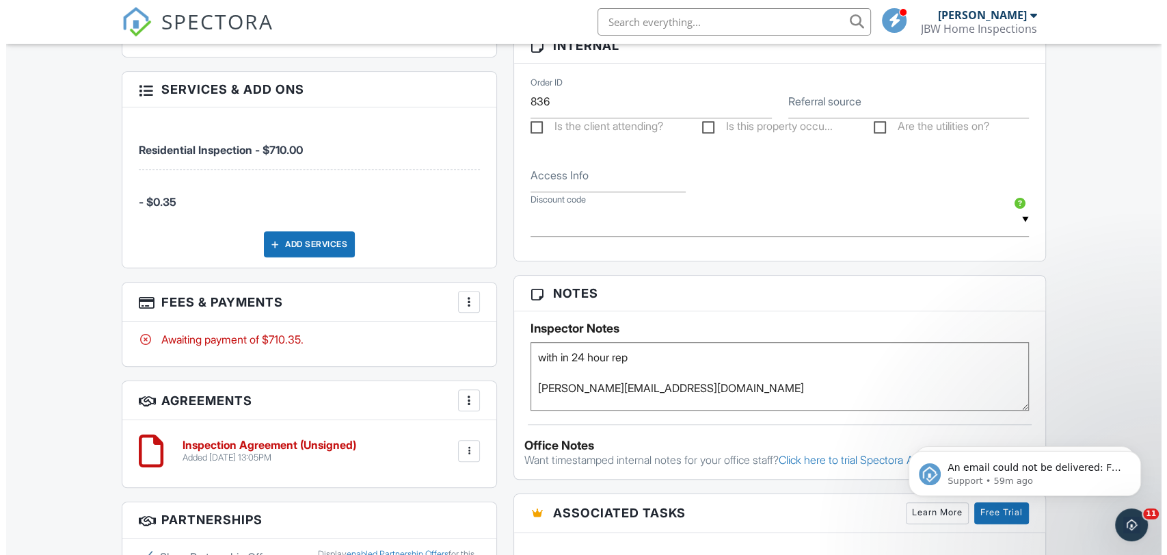
scroll to position [836, 0]
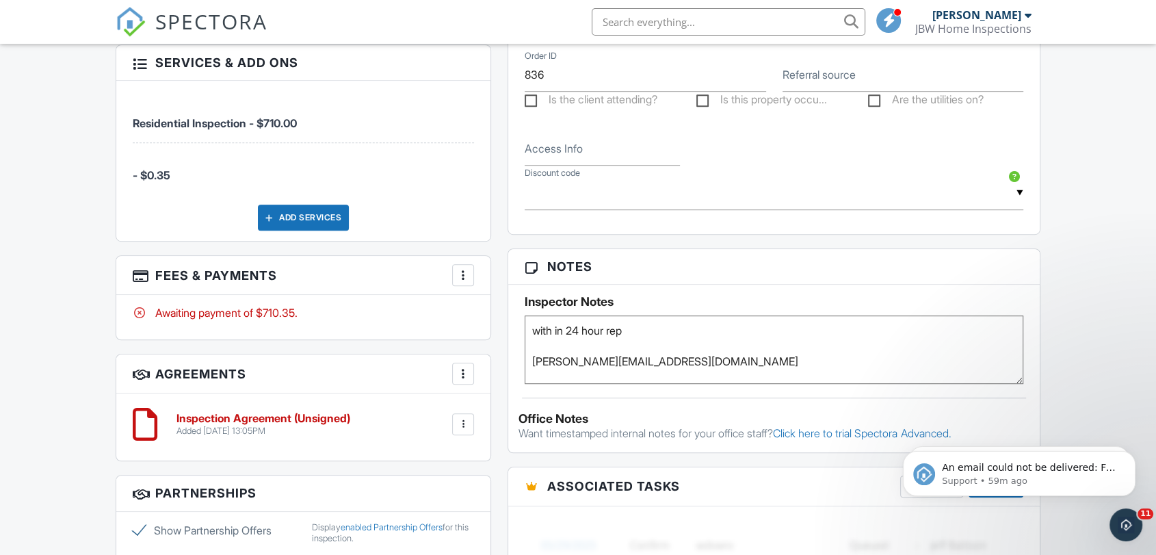
type textarea "with in 24 hour rep [PERSON_NAME][EMAIL_ADDRESS][DOMAIN_NAME]"
click at [463, 279] on div at bounding box center [463, 275] width 14 height 14
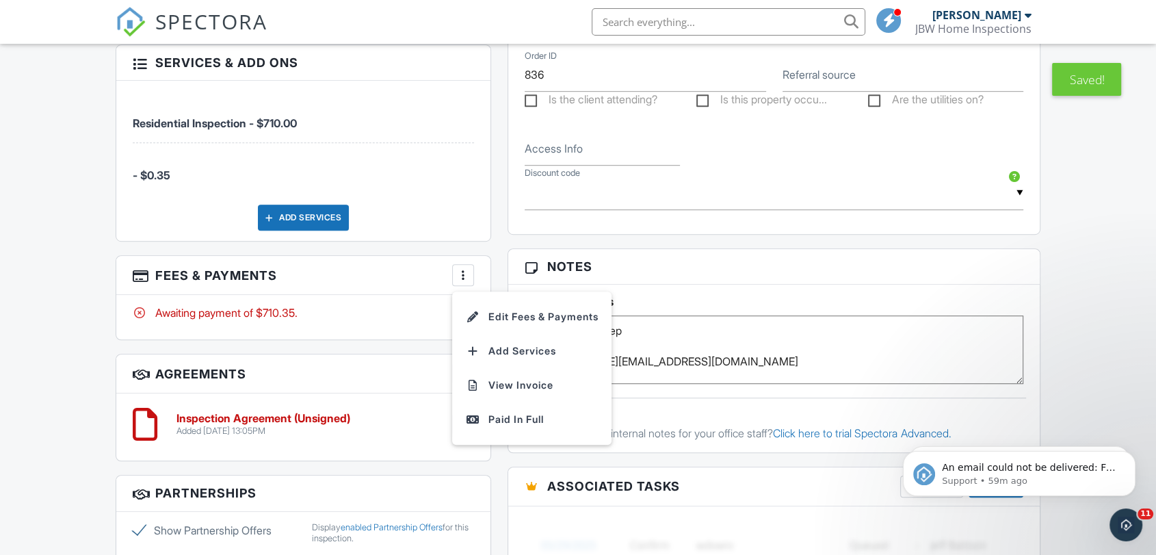
click at [511, 312] on li "Edit Fees & Payments" at bounding box center [531, 317] width 143 height 34
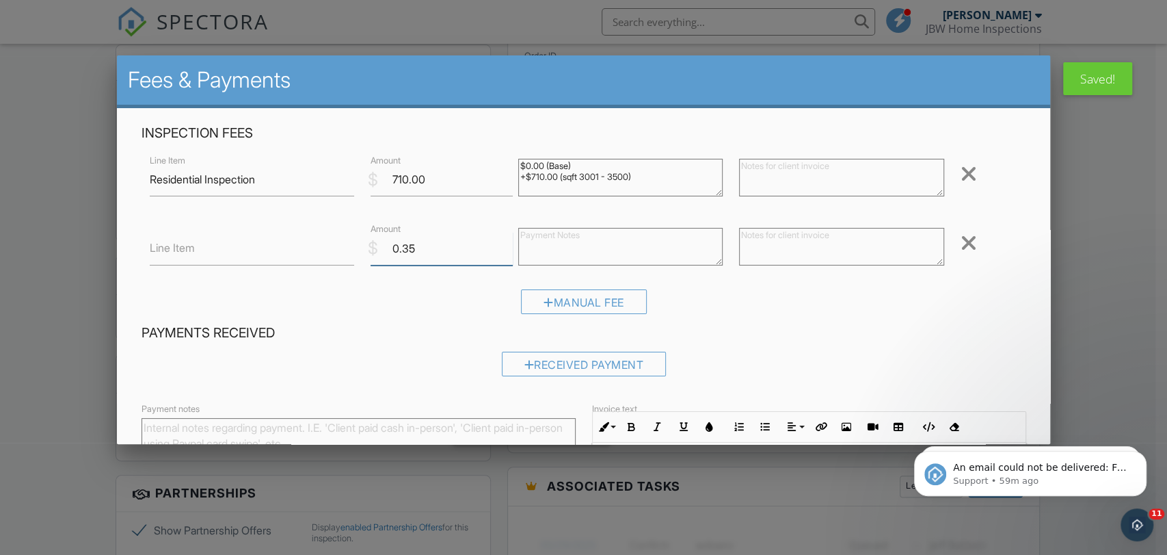
drag, startPoint x: 432, startPoint y: 258, endPoint x: 374, endPoint y: 241, distance: 60.6
click at [371, 244] on div "$ Amount 0.35" at bounding box center [436, 249] width 148 height 34
type input "-35"
click at [377, 270] on div "Line Item $ Amount -35 Remove" at bounding box center [584, 248] width 885 height 55
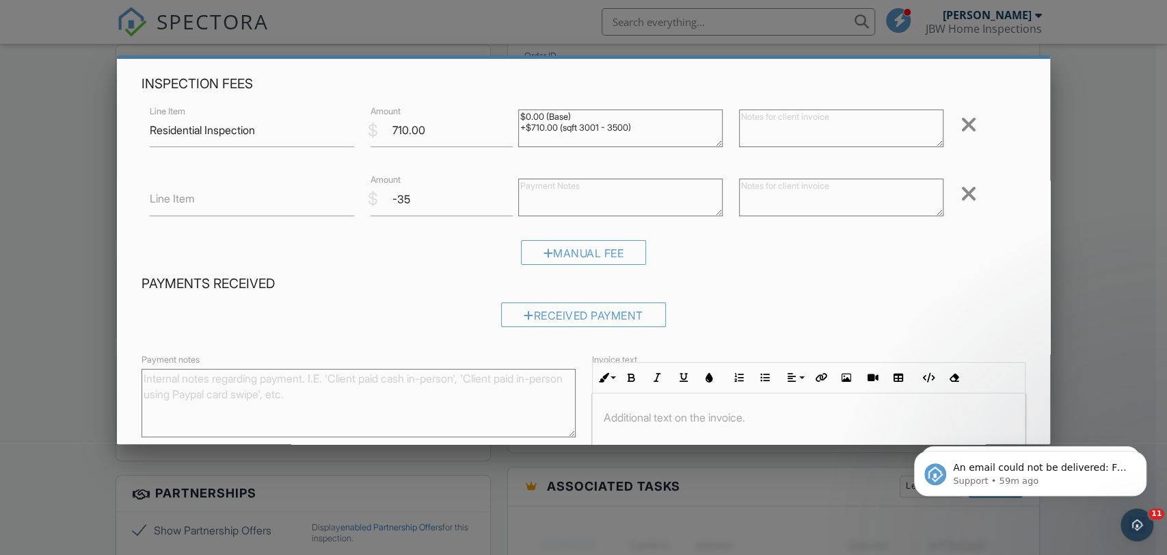
scroll to position [0, 0]
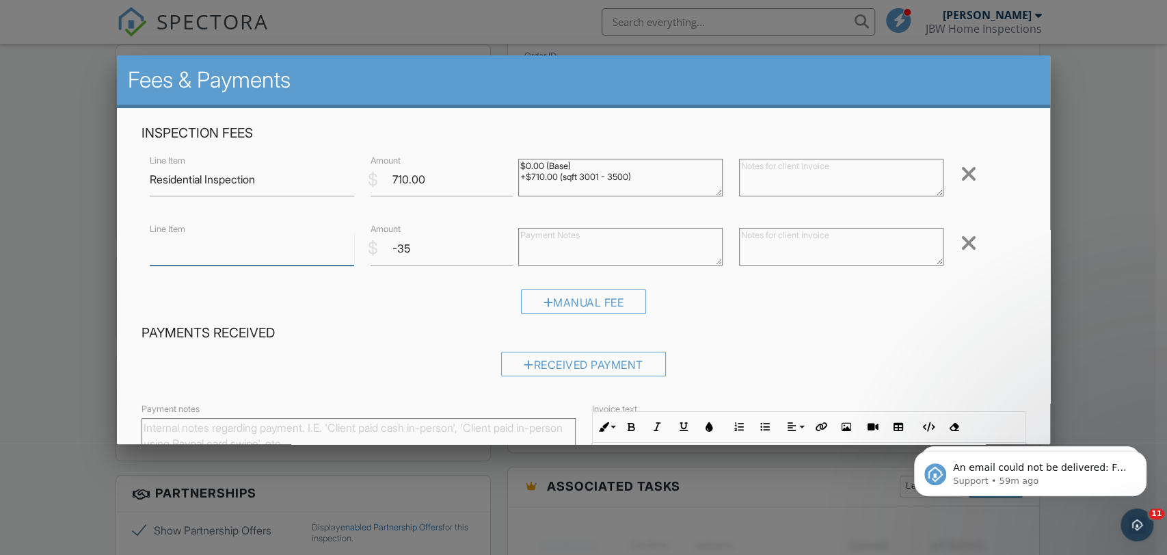
click at [211, 252] on input "Line Item" at bounding box center [252, 249] width 204 height 34
type input "Discount"
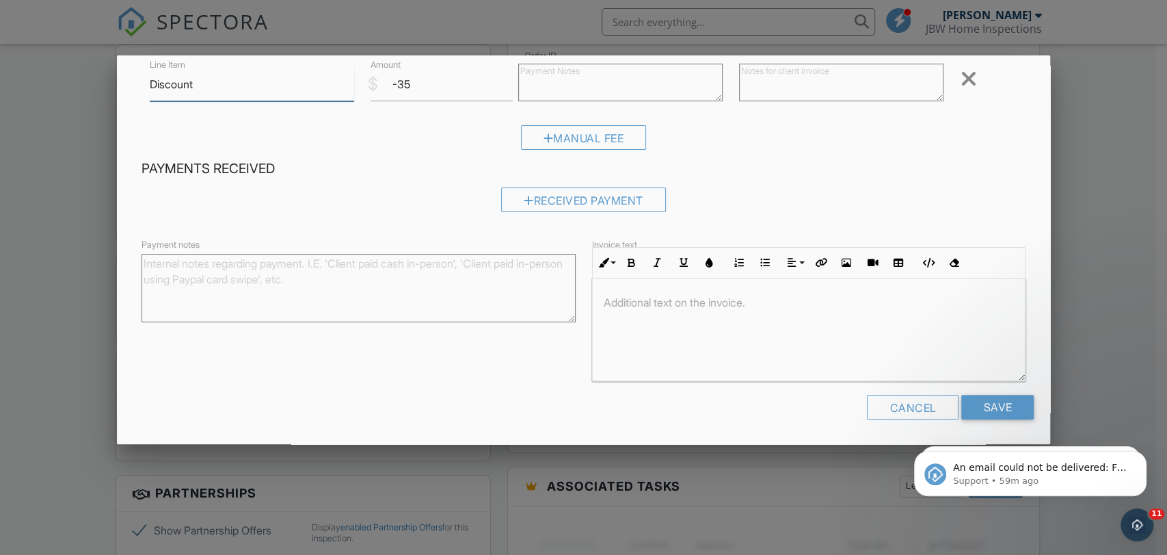
scroll to position [165, 0]
click at [997, 399] on input "Save" at bounding box center [997, 405] width 72 height 25
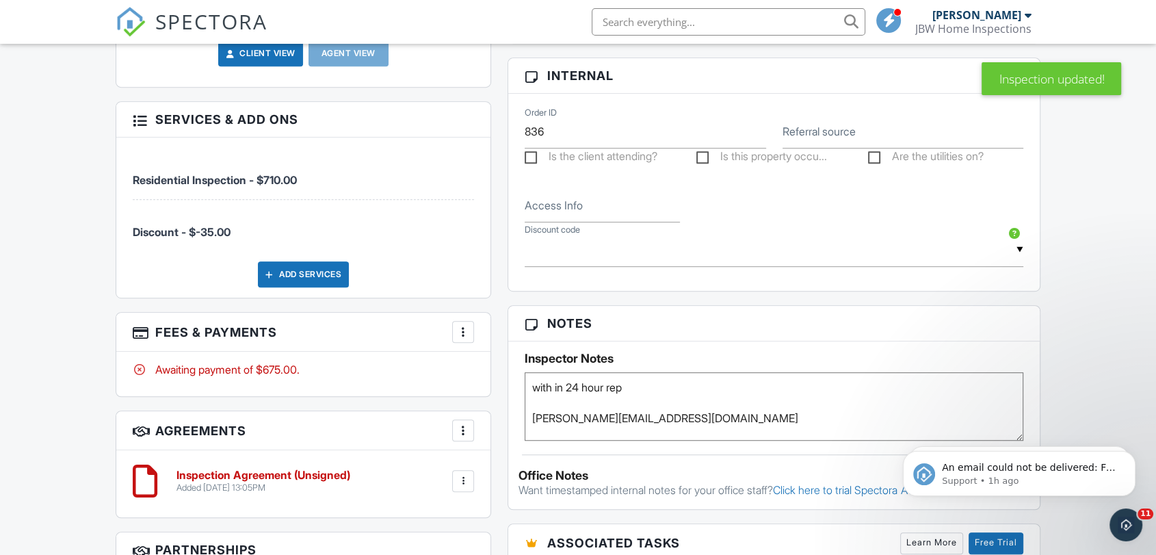
scroll to position [684, 0]
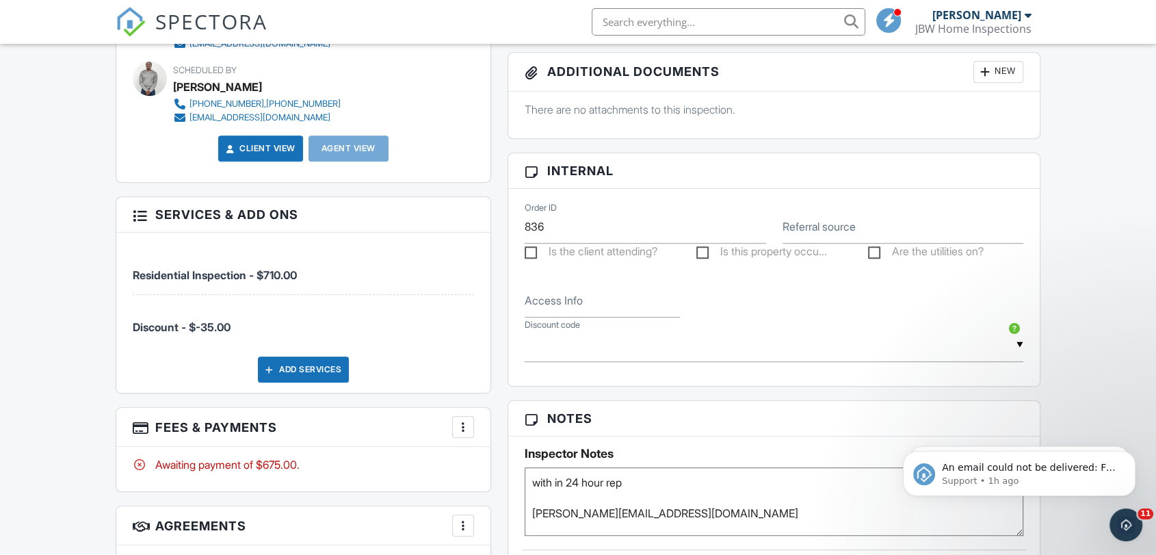
click at [211, 326] on span "Discount - $-35.00" at bounding box center [182, 327] width 98 height 14
drag, startPoint x: 262, startPoint y: 279, endPoint x: 267, endPoint y: 287, distance: 8.9
click at [262, 278] on span "Residential Inspection - $710.00" at bounding box center [215, 275] width 164 height 14
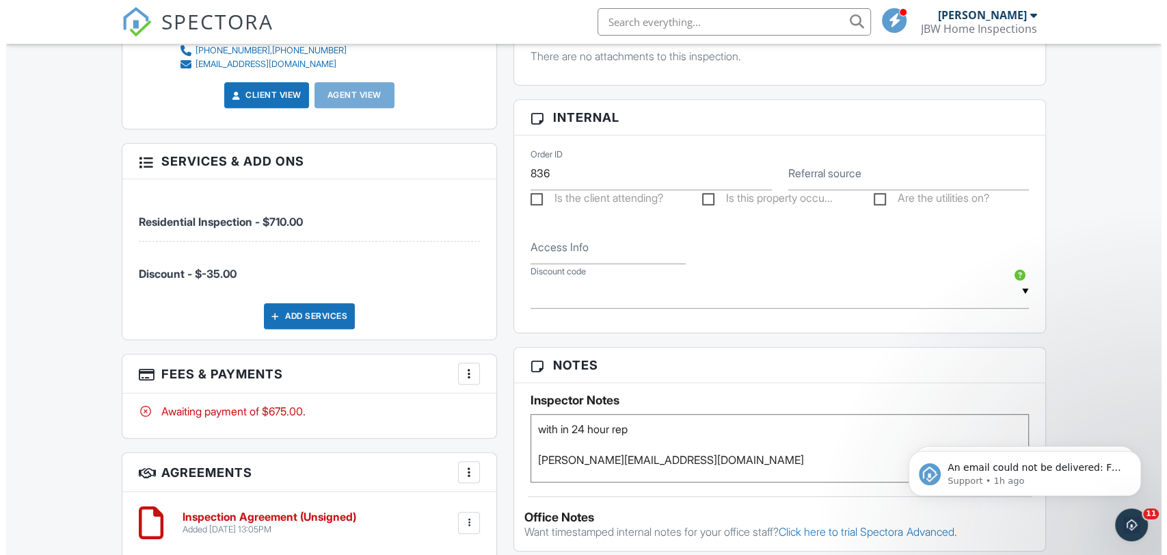
scroll to position [836, 0]
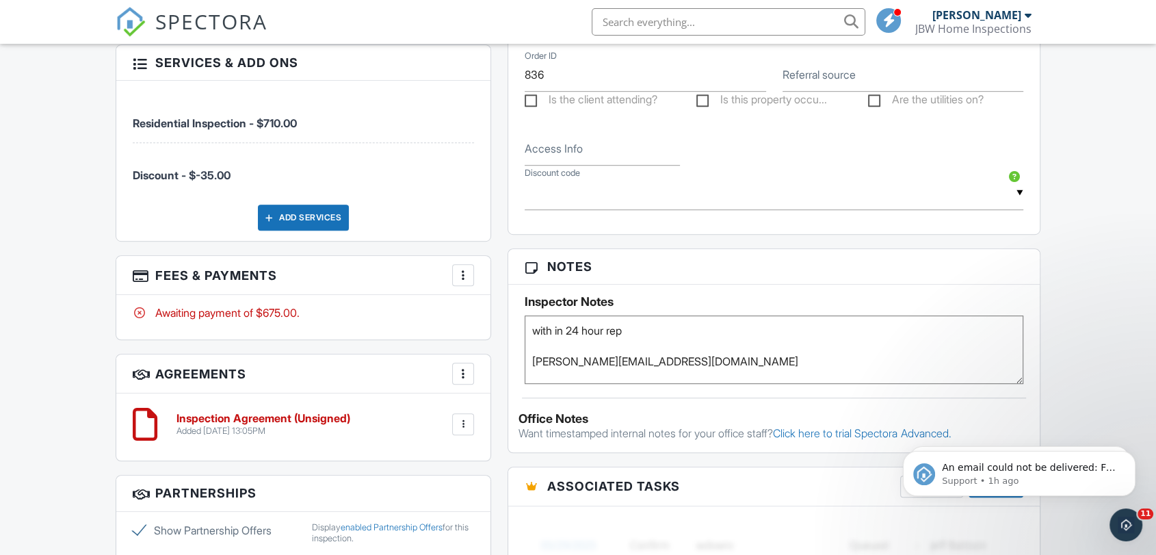
click at [459, 270] on div at bounding box center [463, 275] width 14 height 14
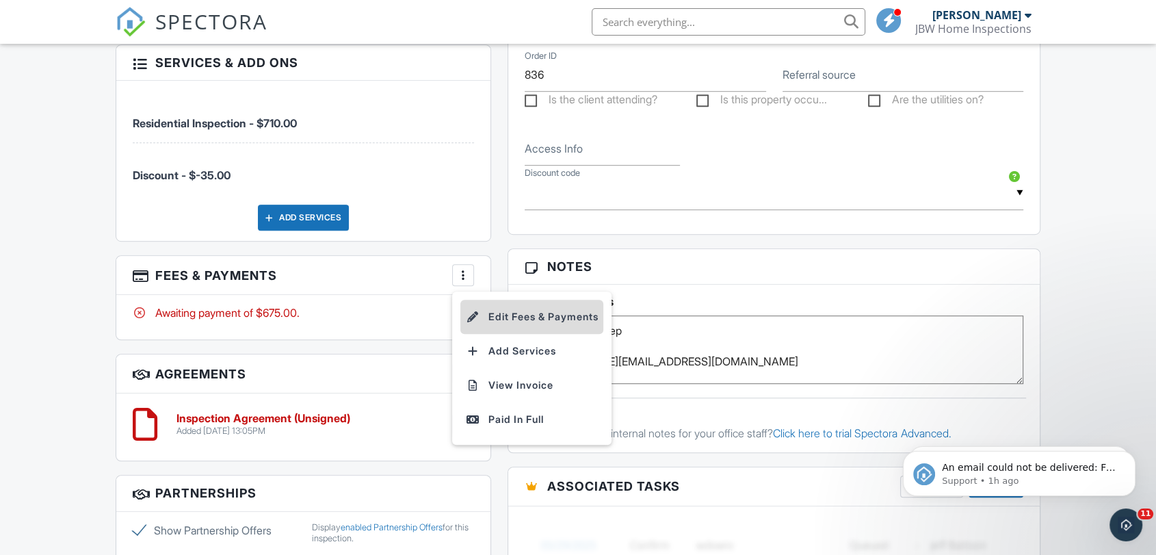
click at [505, 306] on li "Edit Fees & Payments" at bounding box center [531, 317] width 143 height 34
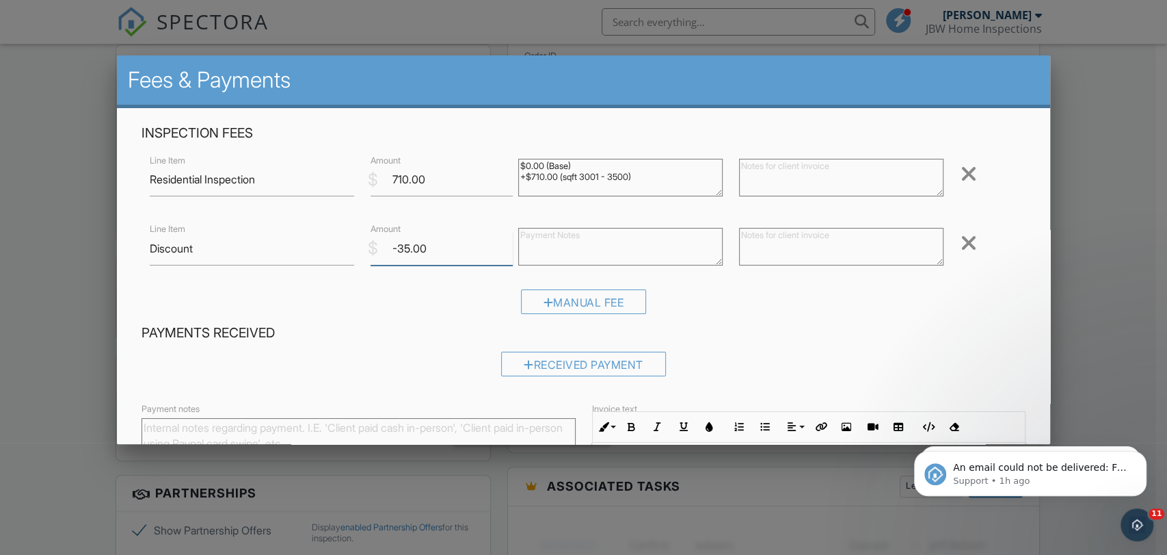
drag, startPoint x: 425, startPoint y: 250, endPoint x: 369, endPoint y: 253, distance: 55.5
click at [369, 253] on div "$ Amount -35.00" at bounding box center [436, 249] width 148 height 34
type input "-60"
click at [418, 354] on div "Received Payment" at bounding box center [584, 368] width 885 height 35
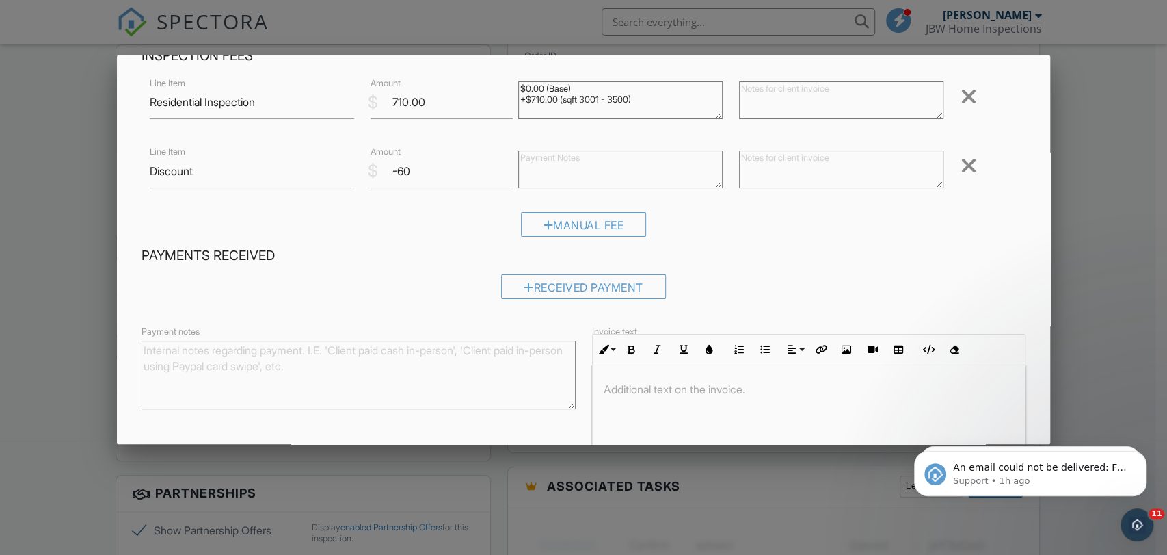
scroll to position [165, 0]
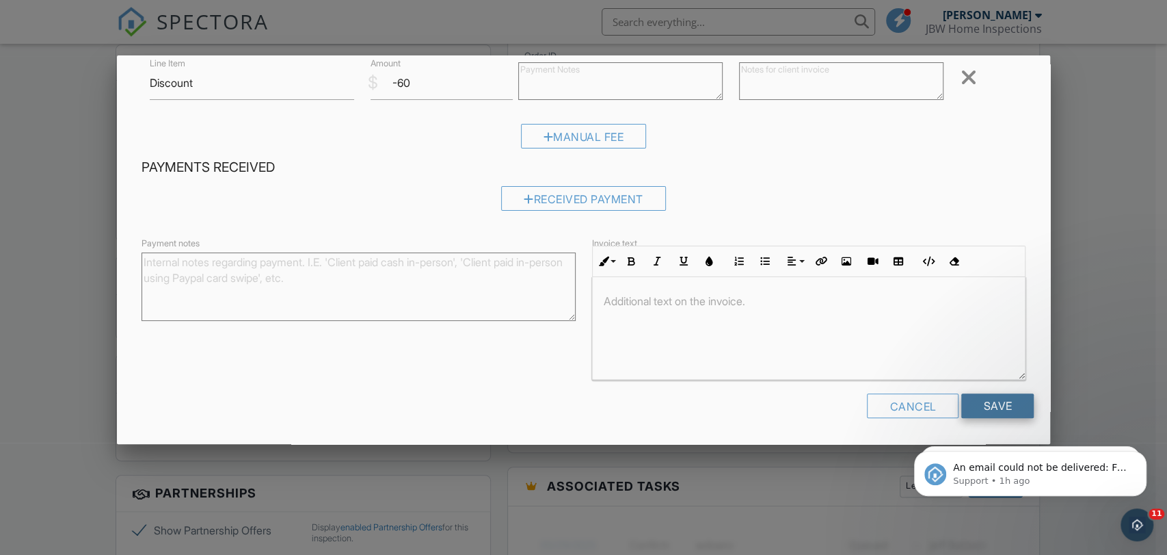
click at [970, 409] on input "Save" at bounding box center [997, 405] width 72 height 25
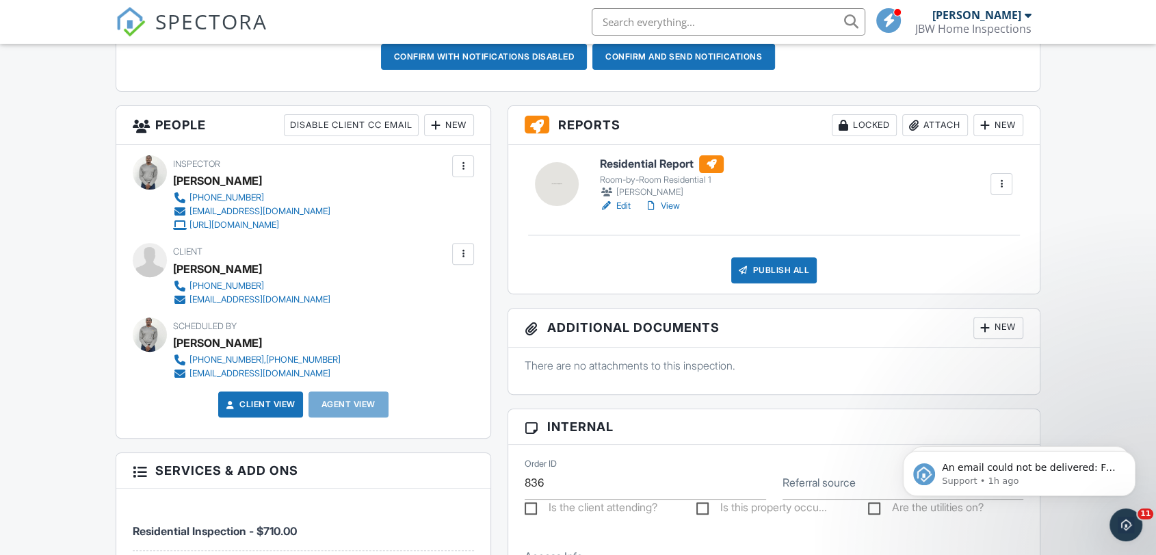
scroll to position [304, 0]
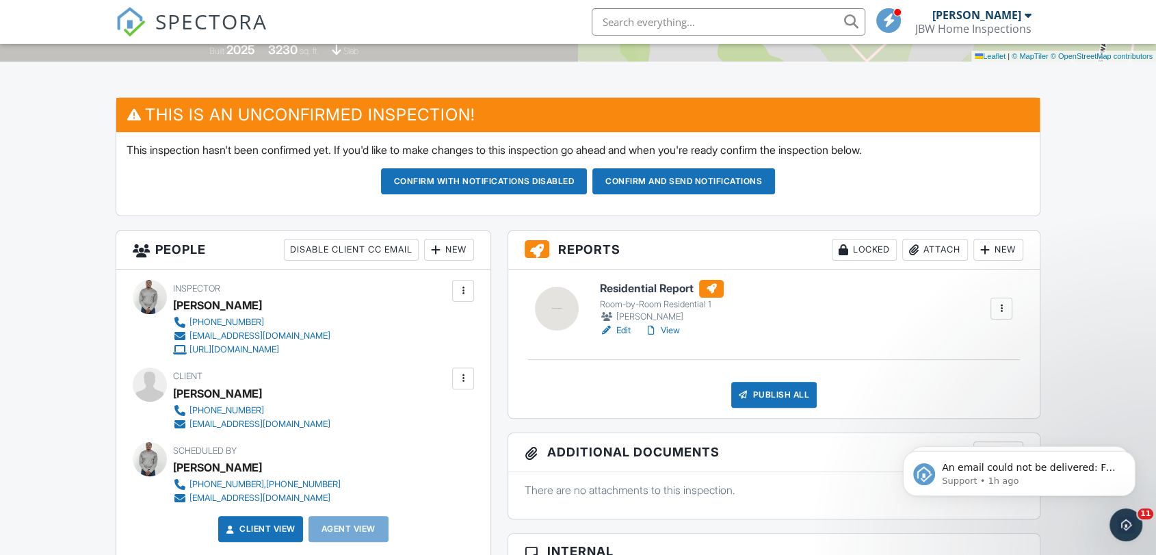
click at [453, 250] on div "New" at bounding box center [449, 250] width 50 height 22
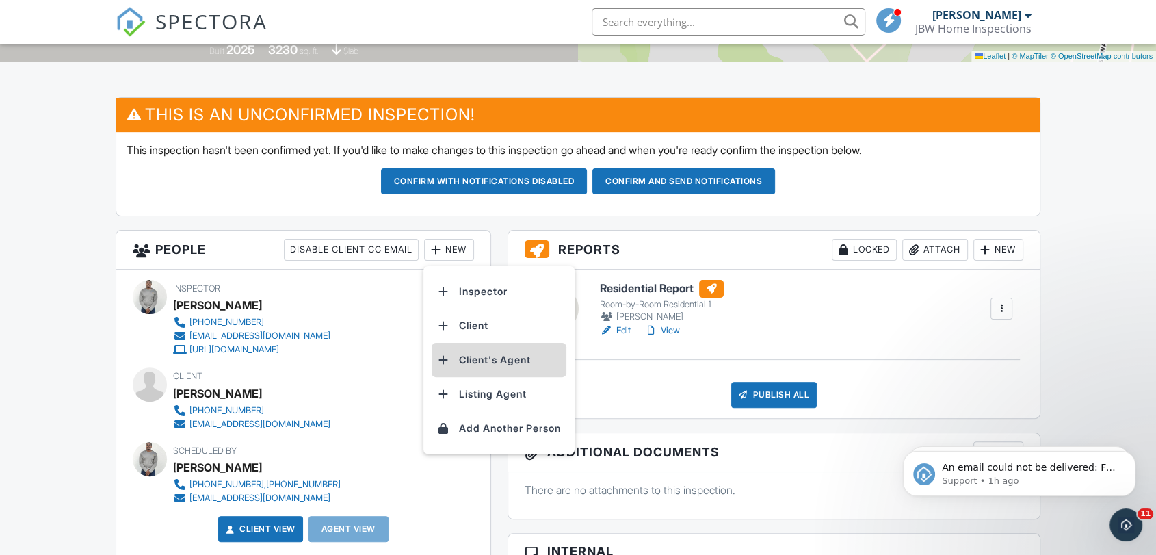
click at [470, 356] on li "Client's Agent" at bounding box center [498, 360] width 135 height 34
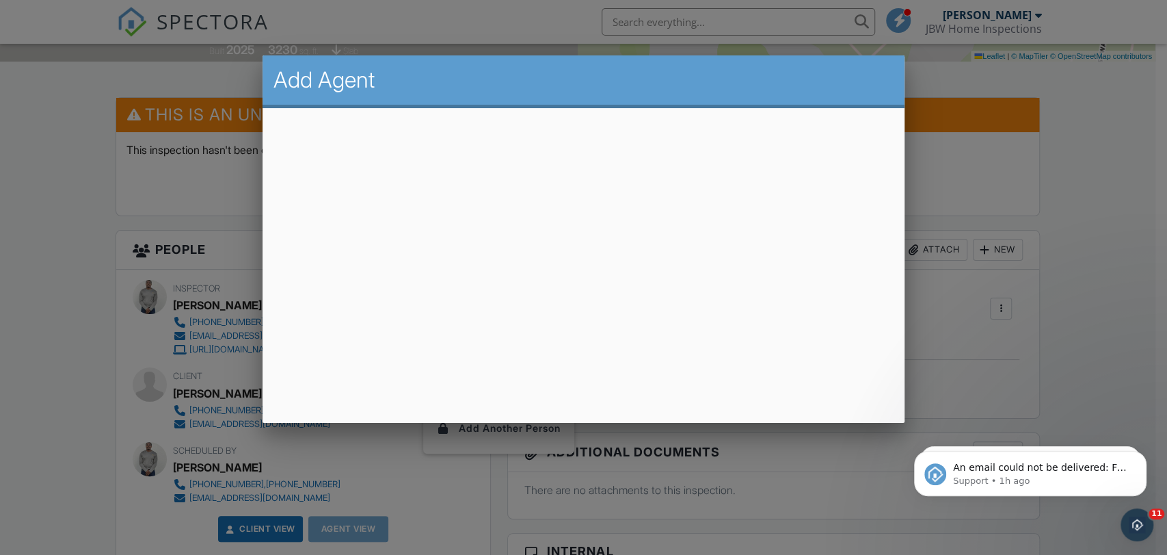
click at [1125, 248] on div at bounding box center [583, 278] width 1167 height 693
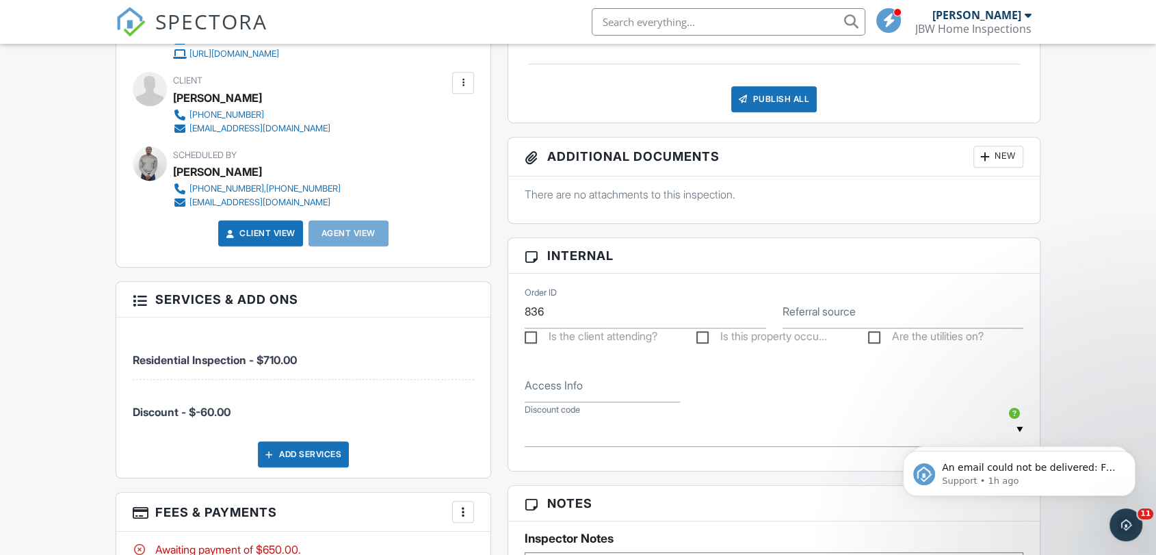
scroll to position [836, 0]
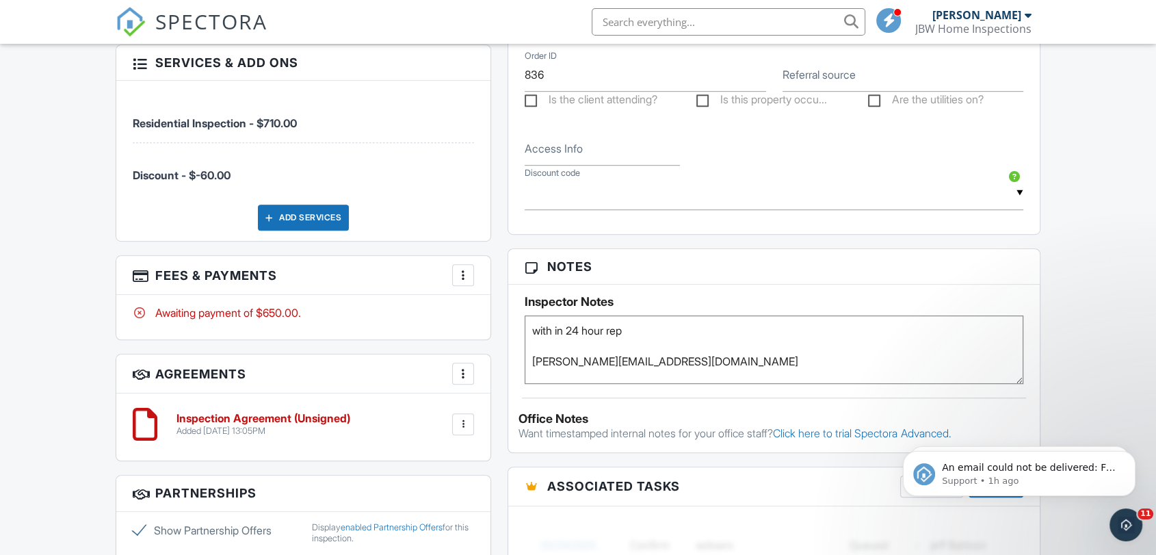
drag, startPoint x: 529, startPoint y: 366, endPoint x: 677, endPoint y: 365, distance: 147.7
click at [677, 365] on textarea "with in 24 hour rep [PERSON_NAME][EMAIL_ADDRESS][DOMAIN_NAME]" at bounding box center [773, 349] width 498 height 68
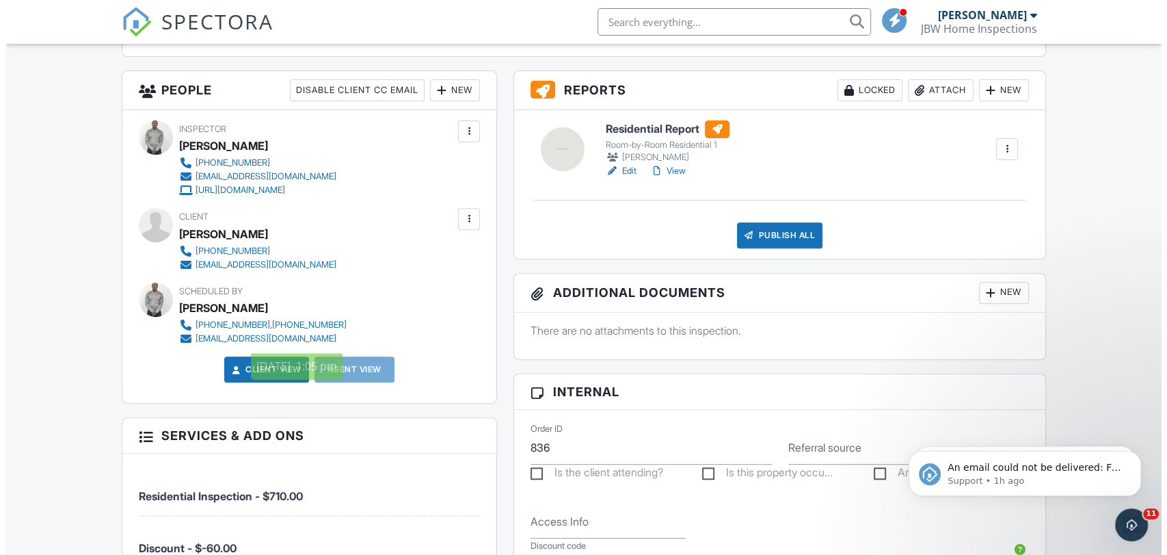
scroll to position [380, 0]
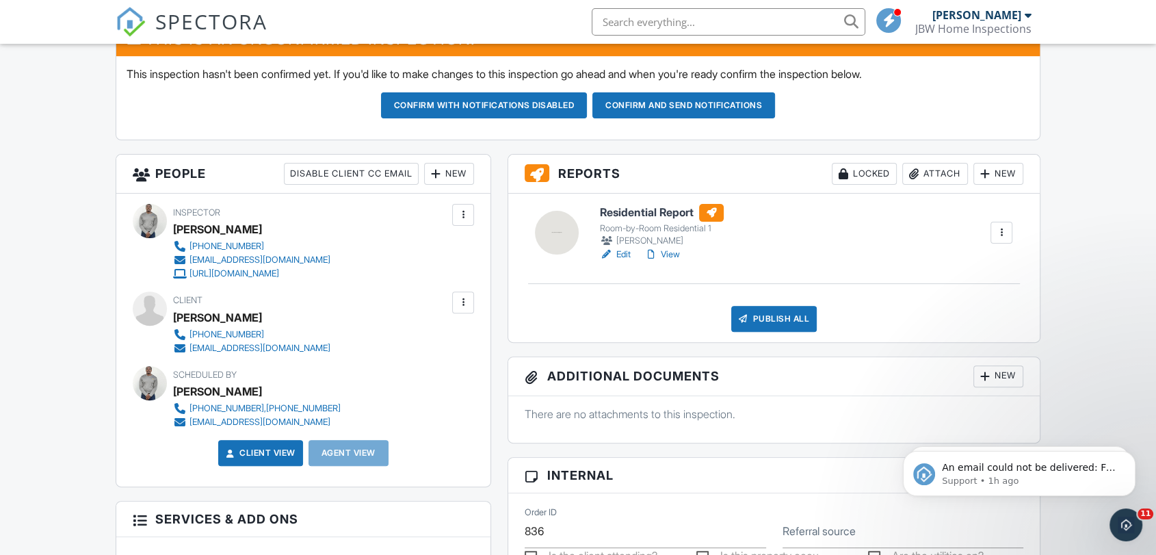
click at [447, 161] on h3 "People Disable Client CC Email New Inspector Client Client's Agent Listing Agen…" at bounding box center [303, 174] width 374 height 39
click at [446, 182] on div "New" at bounding box center [449, 174] width 50 height 22
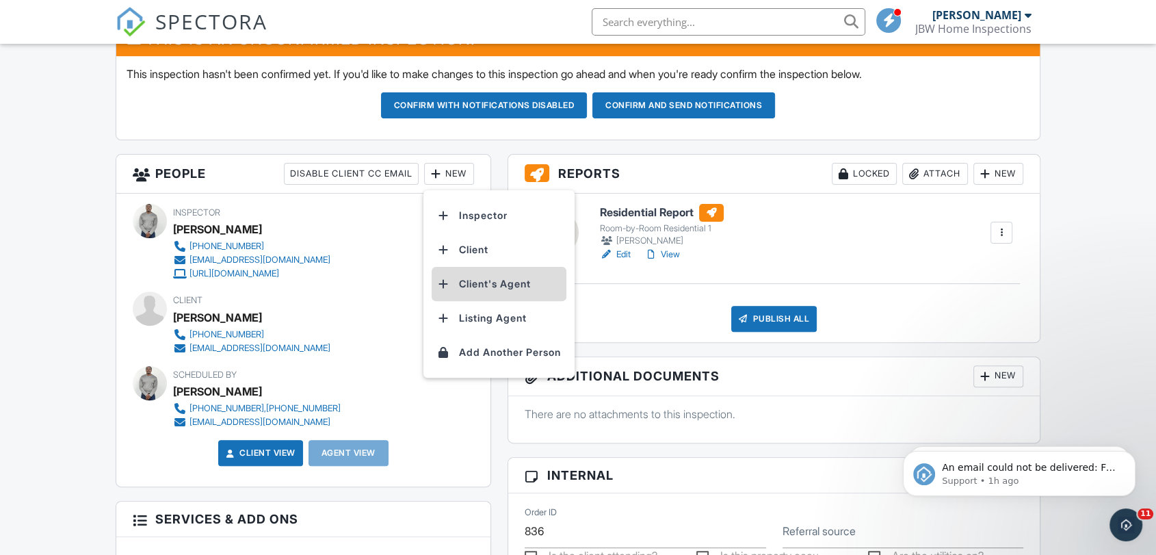
click at [483, 284] on li "Client's Agent" at bounding box center [498, 284] width 135 height 34
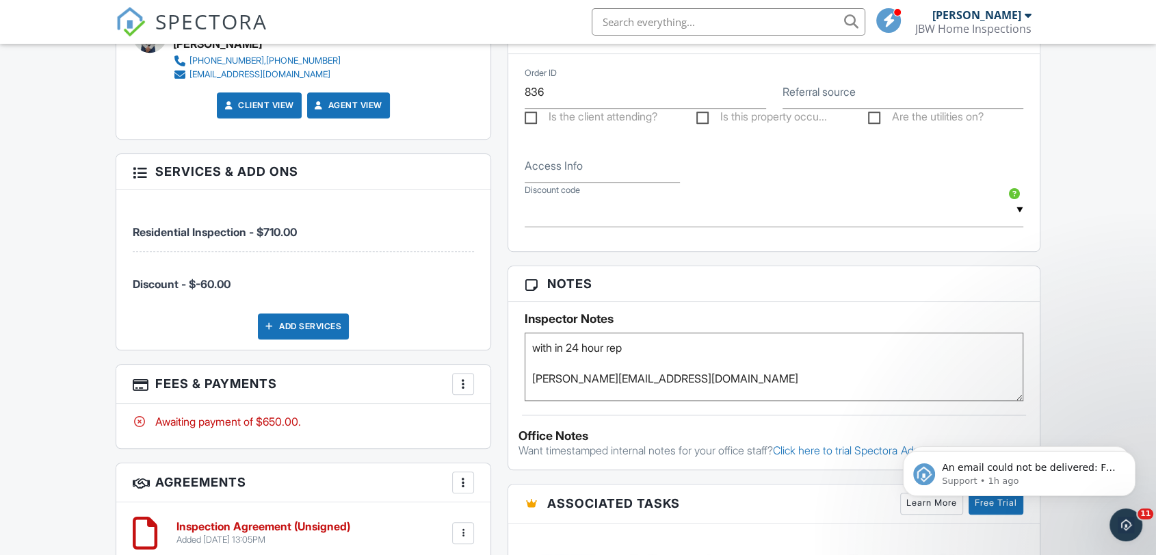
scroll to position [836, 0]
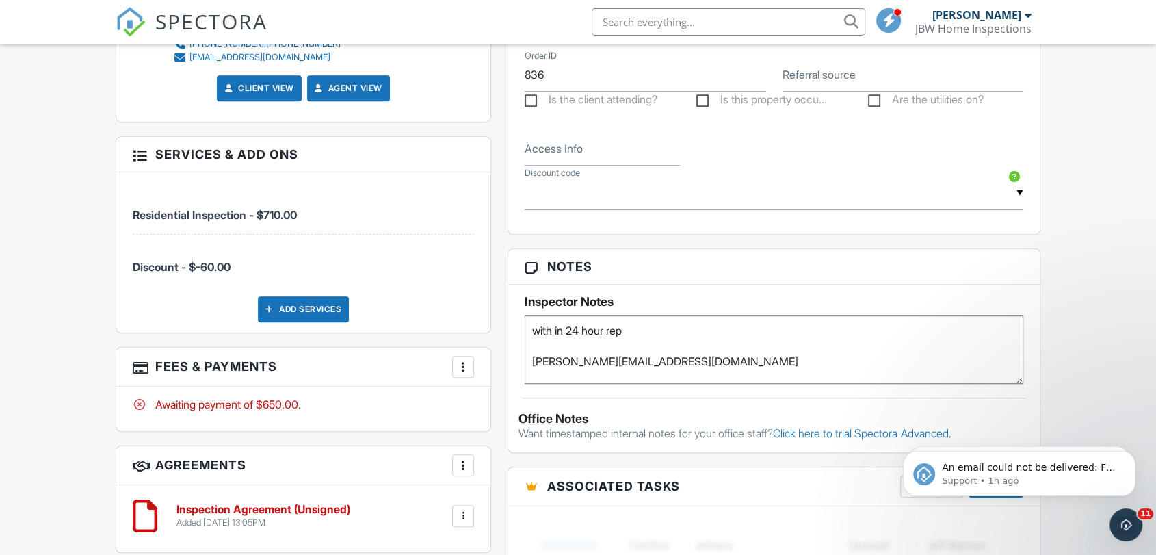
click at [656, 330] on textarea "with in 24 hour rep [PERSON_NAME][EMAIL_ADDRESS][DOMAIN_NAME]" at bounding box center [773, 349] width 498 height 68
type textarea "with in 24 hour report done [PERSON_NAME][EMAIL_ADDRESS][DOMAIN_NAME]"
click at [1044, 242] on div "Reports Locked Attach New Residential Report Room-by-Room Residential 1 [PERSON…" at bounding box center [773, 275] width 549 height 1154
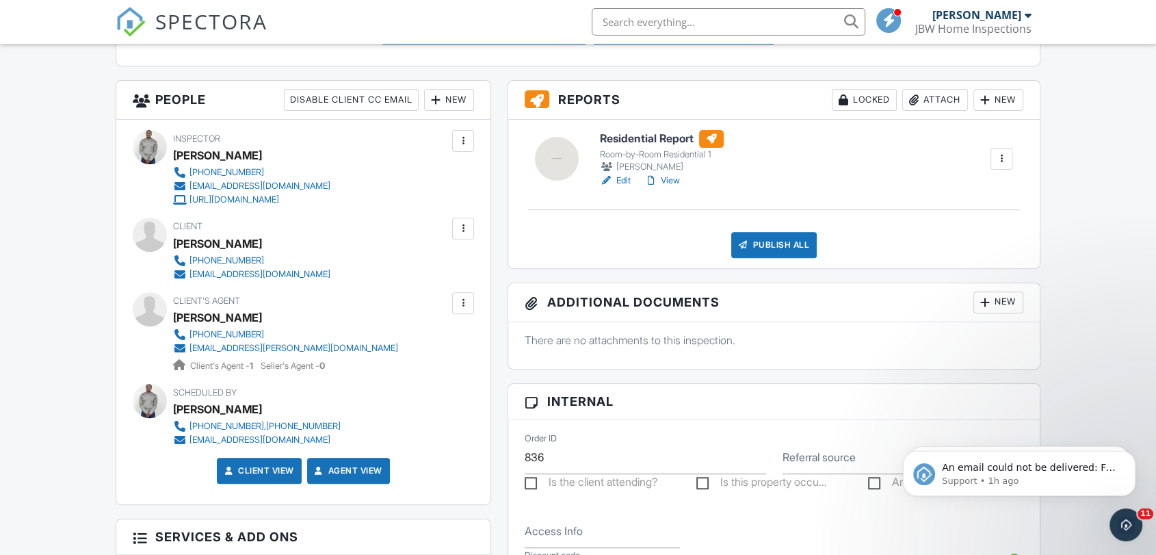
scroll to position [455, 0]
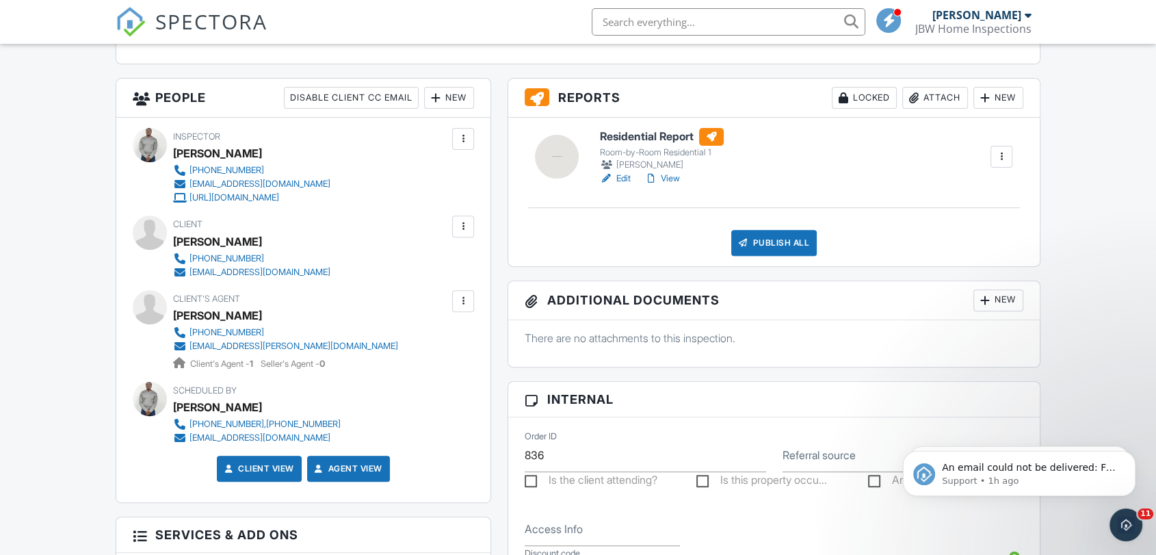
click at [464, 228] on div at bounding box center [463, 226] width 14 height 14
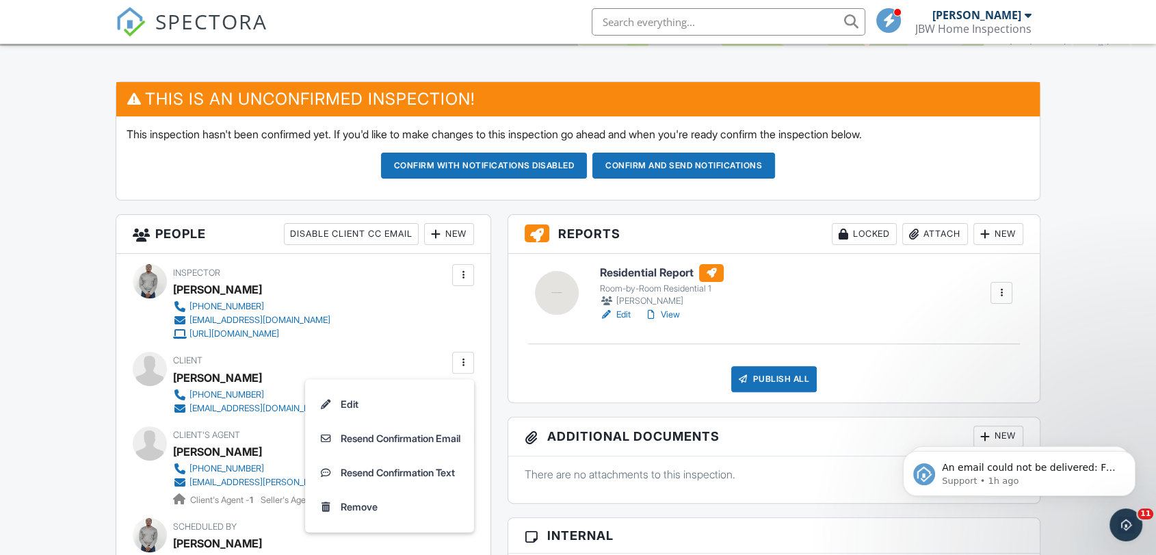
scroll to position [228, 0]
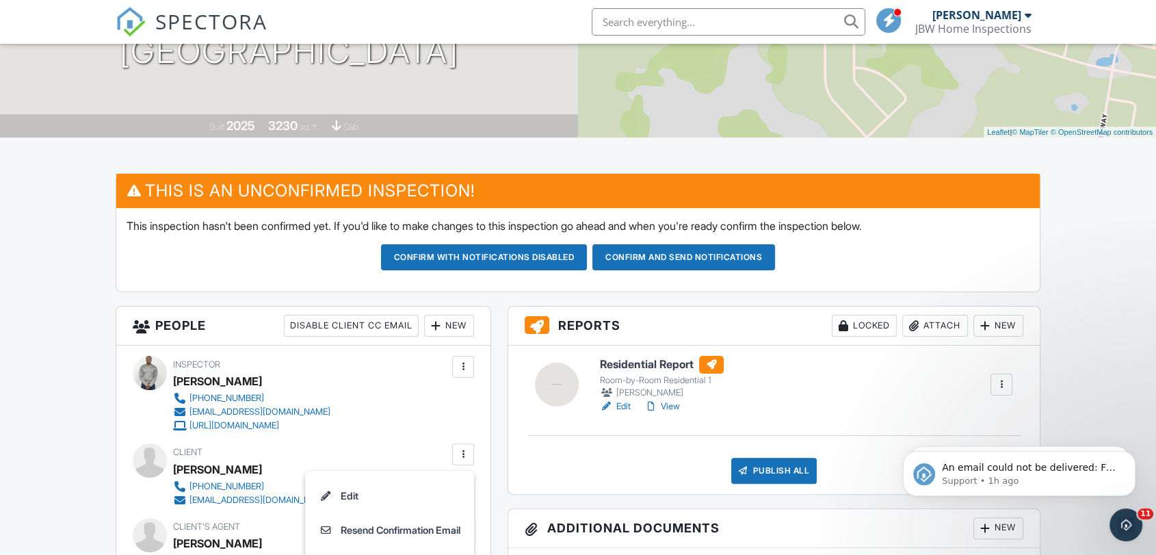
click at [473, 261] on button "Confirm with notifications disabled" at bounding box center [484, 257] width 207 height 26
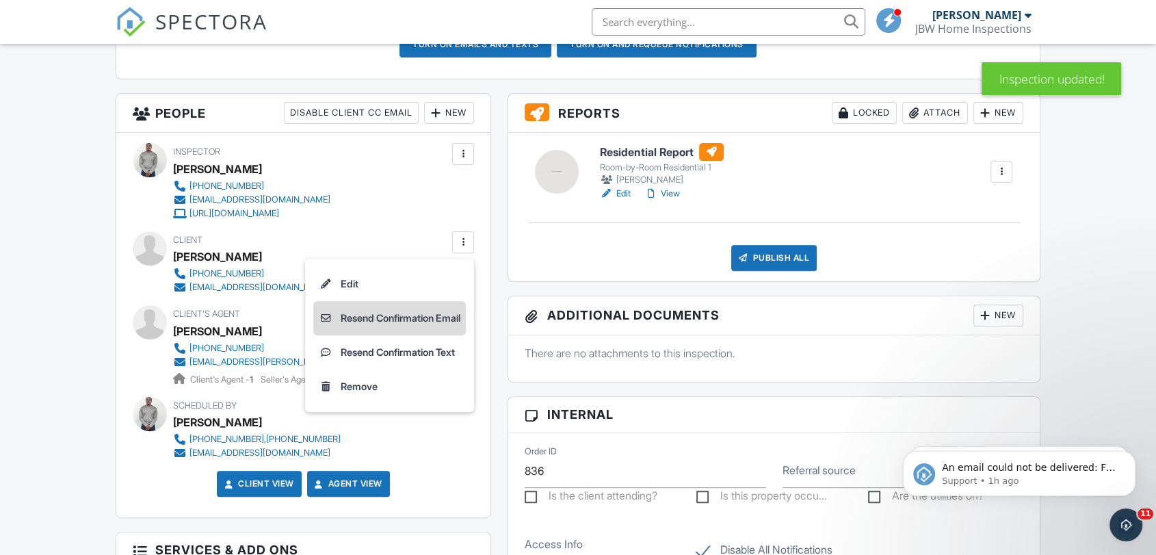
click at [419, 319] on li "Resend Confirmation Email" at bounding box center [389, 318] width 152 height 34
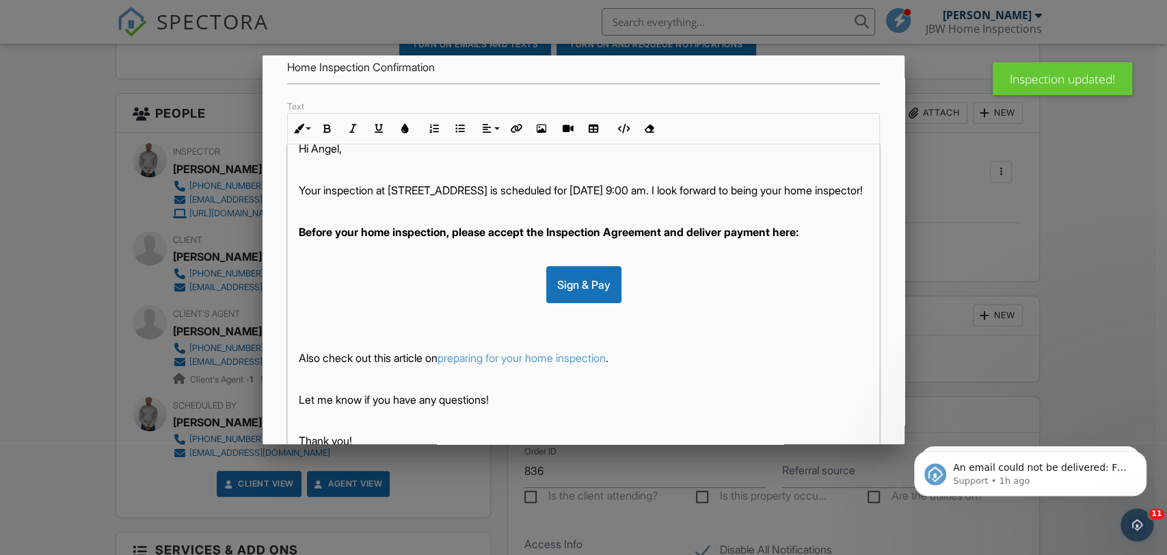
scroll to position [283, 0]
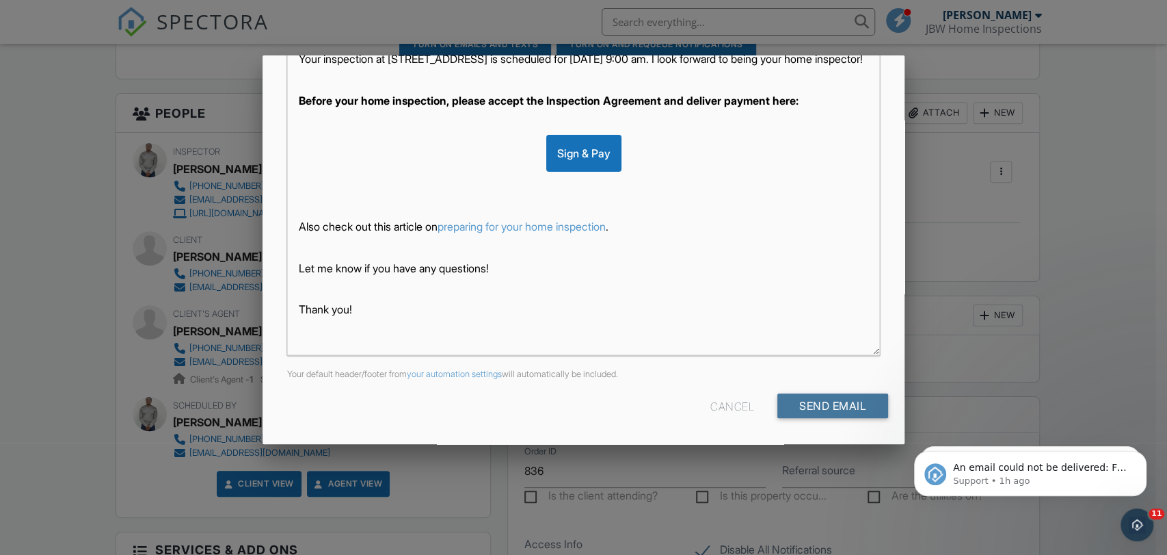
click at [793, 401] on input "Send Email" at bounding box center [832, 405] width 111 height 25
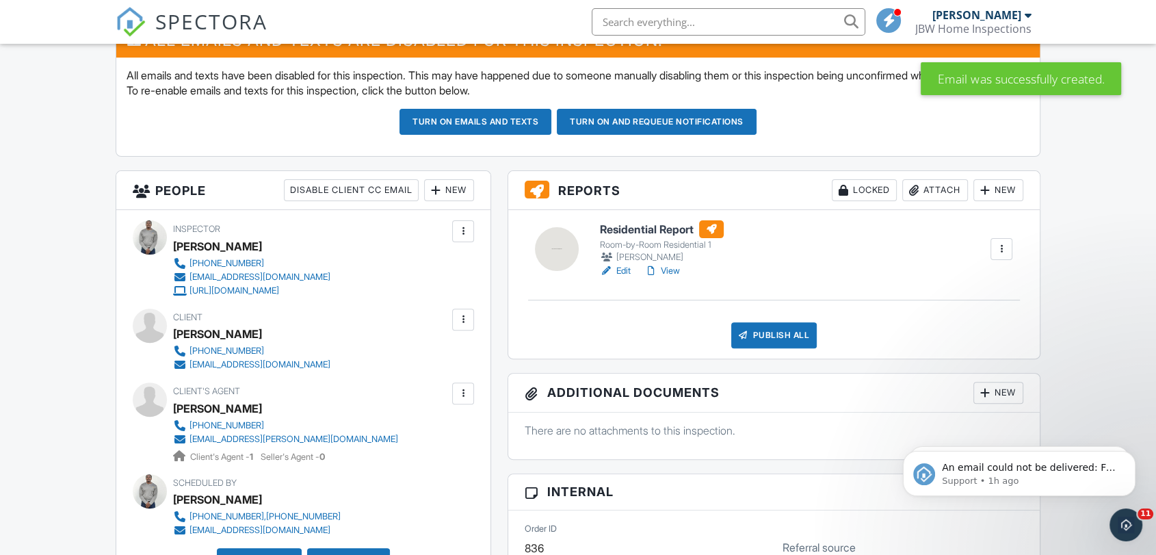
scroll to position [380, 0]
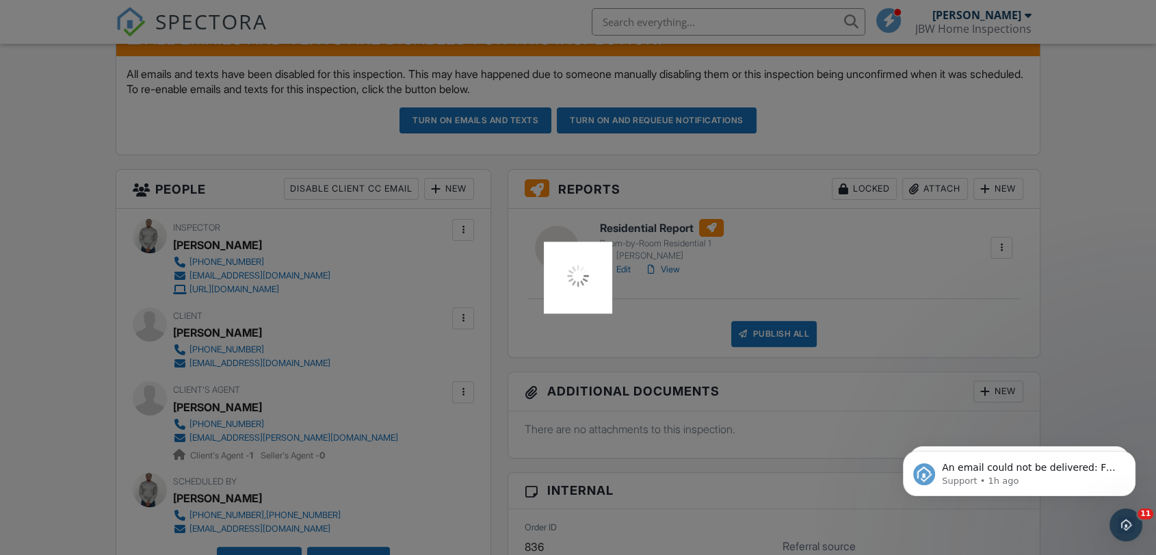
click at [25, 127] on div at bounding box center [578, 277] width 1156 height 555
click at [1089, 289] on div at bounding box center [578, 277] width 1156 height 555
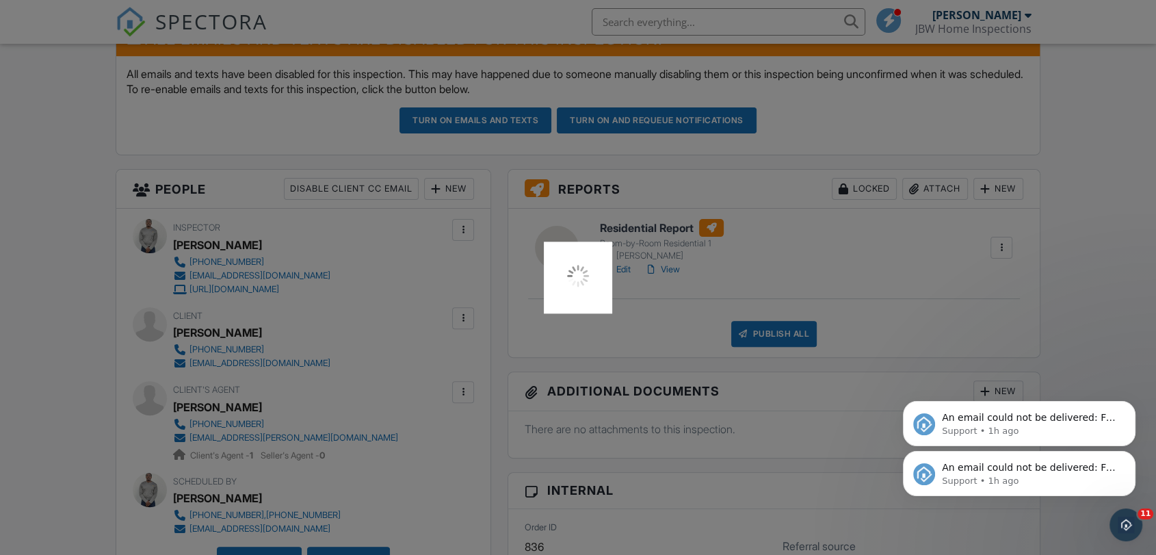
click at [1130, 457] on icon "Dismiss notification" at bounding box center [1131, 455] width 6 height 6
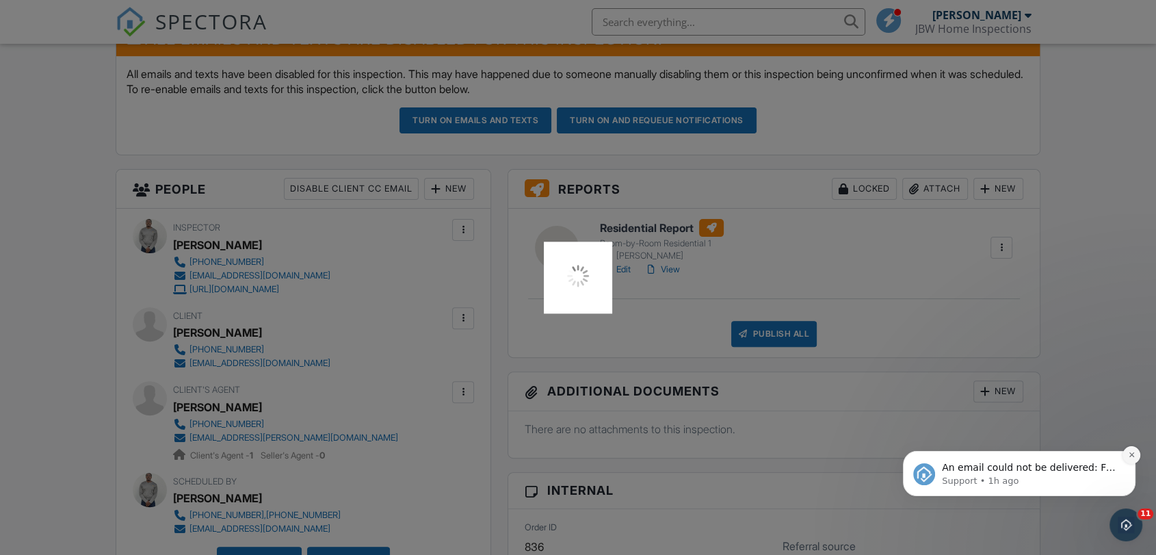
click at [1126, 459] on button "Dismiss notification" at bounding box center [1131, 455] width 18 height 18
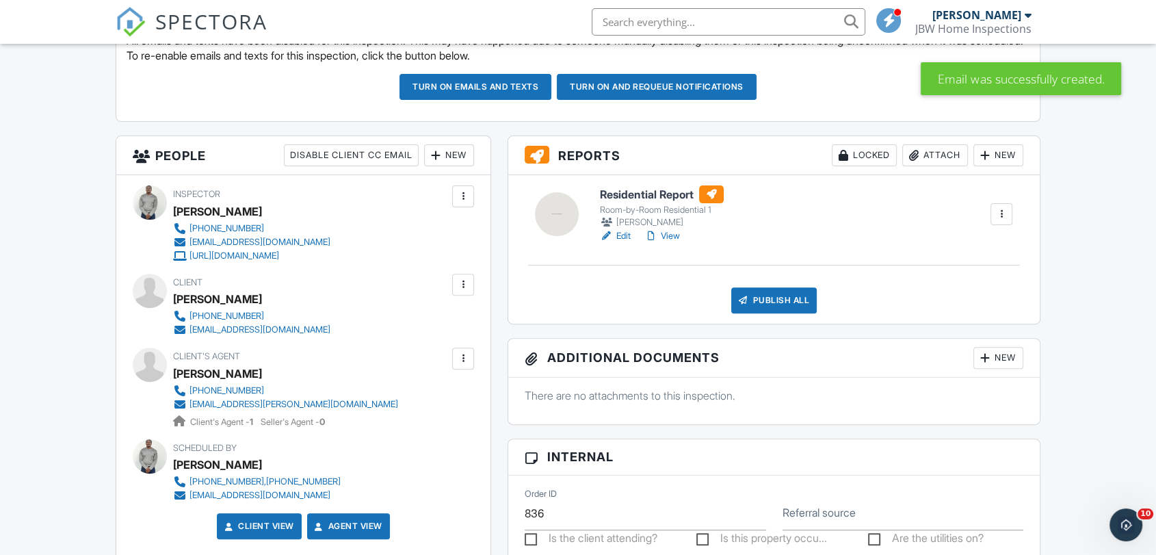
scroll to position [304, 0]
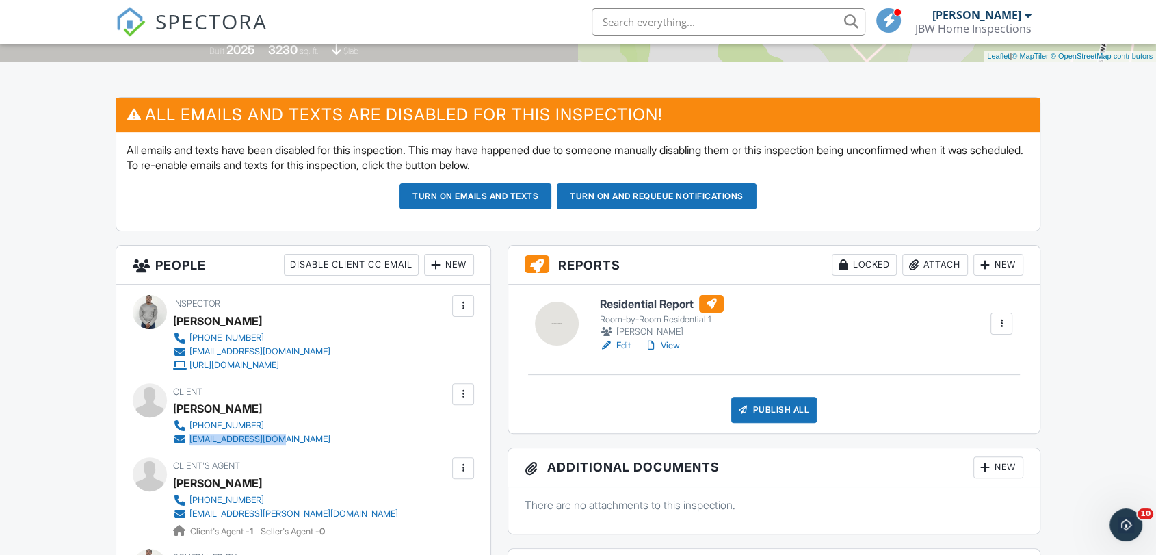
drag, startPoint x: 281, startPoint y: 438, endPoint x: 188, endPoint y: 442, distance: 93.1
click at [188, 442] on div "[PHONE_NUMBER] [EMAIL_ADDRESS][DOMAIN_NAME]" at bounding box center [257, 431] width 168 height 27
copy div "[EMAIL_ADDRESS][DOMAIN_NAME]"
